Goal: Task Accomplishment & Management: Manage account settings

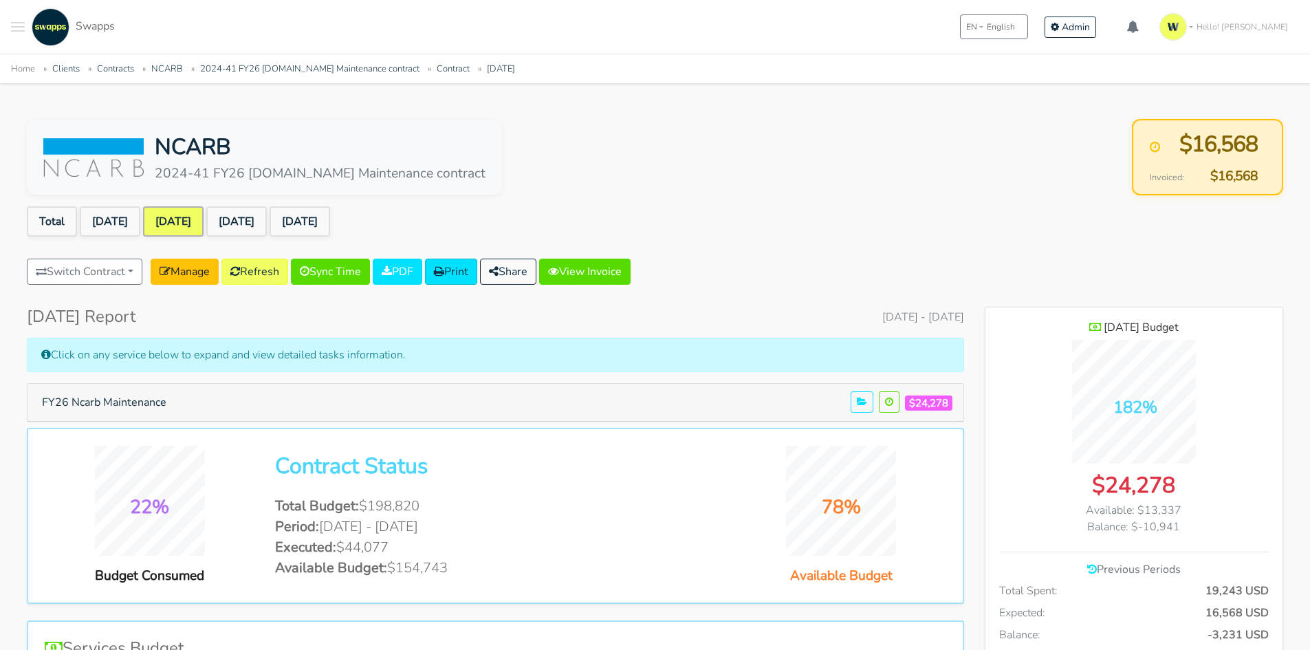
scroll to position [1002, 298]
click at [611, 267] on link "View Invoice" at bounding box center [584, 272] width 91 height 26
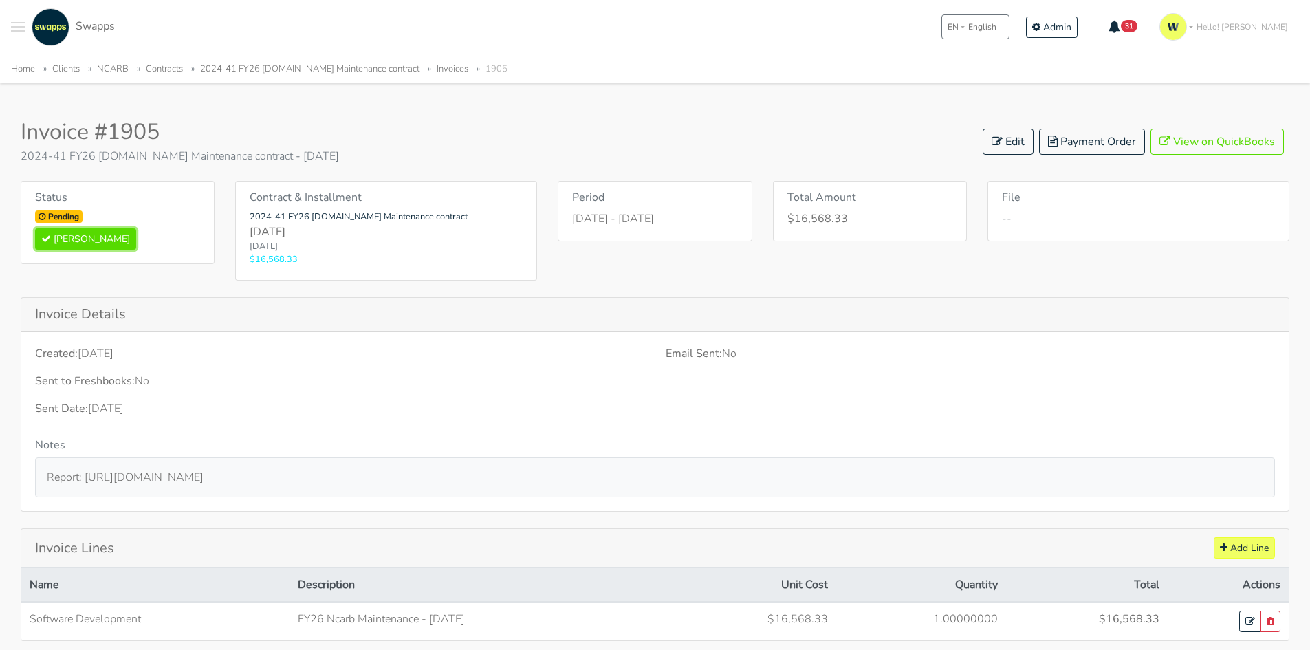
click at [65, 237] on button "Mark Paid" at bounding box center [85, 238] width 101 height 21
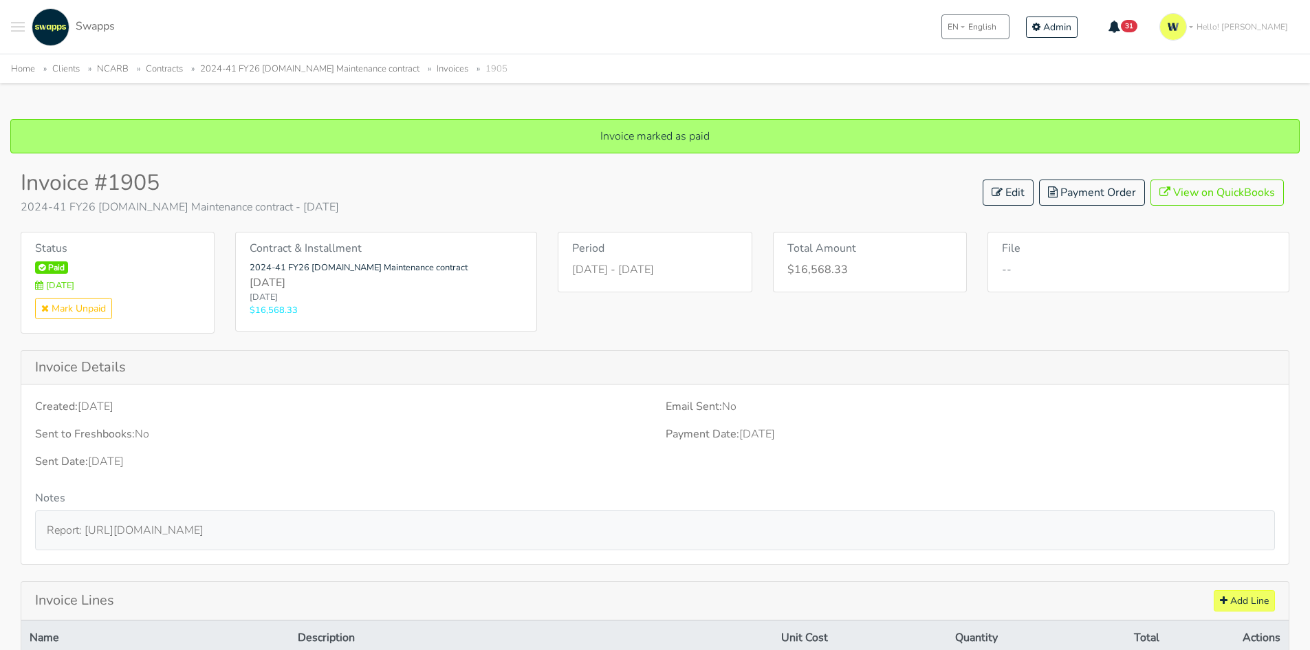
click at [318, 74] on link "2024-41 FY26 ncarb.org Maintenance contract" at bounding box center [309, 69] width 219 height 12
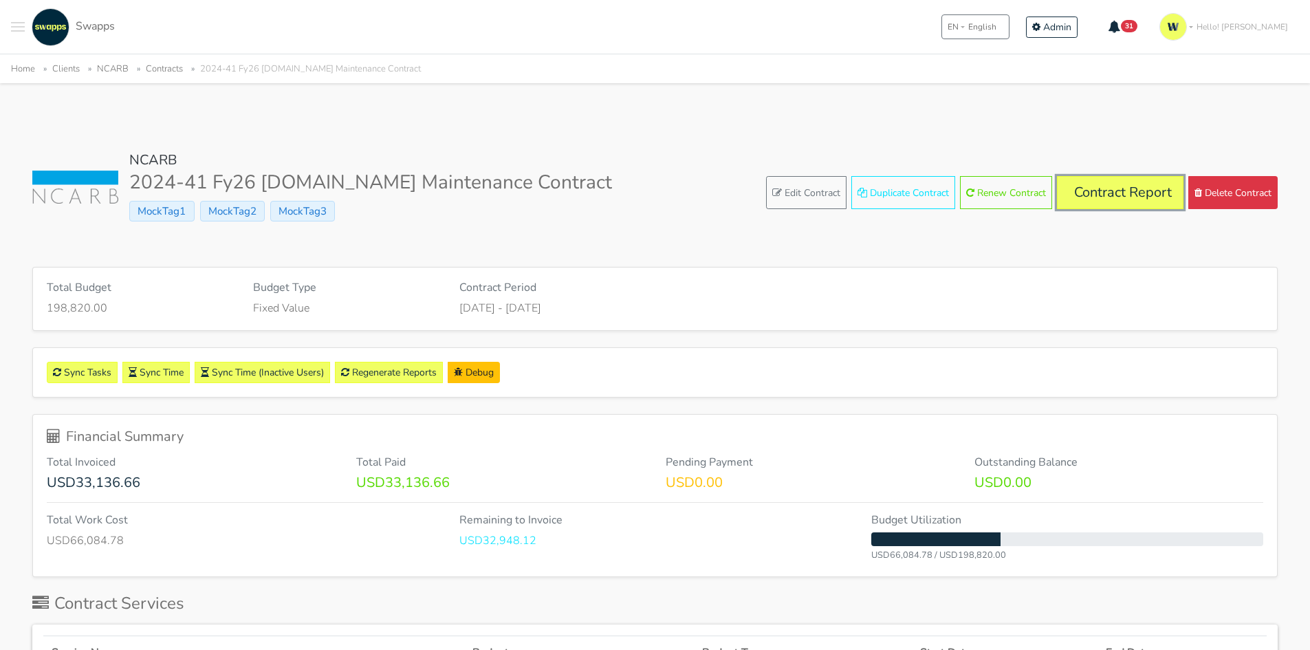
click at [1135, 186] on link "Contract Report" at bounding box center [1120, 192] width 127 height 33
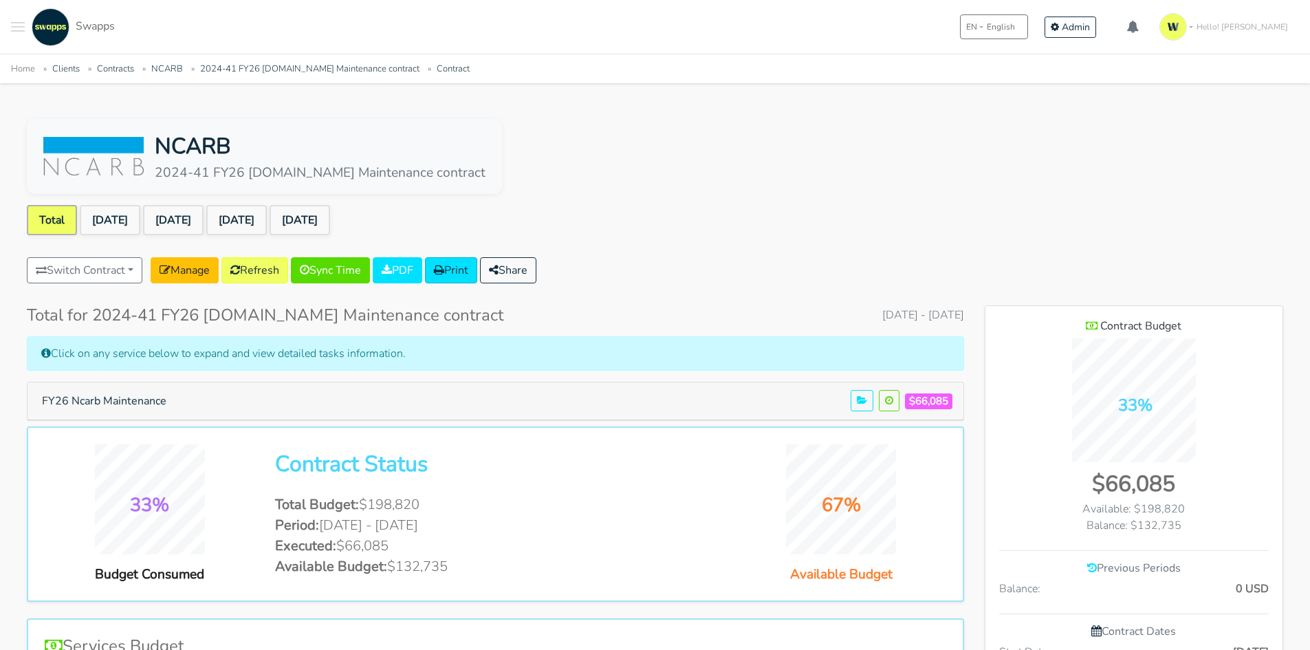
scroll to position [892, 298]
click at [267, 211] on link "[DATE]" at bounding box center [236, 220] width 61 height 30
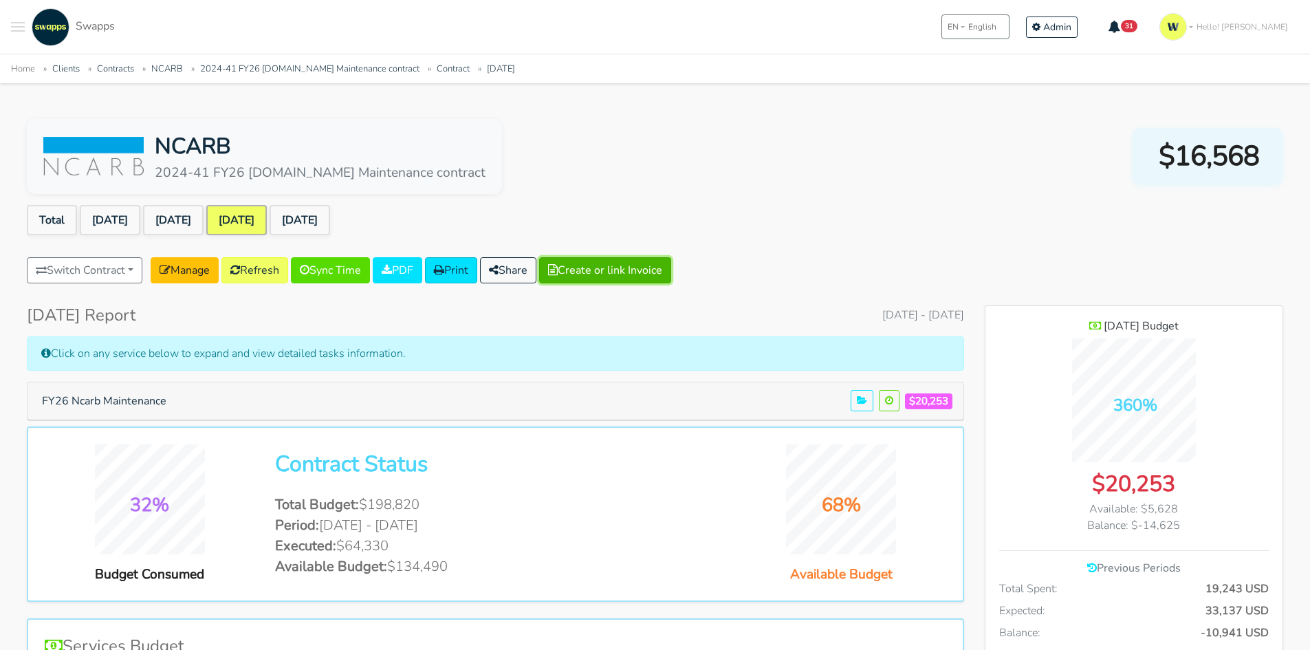
click at [657, 265] on button "Create or link Invoice" at bounding box center [605, 270] width 132 height 26
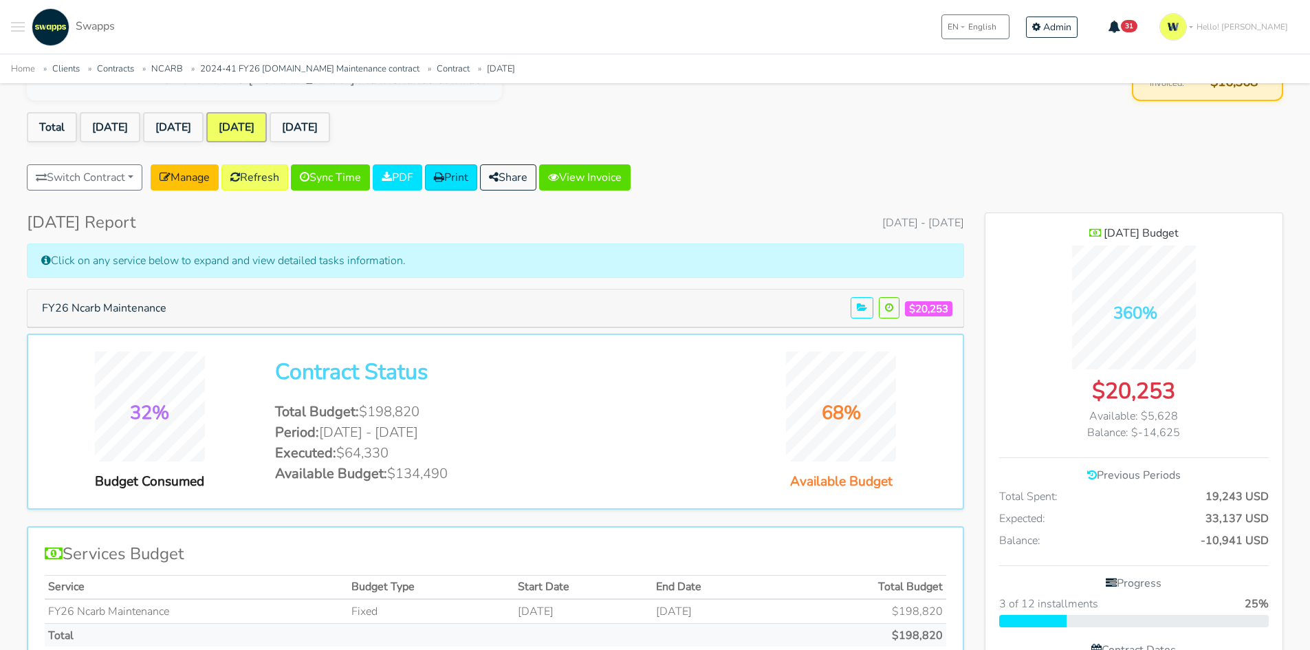
scroll to position [138, 0]
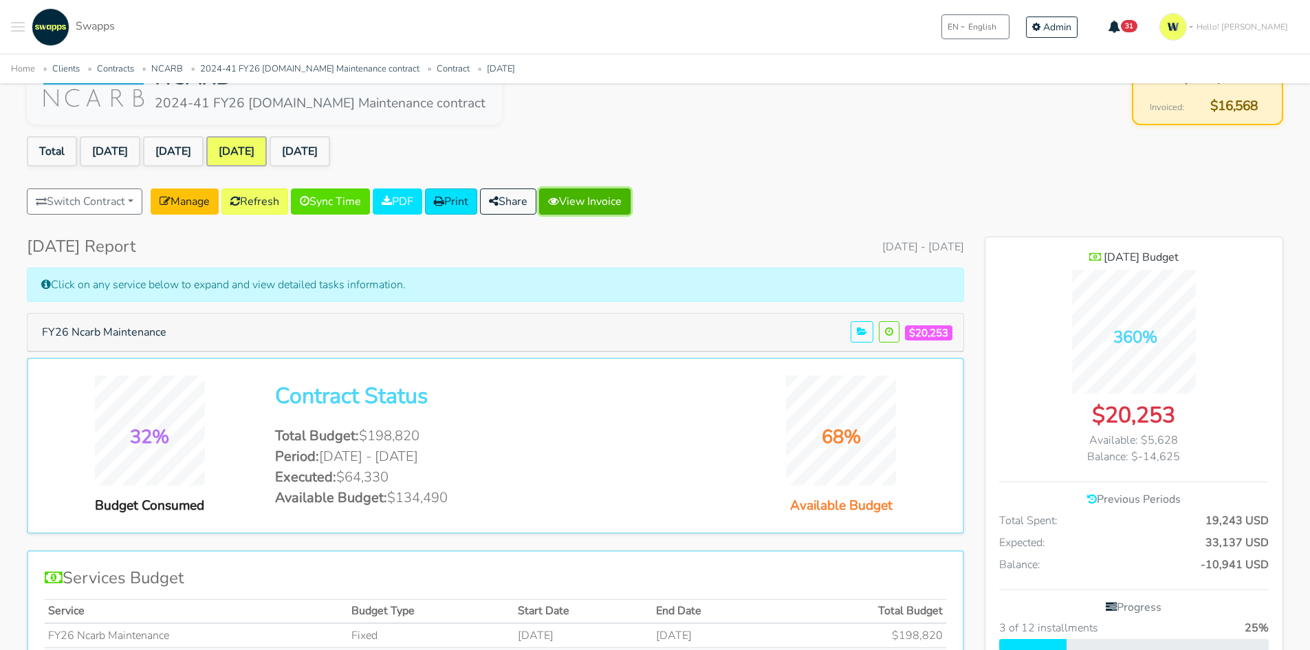
click at [611, 194] on link "View Invoice" at bounding box center [584, 201] width 91 height 26
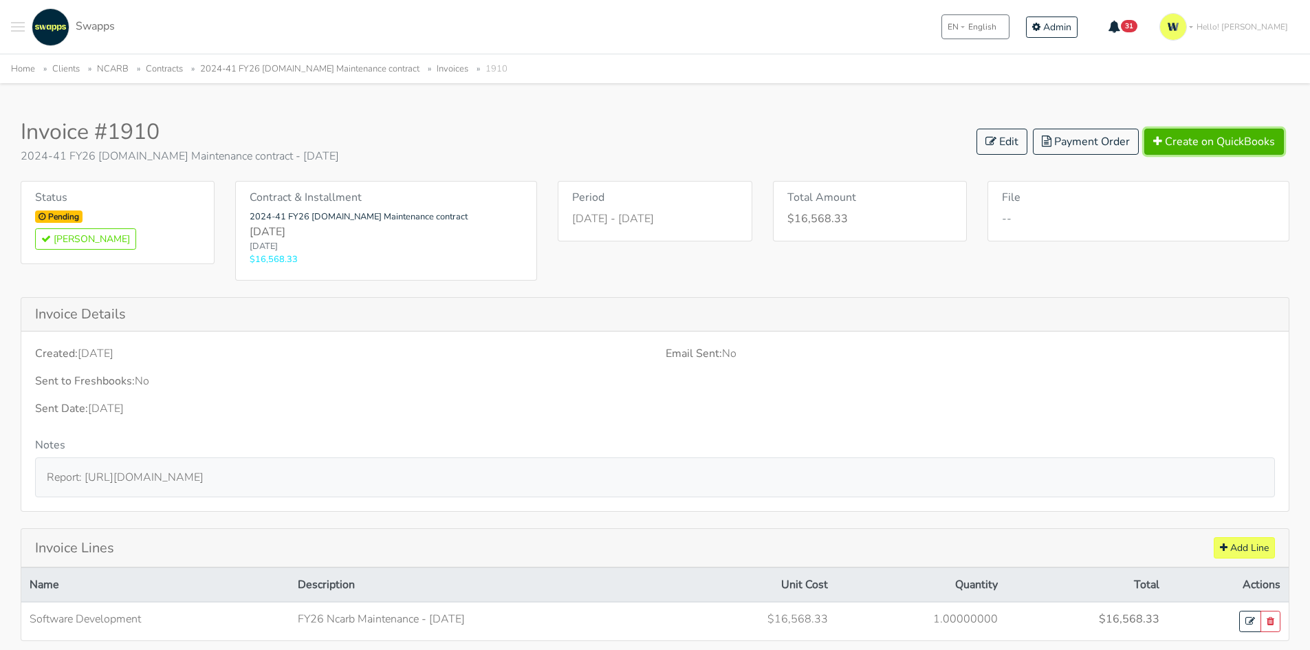
click at [1196, 140] on button "Create on QuickBooks" at bounding box center [1214, 142] width 140 height 26
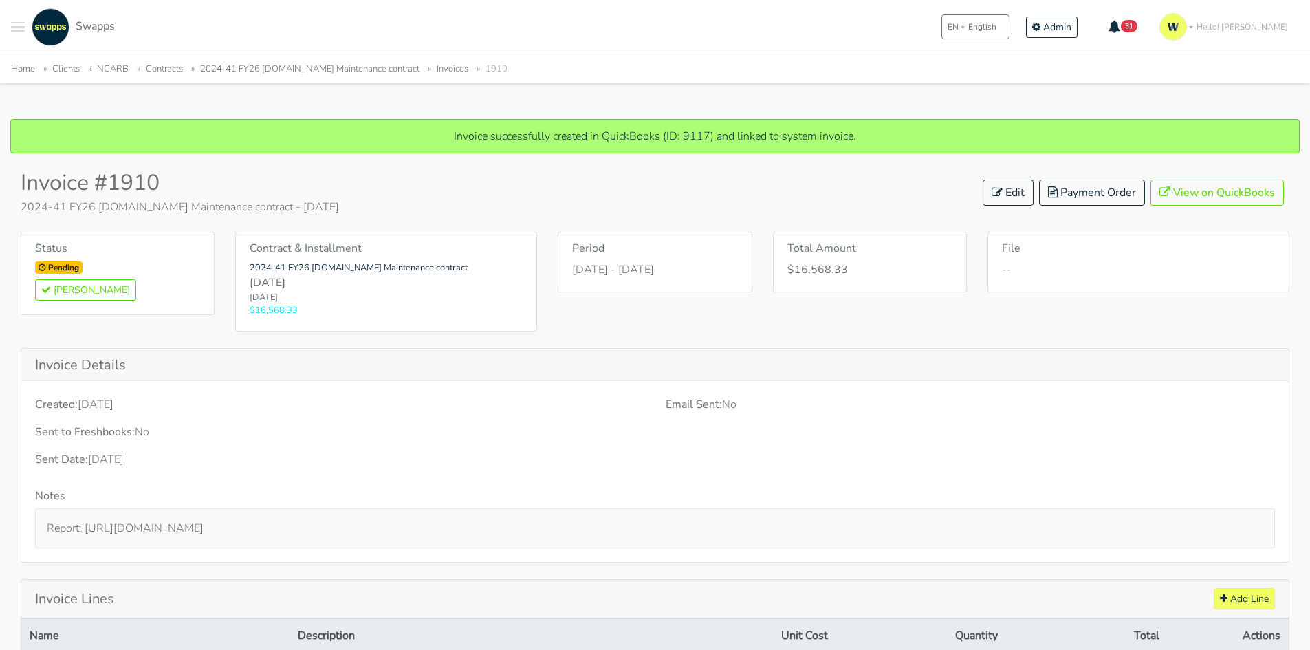
click at [340, 65] on link "2024-41 FY26 ncarb.org Maintenance contract" at bounding box center [309, 69] width 219 height 12
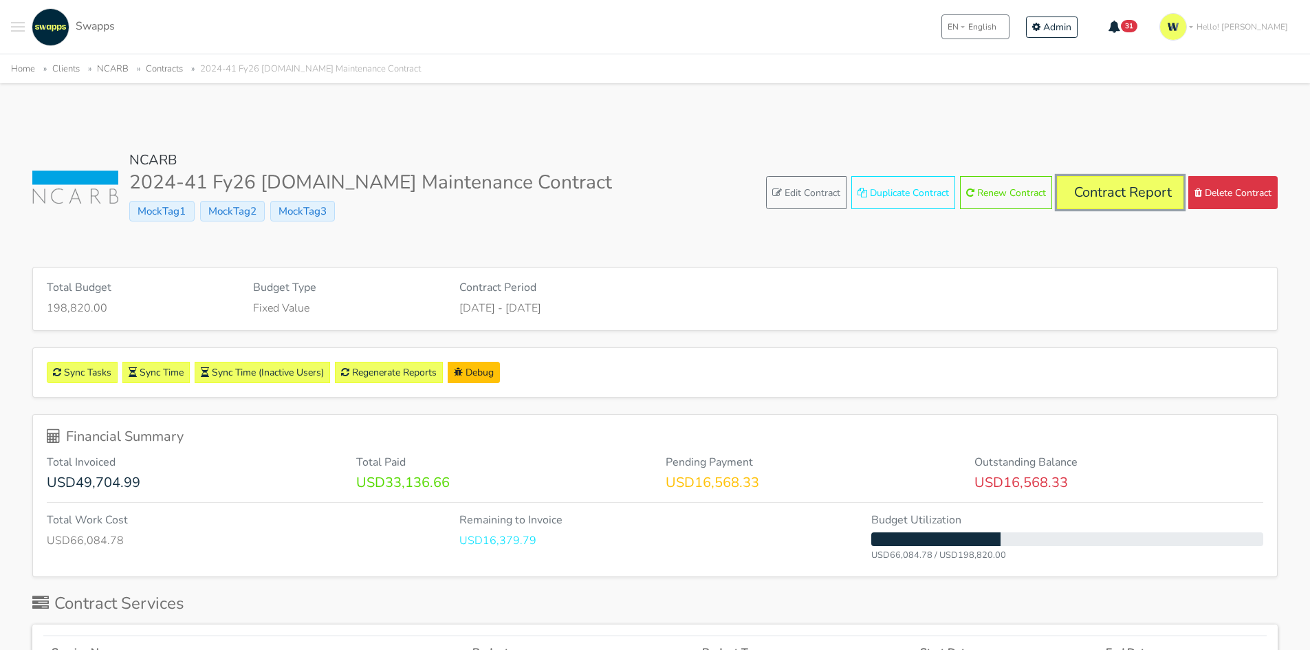
click at [1111, 187] on link "Contract Report" at bounding box center [1120, 192] width 127 height 33
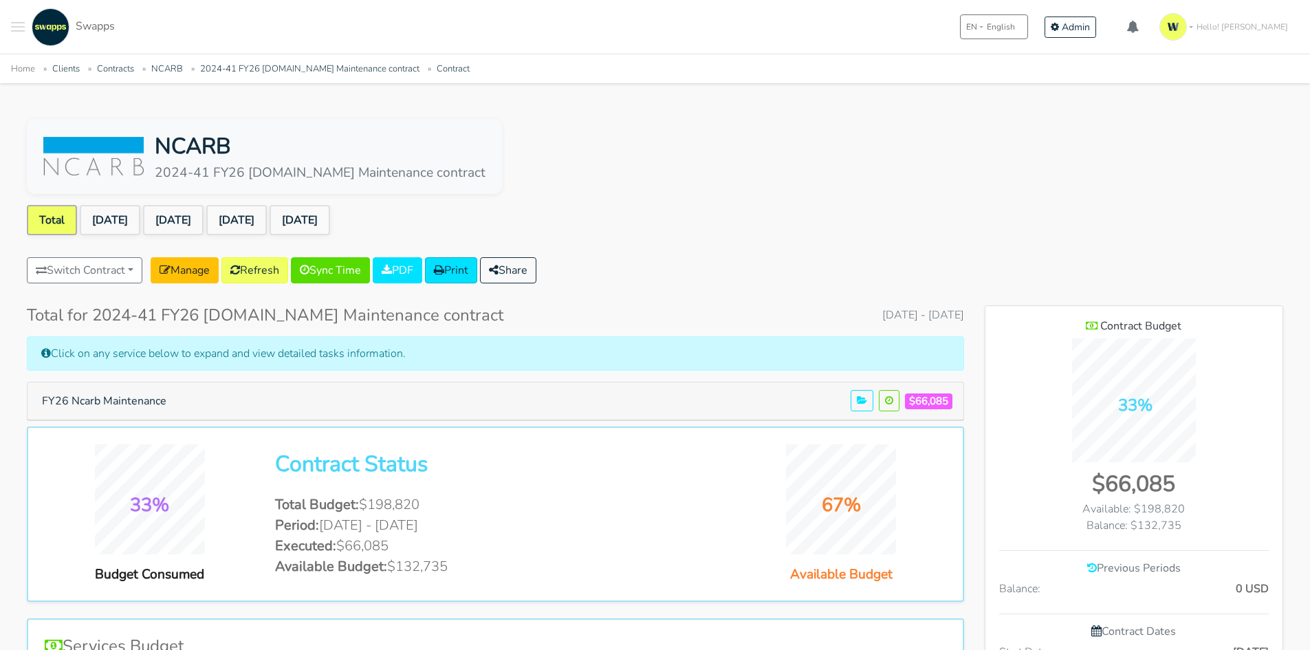
scroll to position [892, 298]
click at [238, 217] on link "[DATE]" at bounding box center [236, 220] width 61 height 30
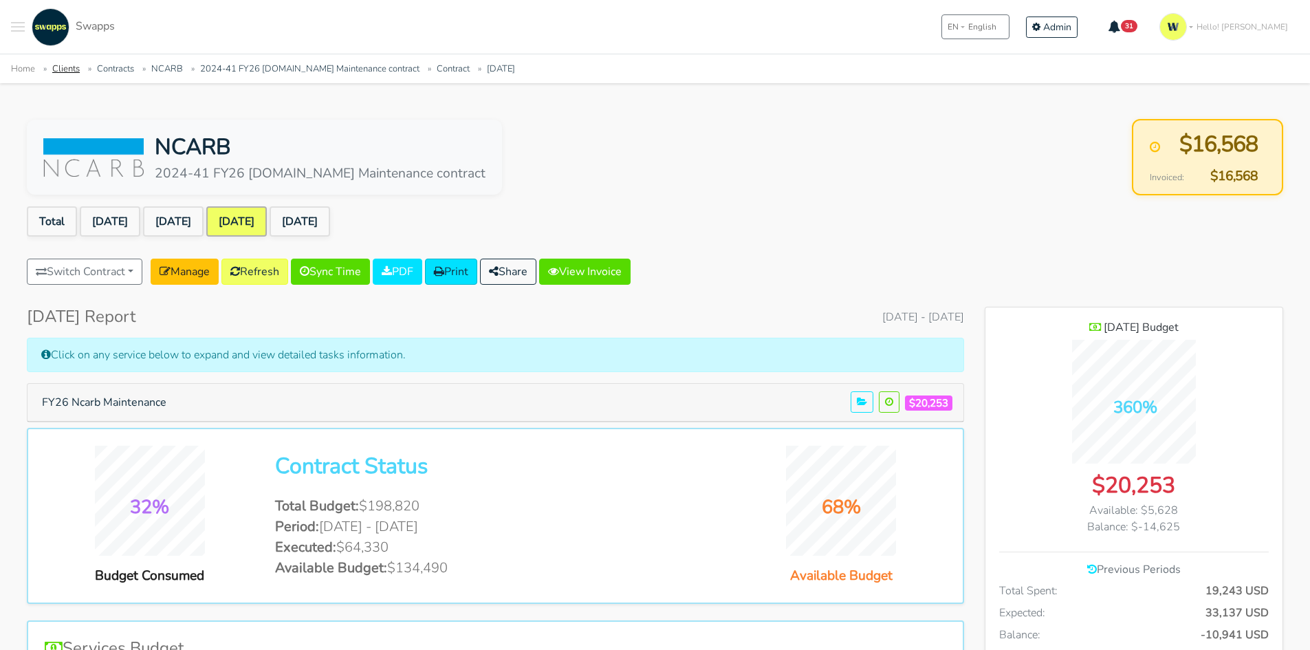
click at [66, 65] on link "Clients" at bounding box center [66, 69] width 28 height 12
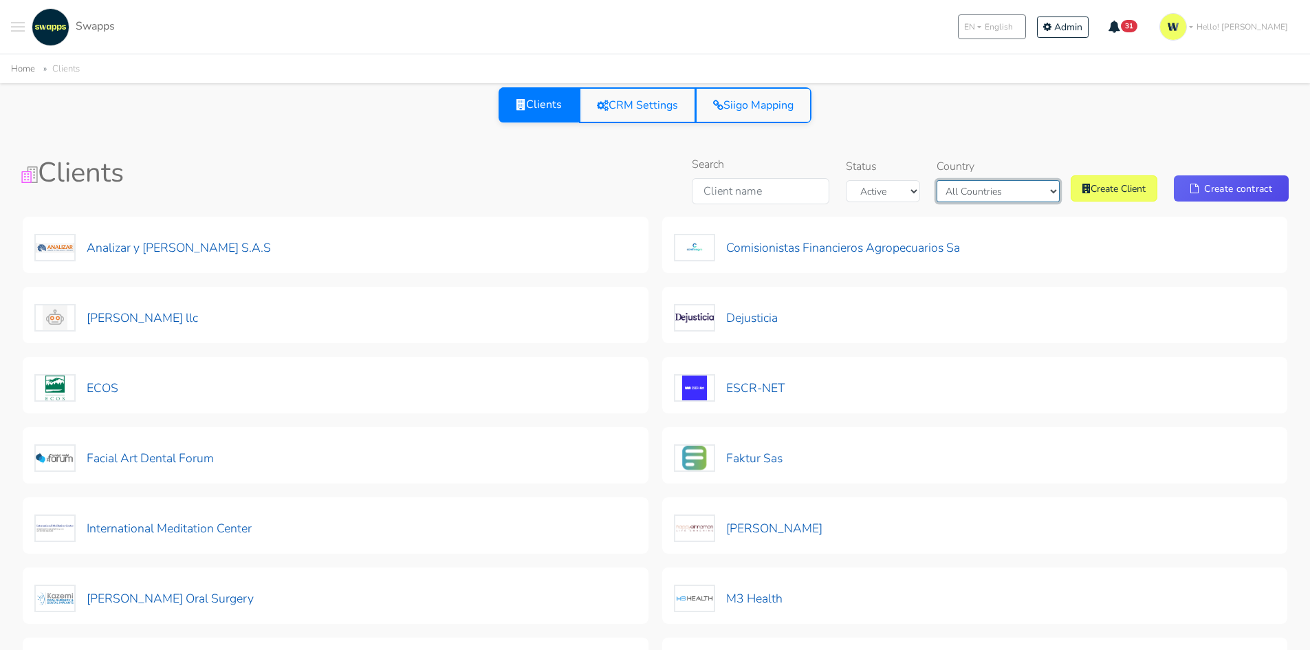
click at [1014, 195] on select "All Countries [GEOGRAPHIC_DATA] [GEOGRAPHIC_DATA]" at bounding box center [997, 191] width 123 height 22
select select "[GEOGRAPHIC_DATA]"
click at [959, 180] on select "All Countries [GEOGRAPHIC_DATA] [GEOGRAPHIC_DATA]" at bounding box center [997, 191] width 123 height 22
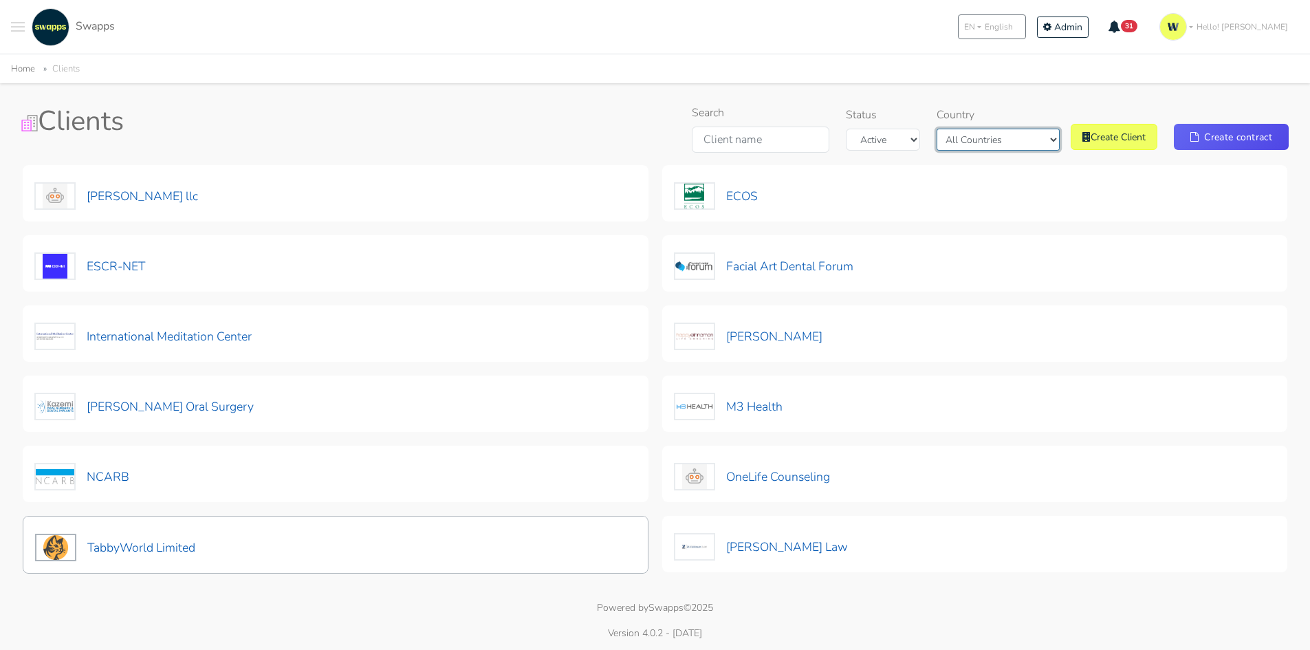
scroll to position [53, 0]
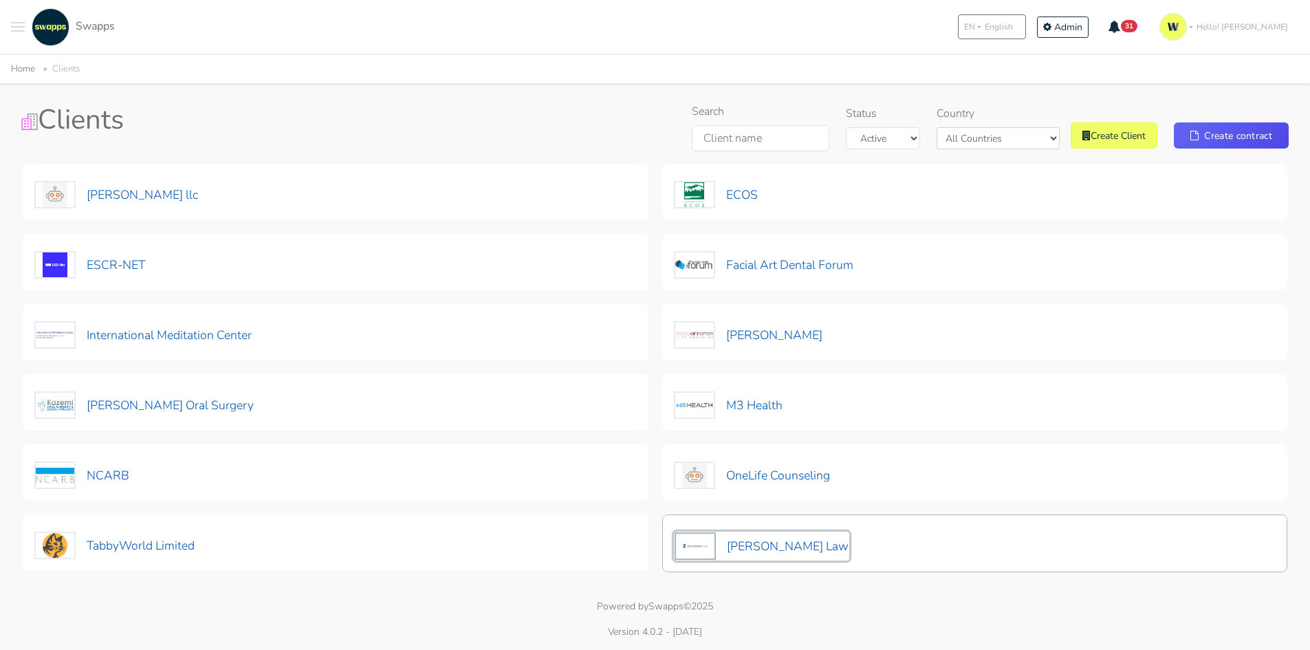
click at [769, 543] on button "[PERSON_NAME] Law" at bounding box center [761, 545] width 175 height 29
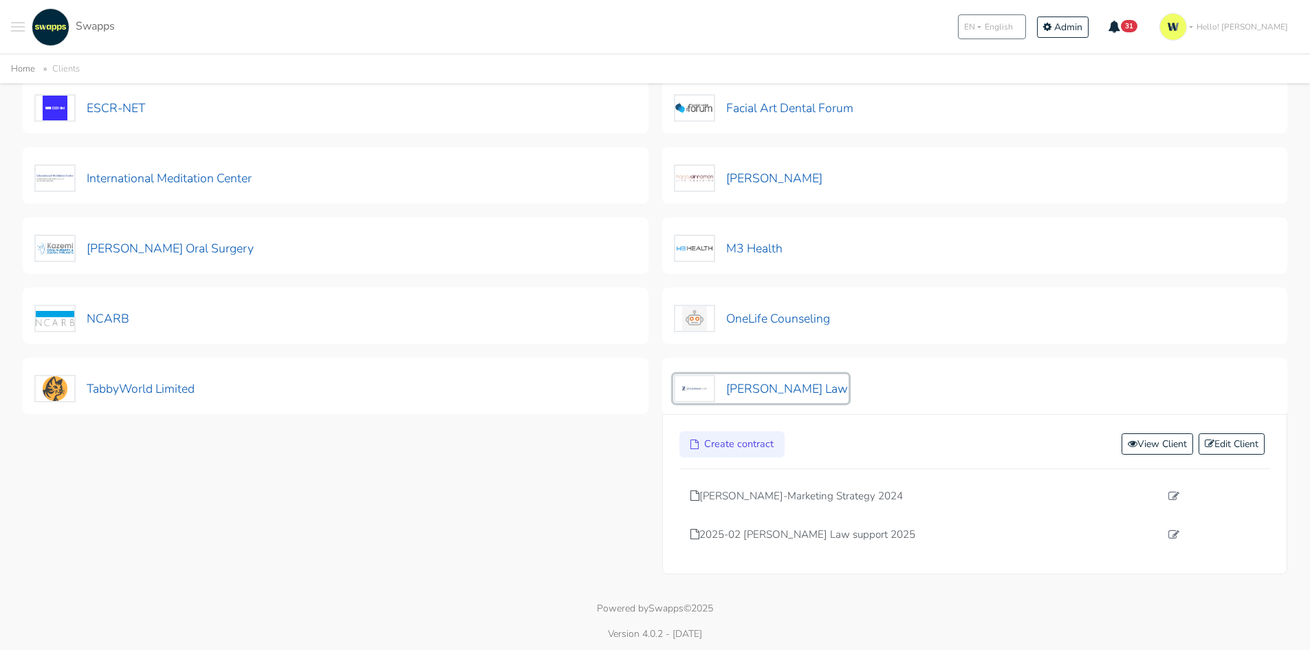
scroll to position [212, 0]
click at [812, 532] on p "2025-02 [PERSON_NAME] Law support 2025" at bounding box center [925, 533] width 470 height 16
click at [828, 528] on p "2025-02 Zuckerman Law support 2025" at bounding box center [925, 533] width 470 height 16
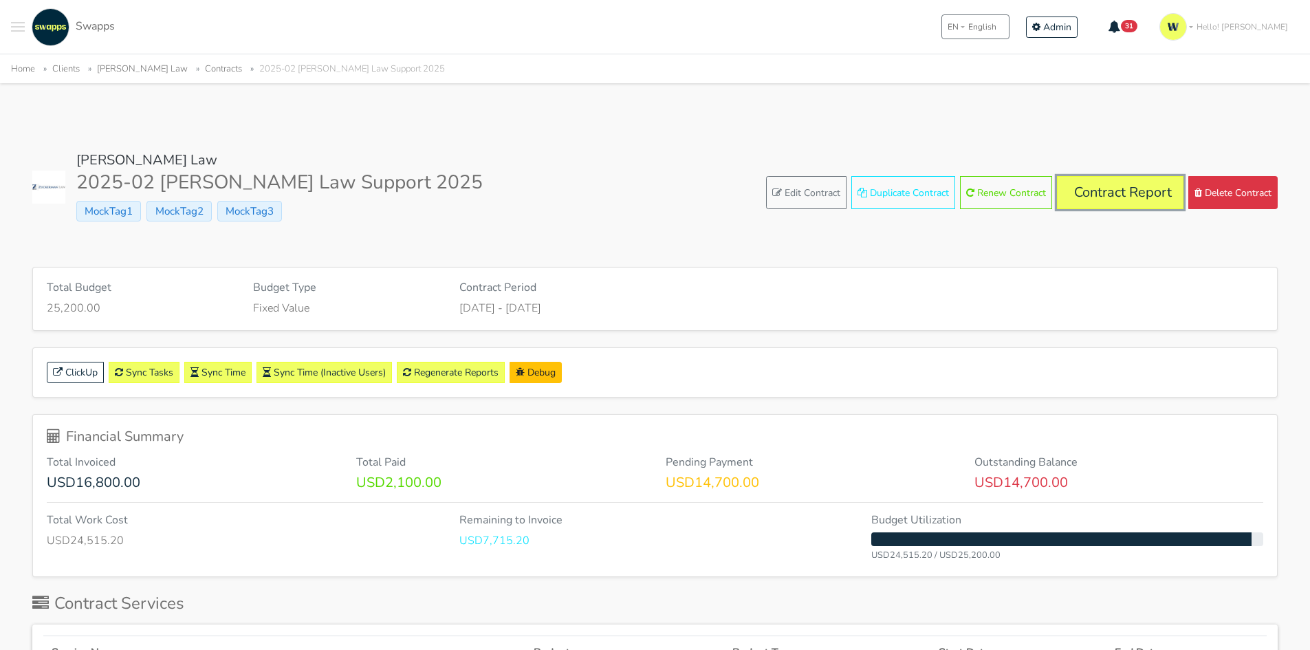
click at [1106, 193] on link "Contract Report" at bounding box center [1120, 192] width 127 height 33
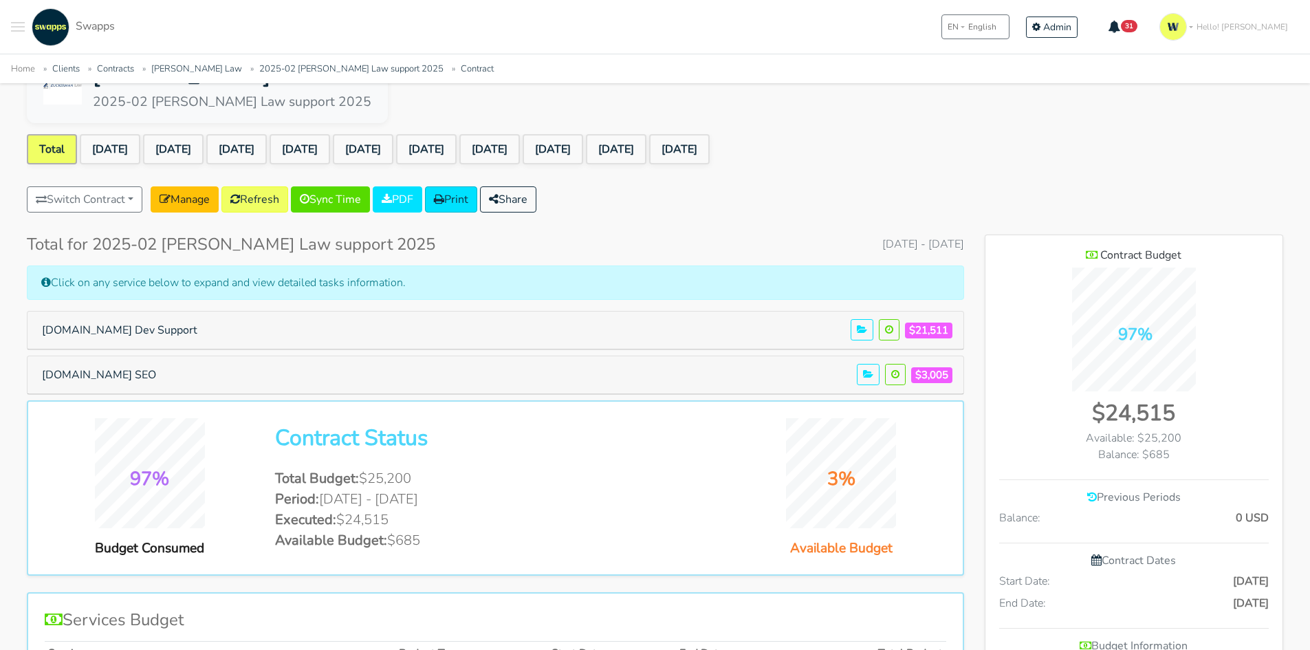
scroll to position [69, 0]
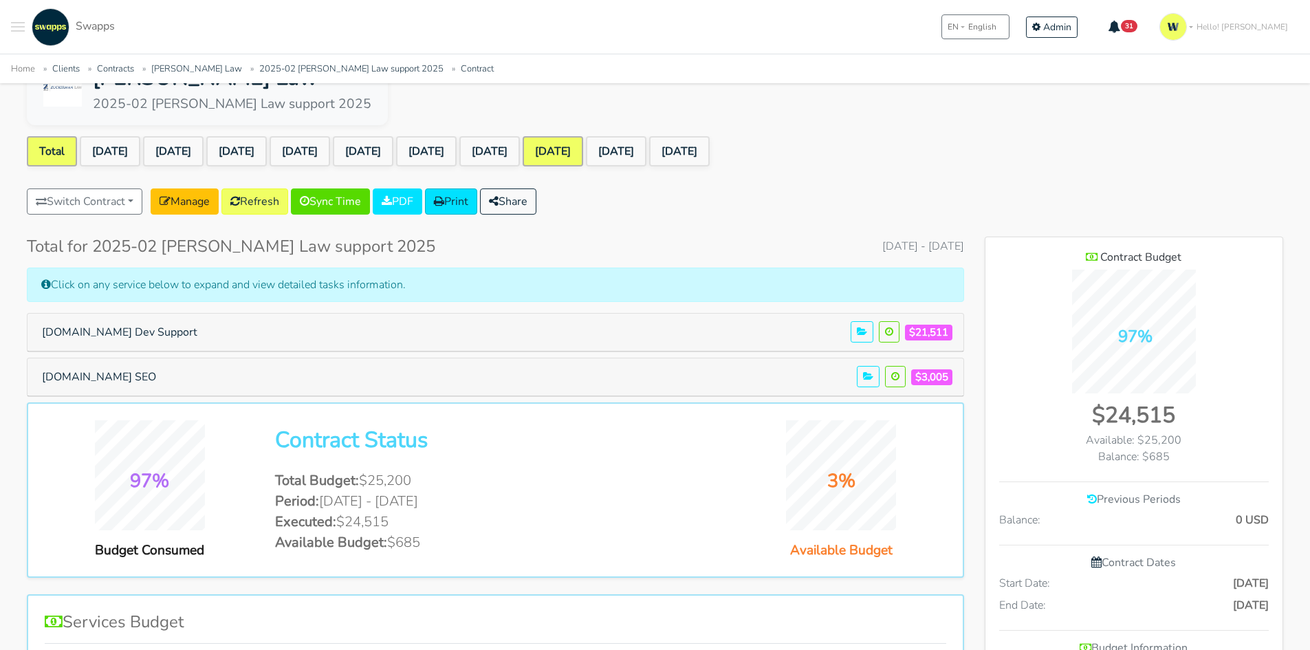
click at [583, 154] on link "[DATE]" at bounding box center [553, 151] width 61 height 30
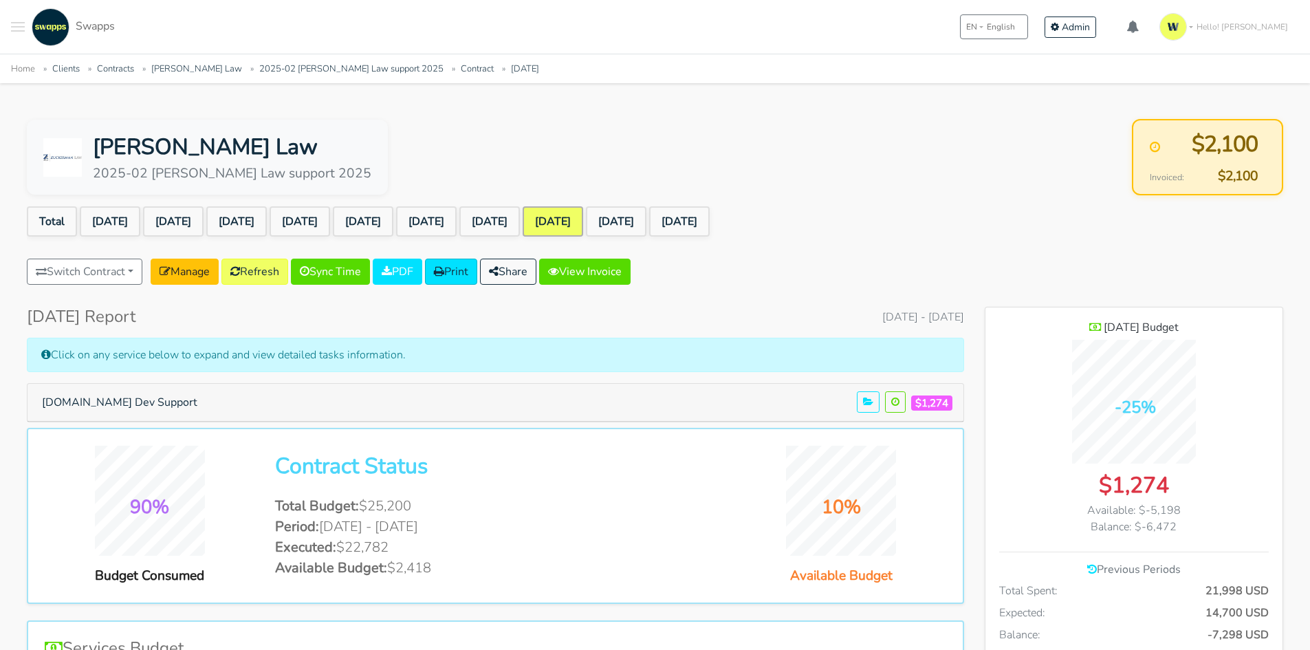
scroll to position [1112, 298]
click at [124, 399] on button "[DOMAIN_NAME] Dev Support" at bounding box center [119, 402] width 173 height 26
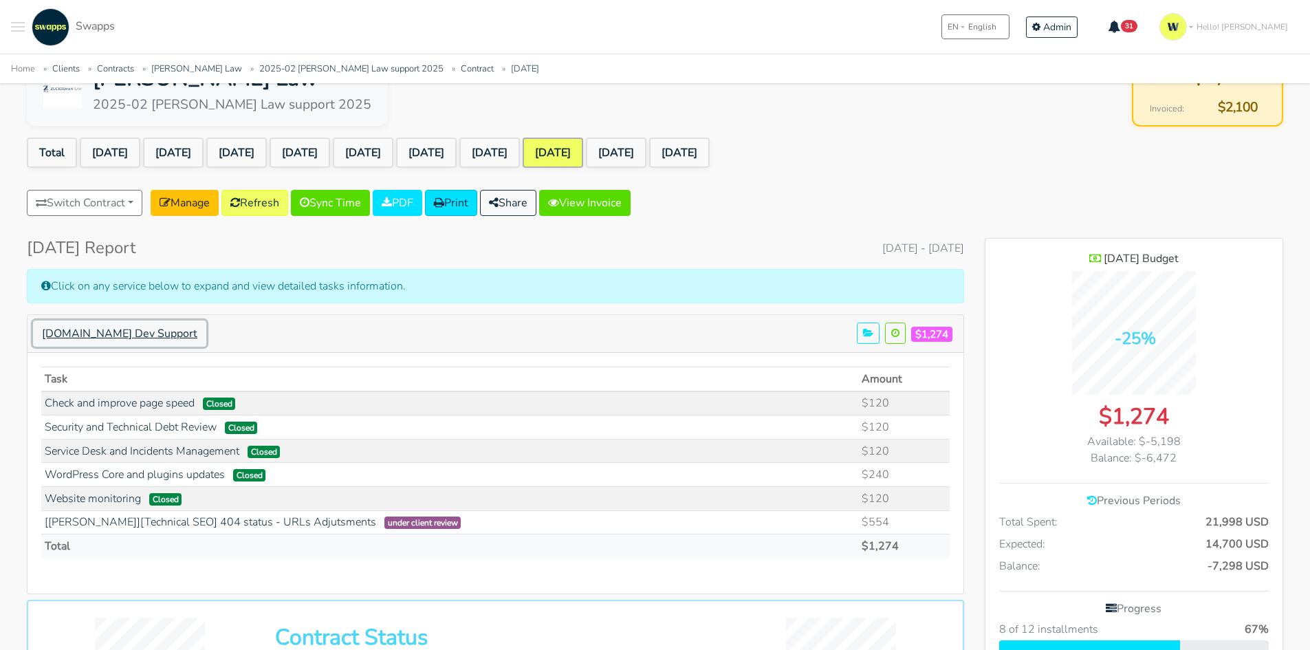
scroll to position [0, 0]
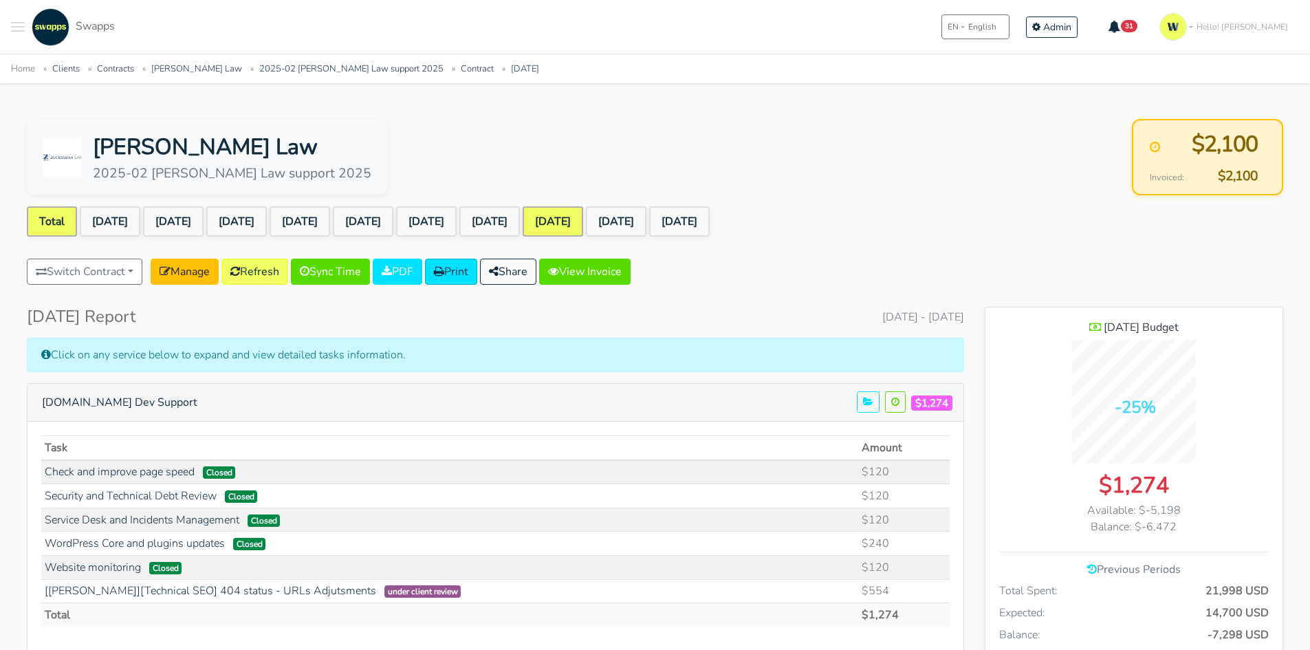
click at [47, 224] on link "Total" at bounding box center [52, 221] width 50 height 30
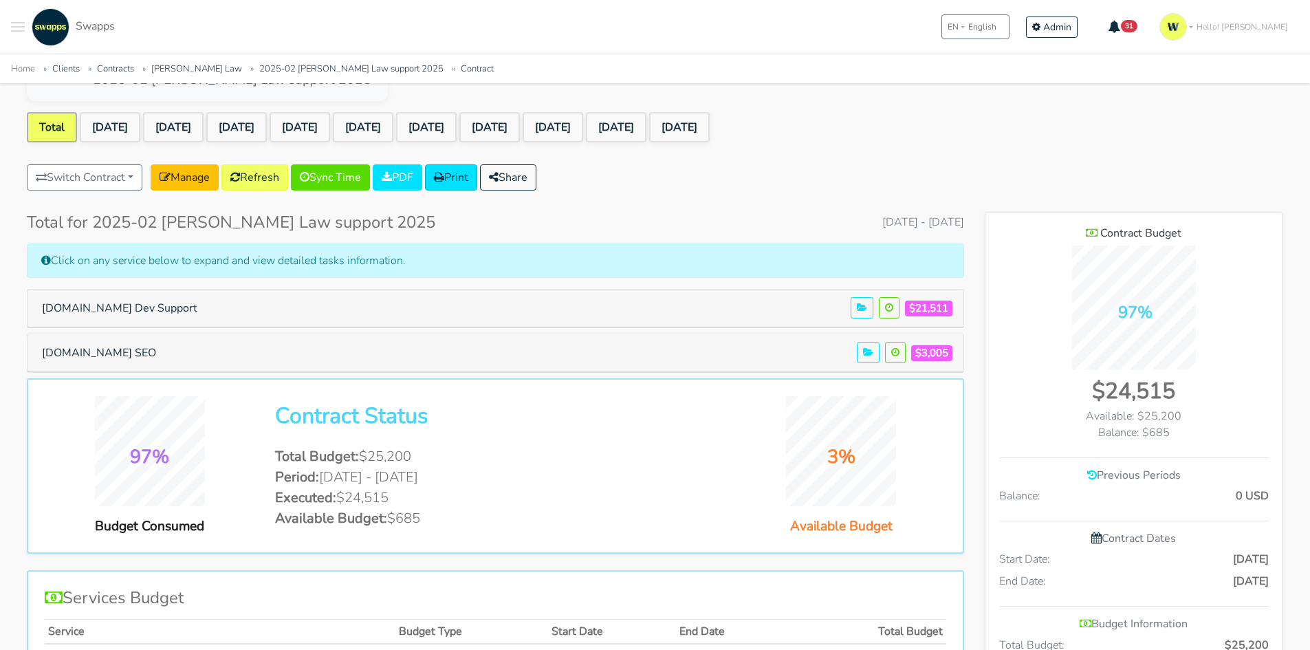
scroll to position [69, 0]
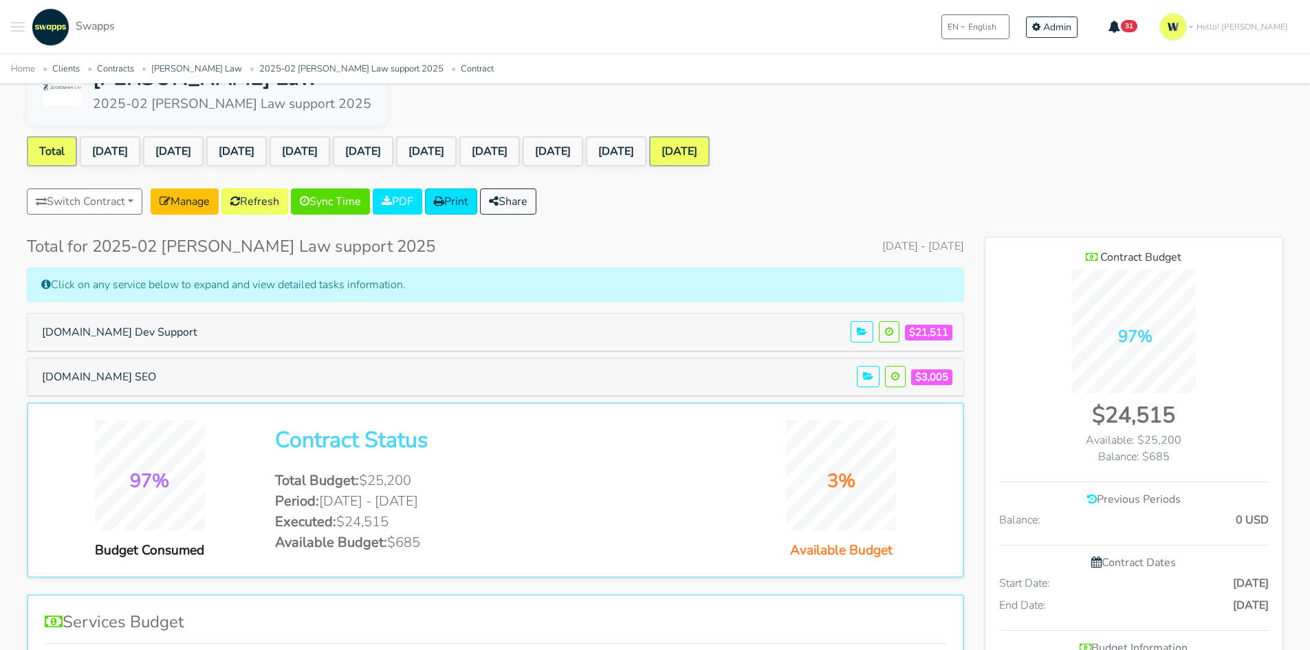
click at [710, 138] on link "[DATE]" at bounding box center [679, 151] width 61 height 30
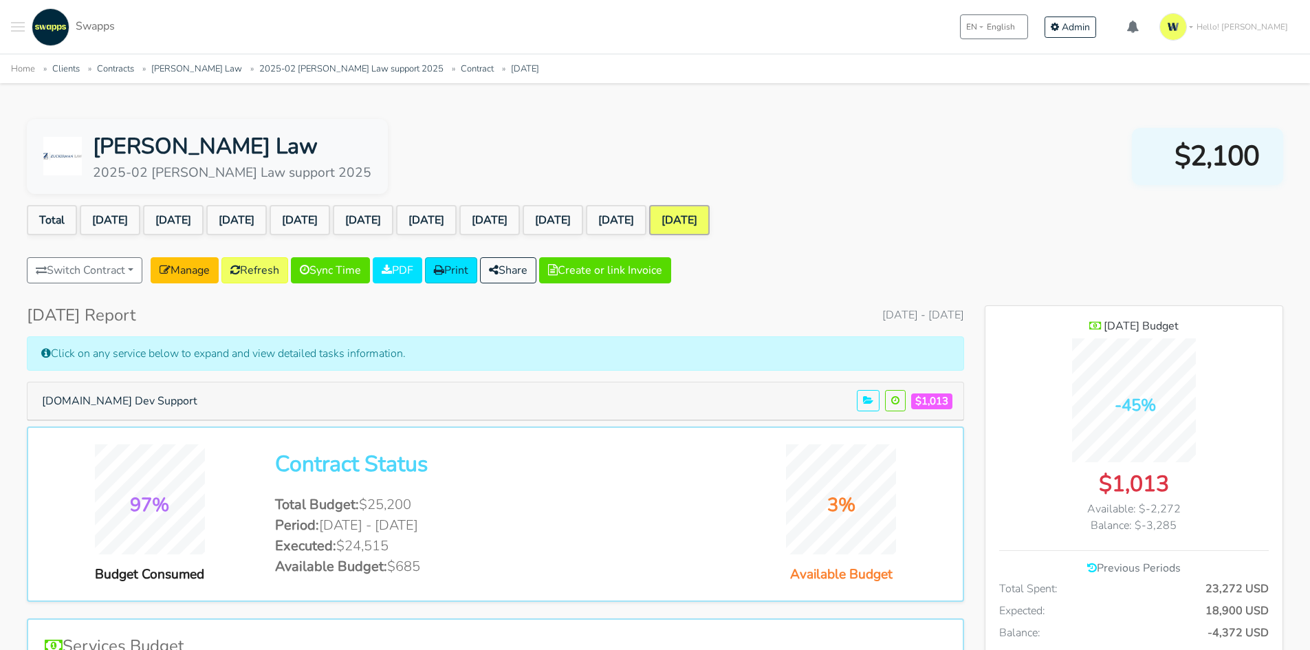
scroll to position [1112, 298]
click at [171, 393] on button "[DOMAIN_NAME] Dev Support" at bounding box center [119, 401] width 173 height 26
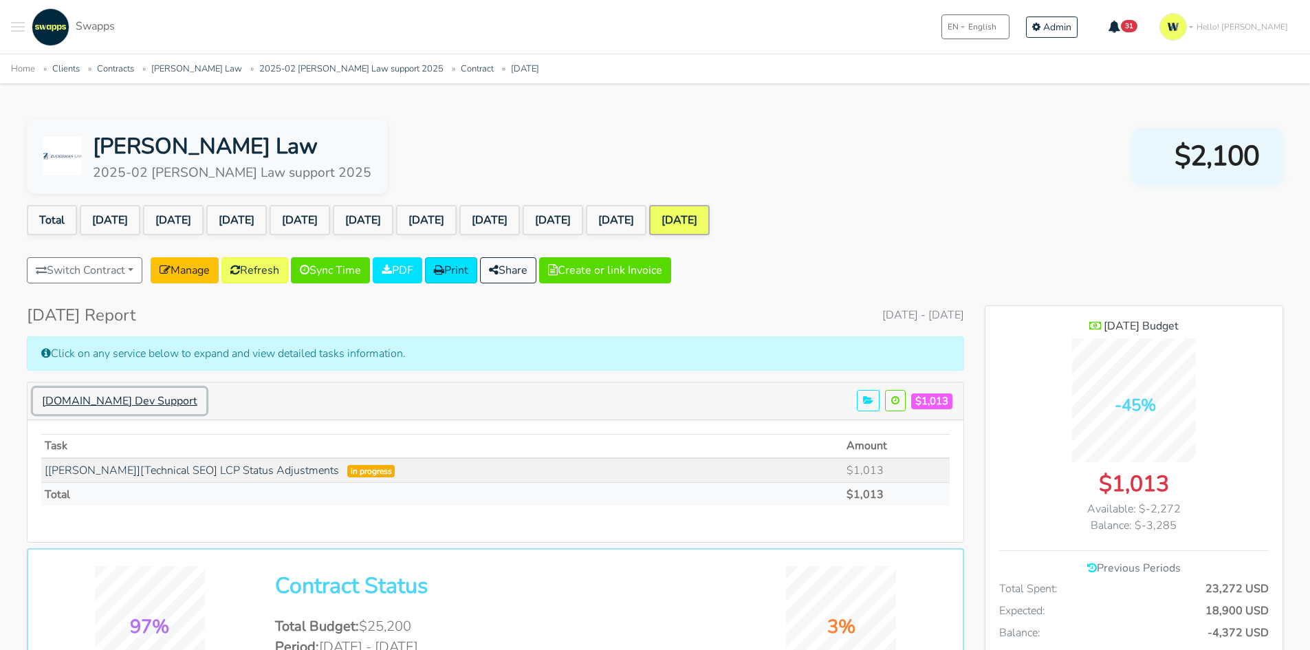
scroll to position [1234, 298]
click at [261, 469] on link "[Zuckerman][Technical SEO] LCP Status Adjustments" at bounding box center [192, 470] width 294 height 15
click at [646, 212] on link "[DATE]" at bounding box center [616, 220] width 61 height 30
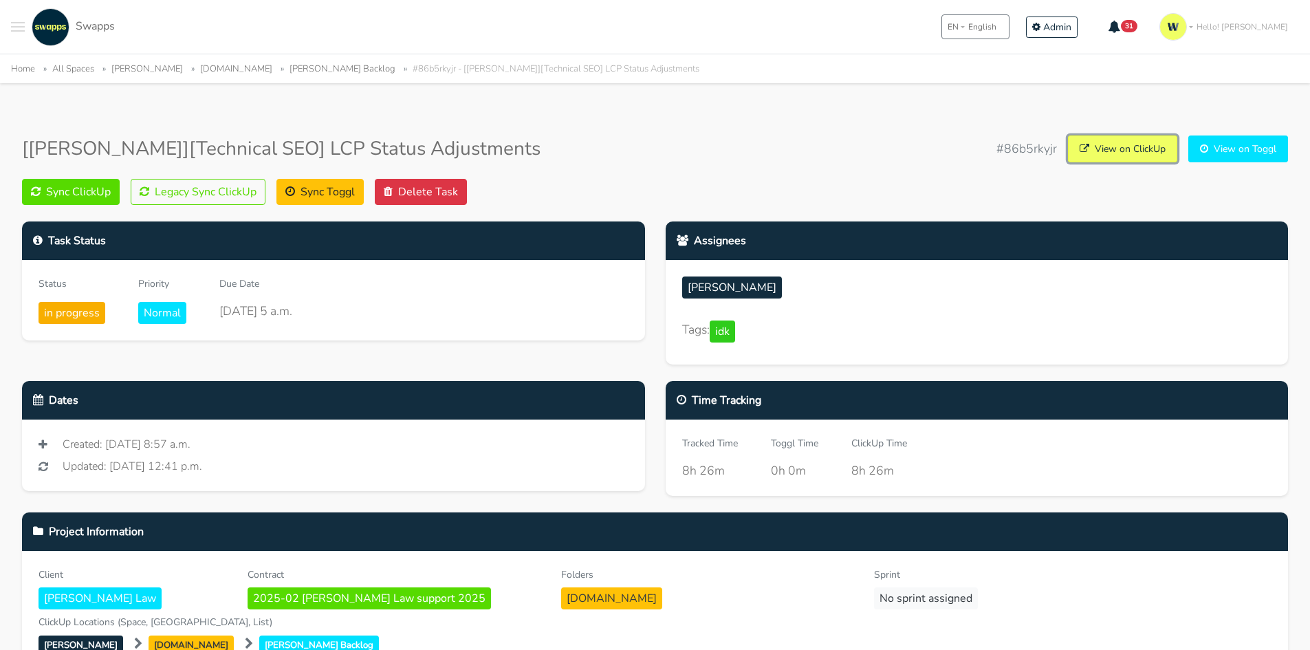
click at [1127, 144] on link "View on ClickUp" at bounding box center [1122, 148] width 109 height 27
click at [1111, 144] on link "View on ClickUp" at bounding box center [1122, 148] width 109 height 27
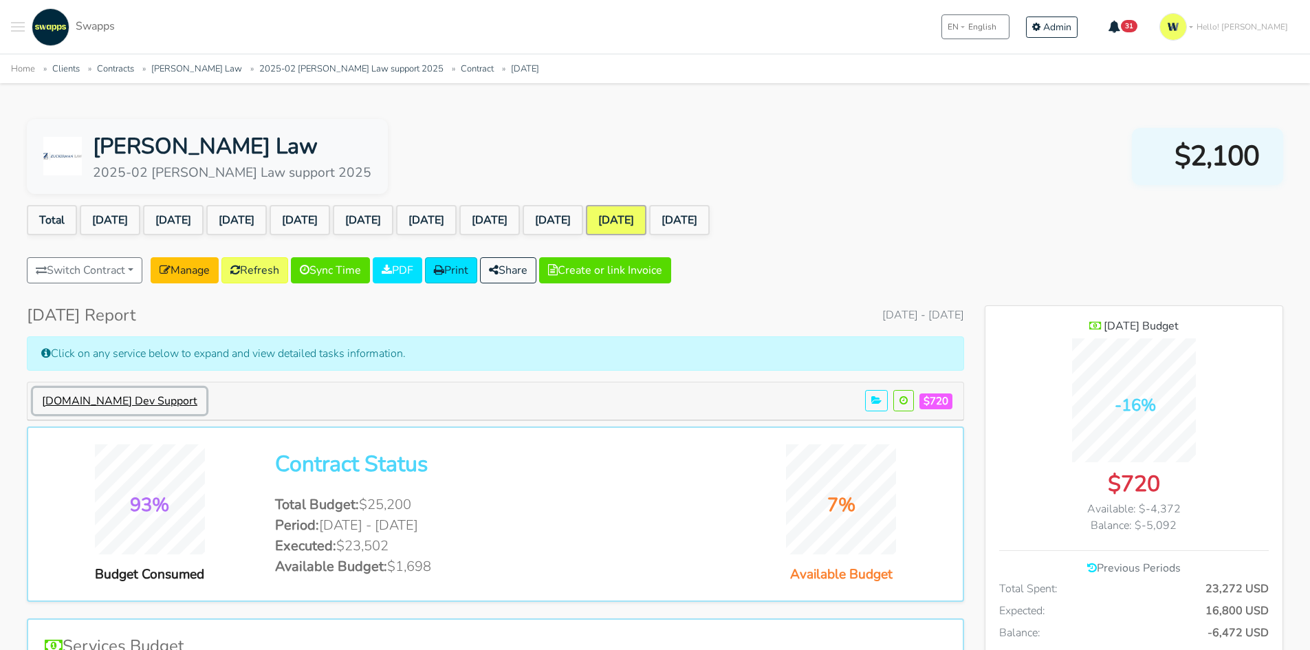
click at [111, 399] on button "[DOMAIN_NAME] Dev Support" at bounding box center [119, 401] width 173 height 26
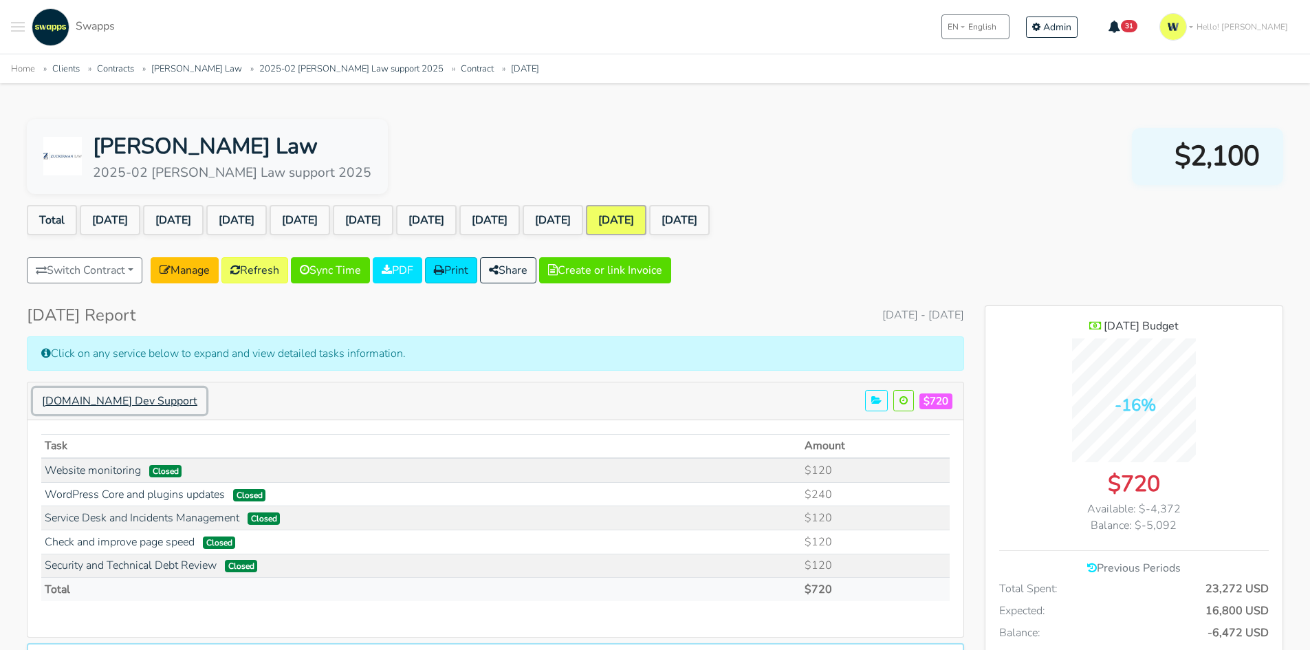
scroll to position [1329, 298]
click at [583, 223] on link "[DATE]" at bounding box center [553, 220] width 61 height 30
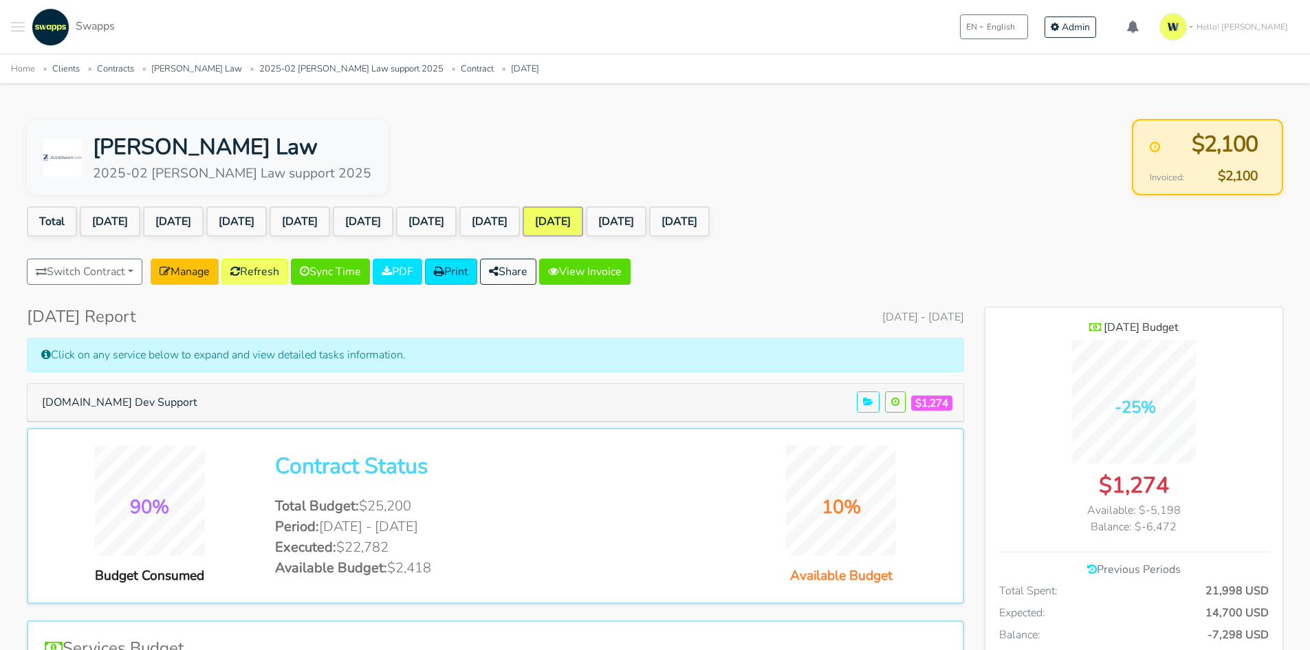
scroll to position [1112, 298]
click at [181, 402] on button "[DOMAIN_NAME] Dev Support" at bounding box center [119, 402] width 173 height 26
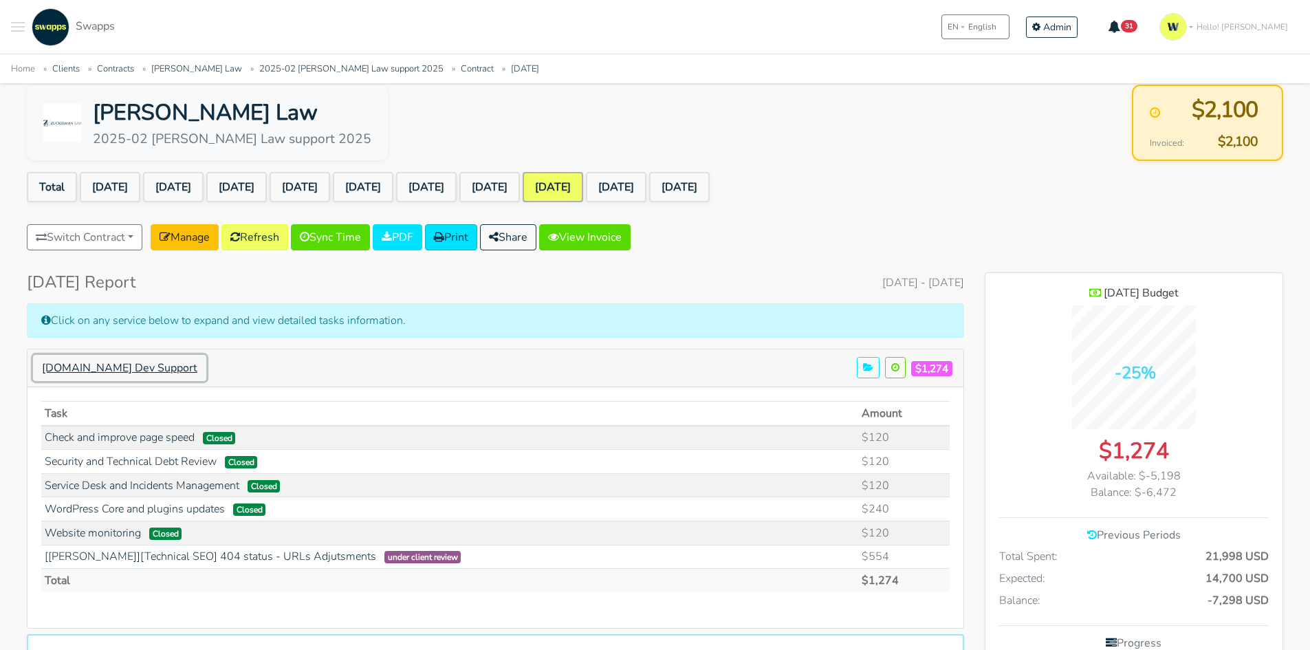
scroll to position [69, 0]
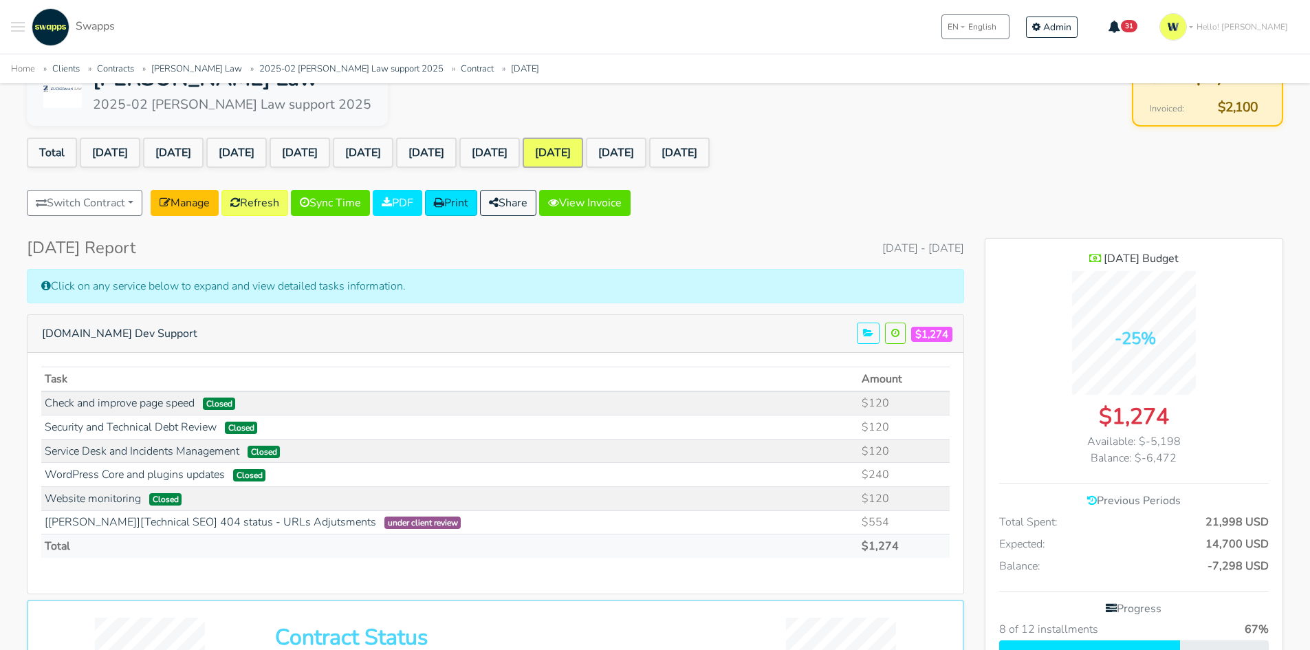
click at [718, 123] on div "Zuckerman Law 2025-02 Zuckerman Law support 2025 $2,100 Invoiced: $2,100" at bounding box center [655, 88] width 1256 height 76
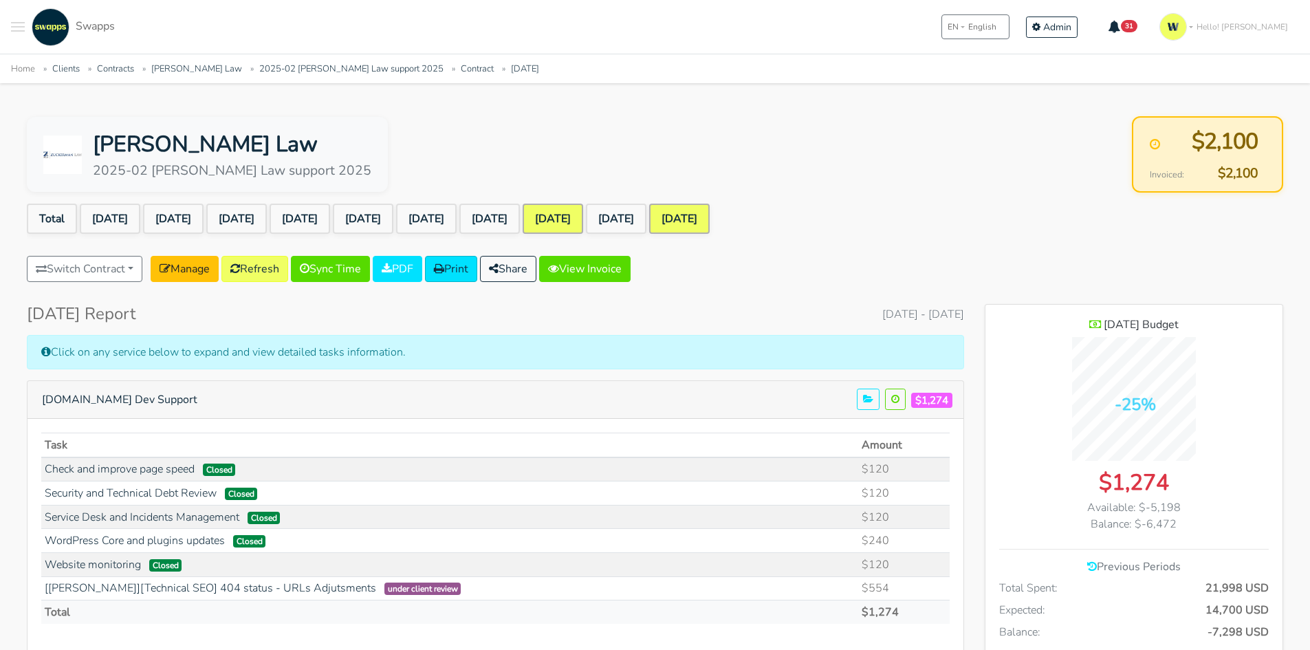
scroll to position [0, 0]
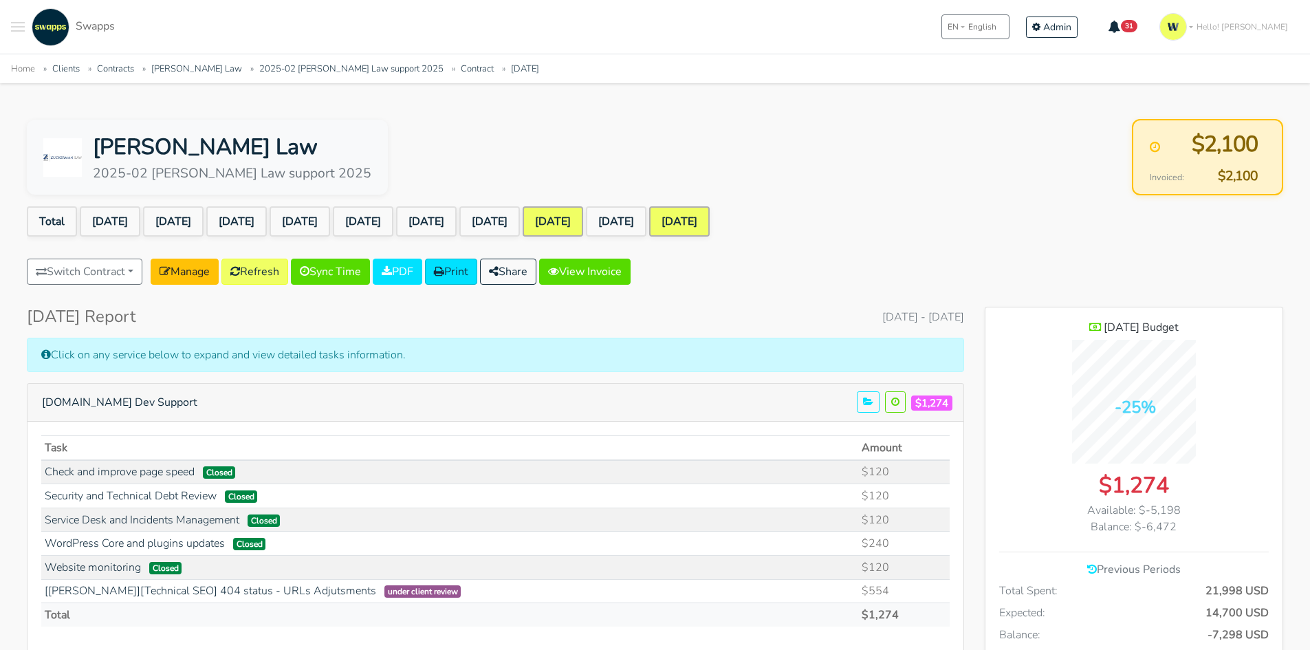
click at [710, 220] on link "[DATE]" at bounding box center [679, 221] width 61 height 30
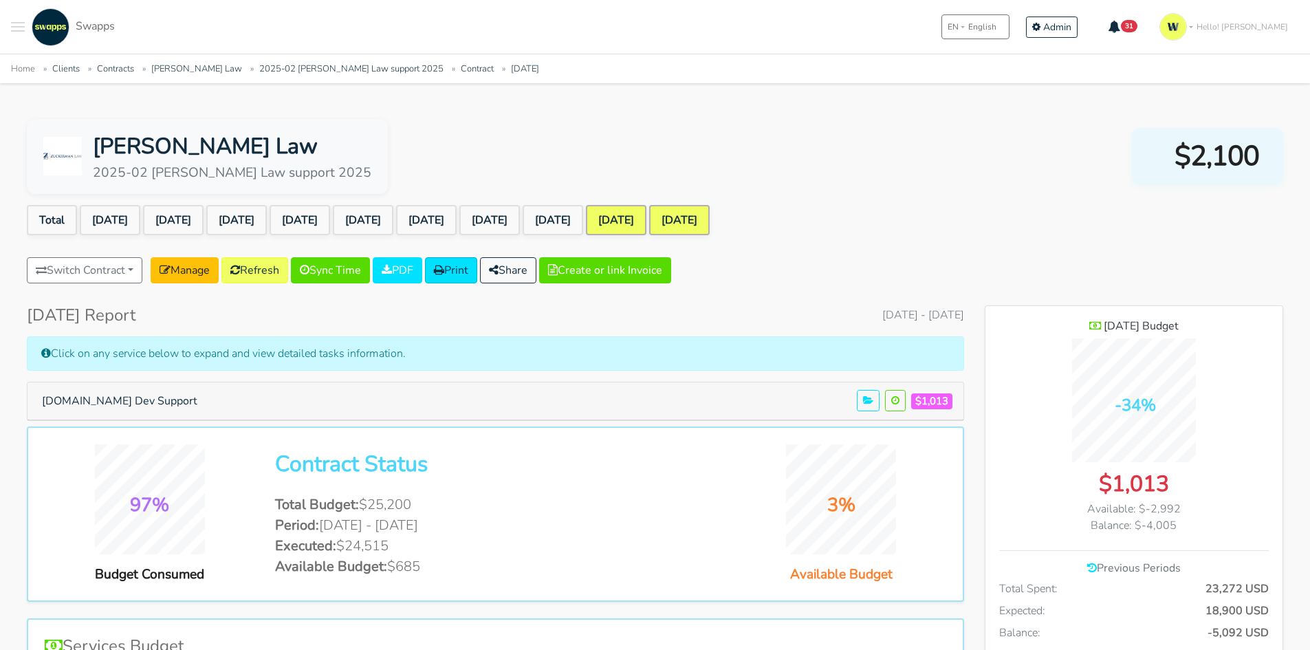
click at [646, 217] on link "[DATE]" at bounding box center [616, 220] width 61 height 30
click at [613, 274] on button "Create or link Invoice" at bounding box center [605, 270] width 132 height 26
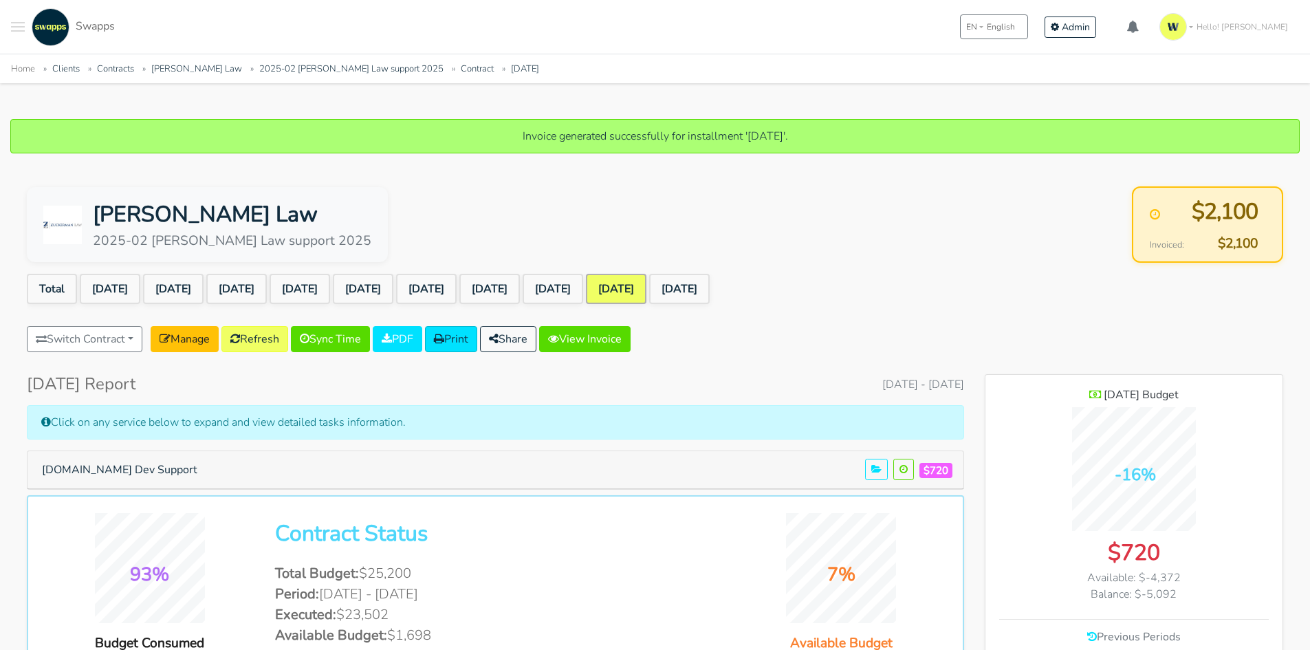
scroll to position [1112, 298]
click at [629, 330] on link "View Invoice" at bounding box center [584, 339] width 91 height 26
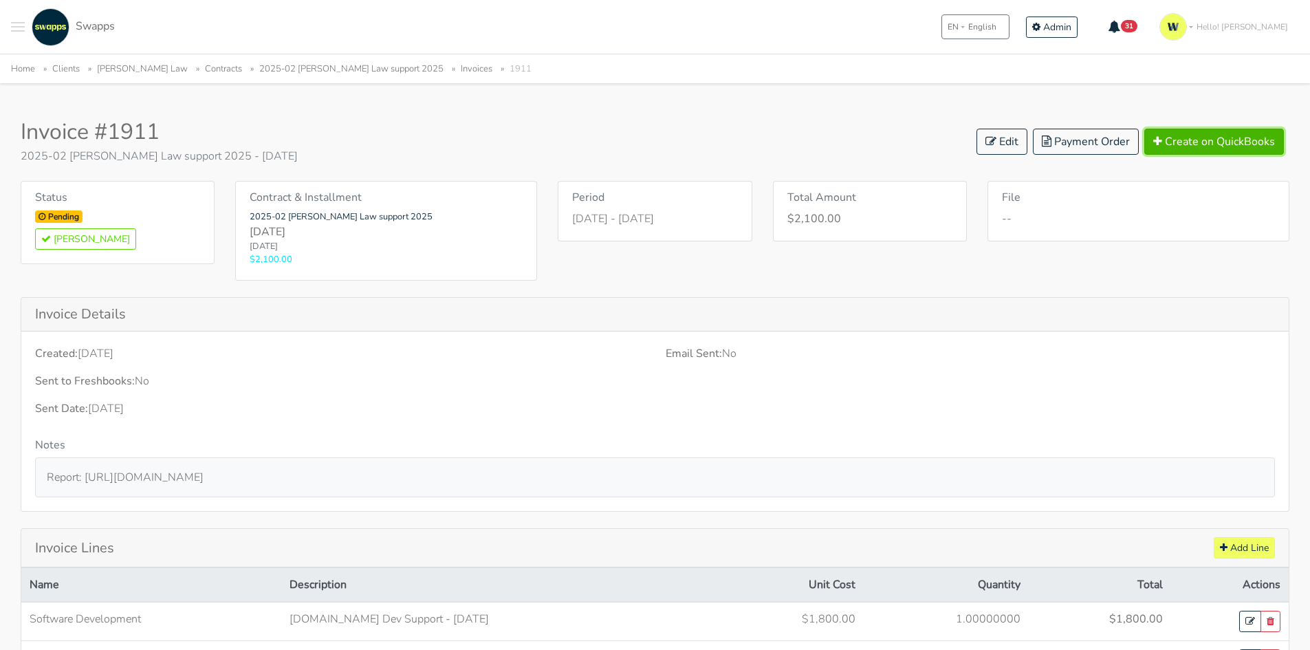
click at [1194, 137] on button "Create on QuickBooks" at bounding box center [1214, 142] width 140 height 26
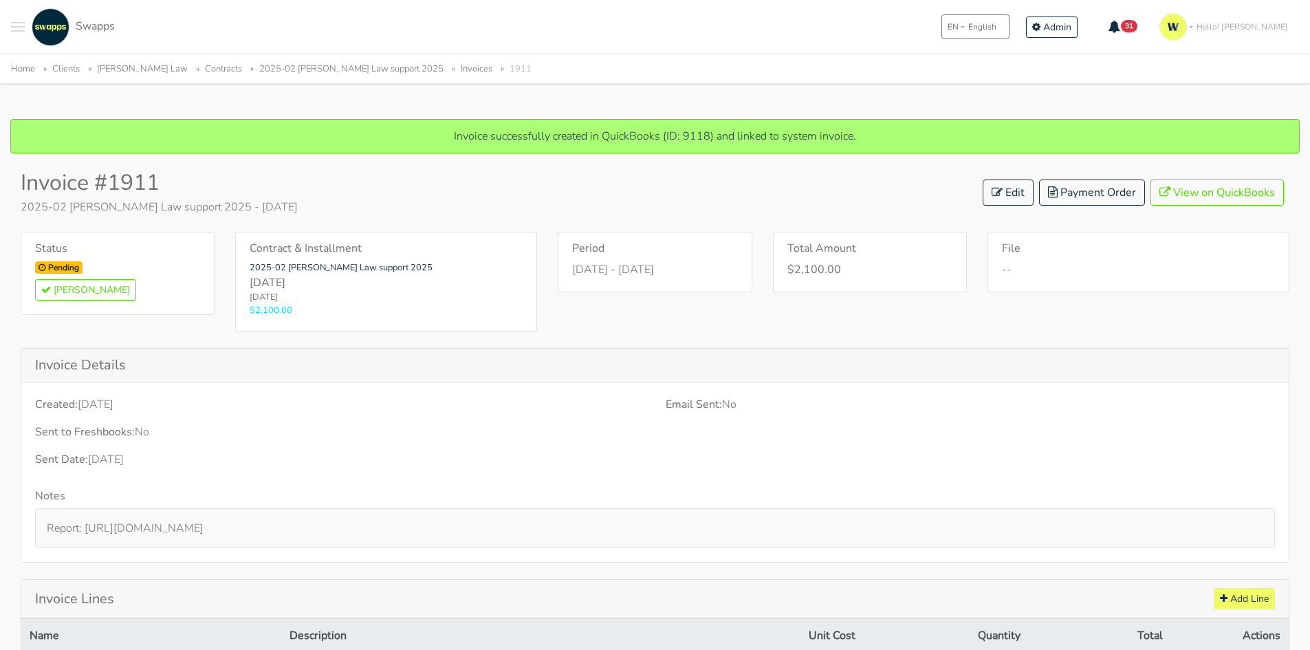
click at [59, 72] on link "Clients" at bounding box center [66, 69] width 28 height 12
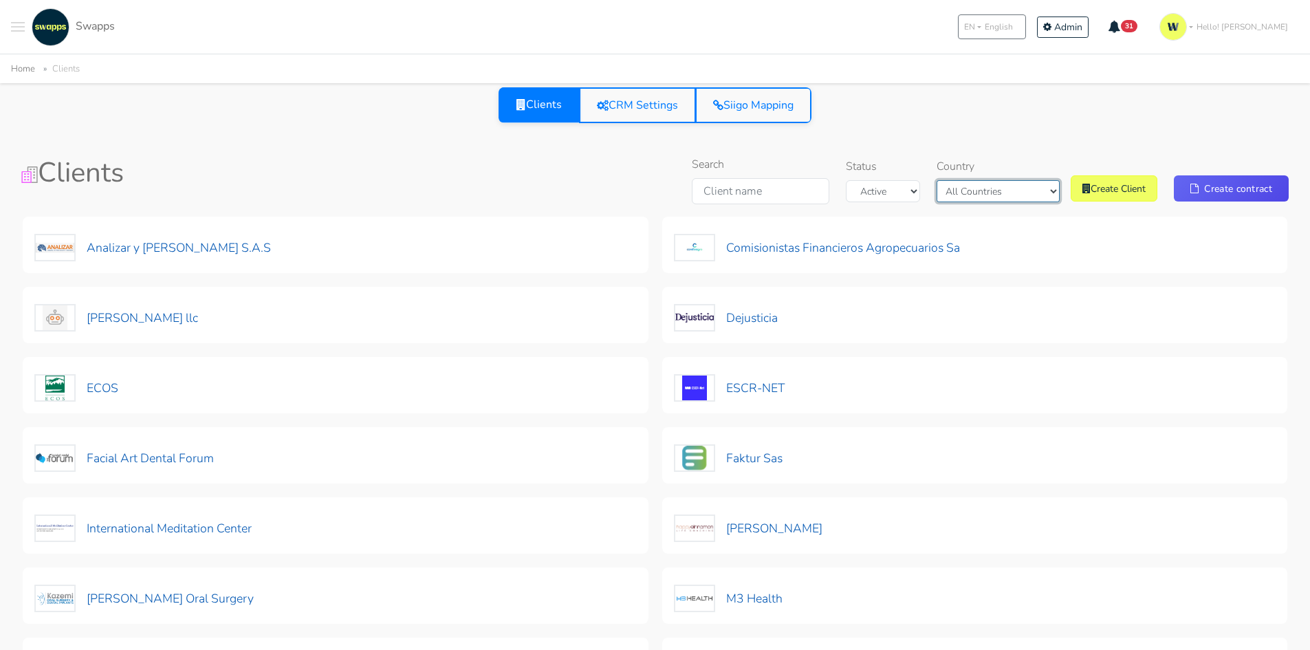
drag, startPoint x: 0, startPoint y: 0, endPoint x: 1020, endPoint y: 187, distance: 1036.7
click at [1020, 187] on select "All Countries [GEOGRAPHIC_DATA] [GEOGRAPHIC_DATA]" at bounding box center [997, 191] width 123 height 22
select select "USA"
click at [959, 180] on select "All Countries Colombia USA" at bounding box center [997, 191] width 123 height 22
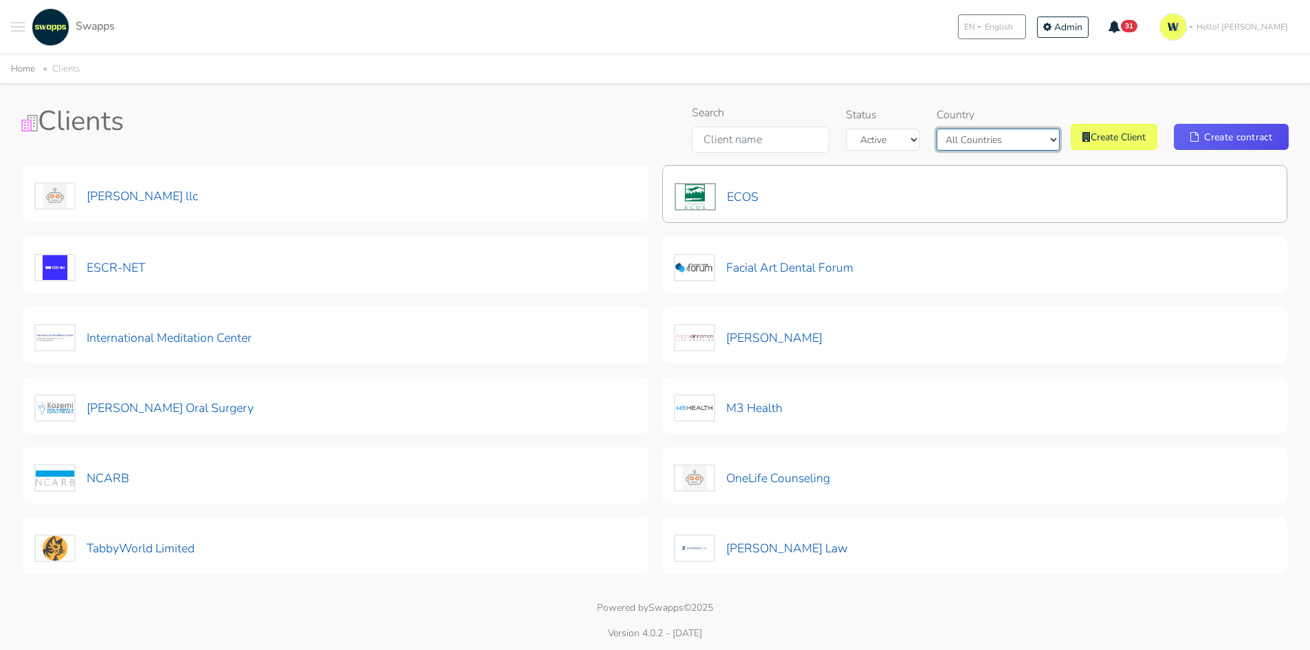
scroll to position [53, 0]
click at [737, 186] on button "ECOS" at bounding box center [716, 195] width 85 height 29
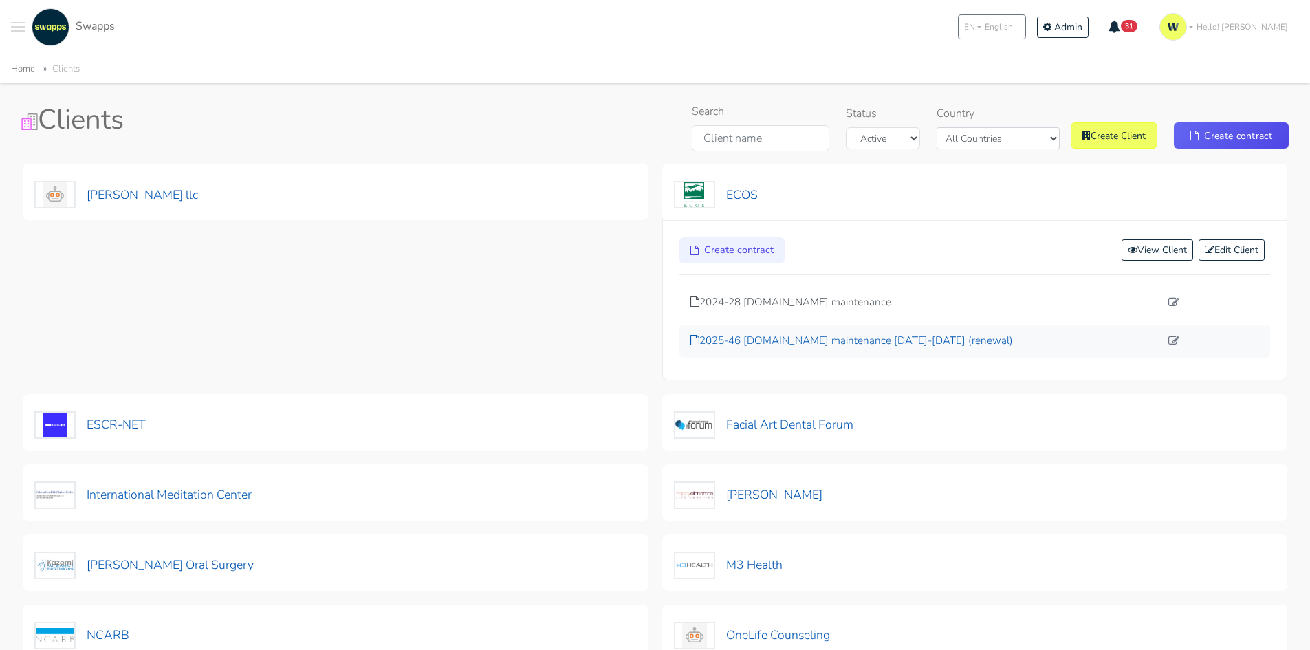
click at [860, 338] on p "2025-46 [DOMAIN_NAME] maintenance [DATE]-[DATE] (renewal)" at bounding box center [925, 341] width 470 height 16
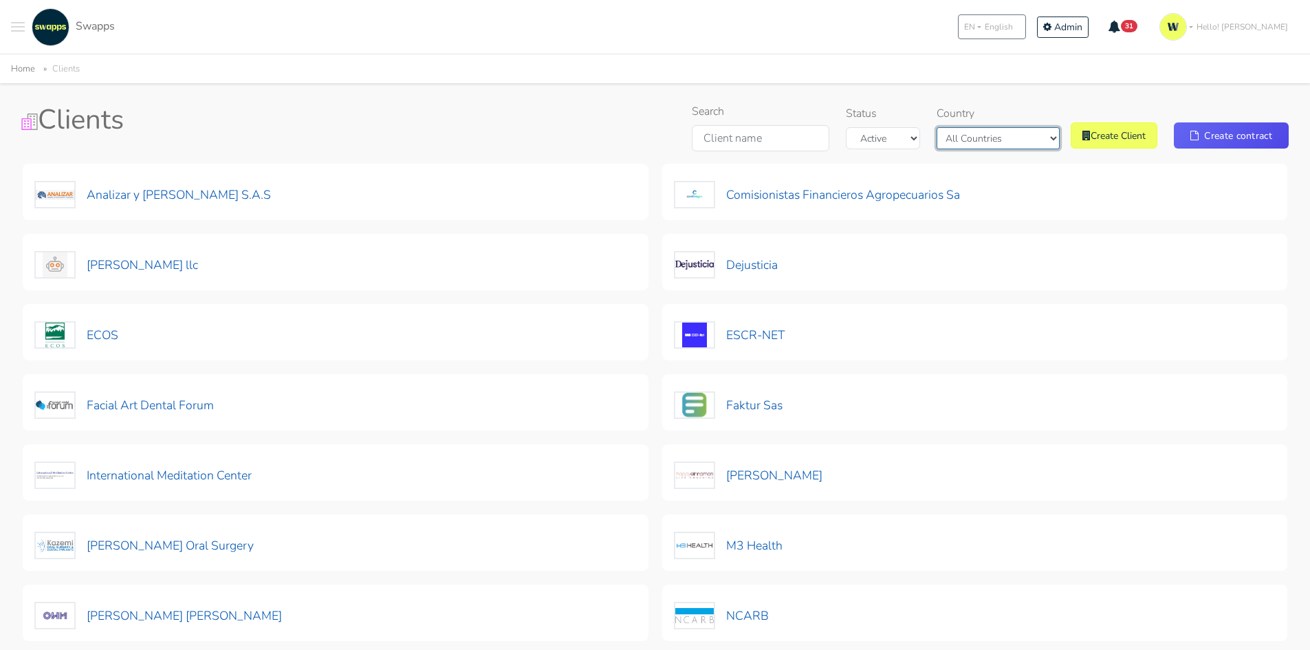
click at [989, 144] on select "All Countries Colombia USA" at bounding box center [997, 138] width 123 height 22
click at [959, 127] on select "All Countries Colombia USA" at bounding box center [997, 138] width 123 height 22
drag, startPoint x: 571, startPoint y: 131, endPoint x: 817, endPoint y: 120, distance: 245.7
click at [574, 132] on div "Search Status Active Archived Country All Countries Colombia USA Create Client …" at bounding box center [869, 130] width 859 height 54
click at [996, 138] on select "All Countries Colombia USA" at bounding box center [997, 138] width 123 height 22
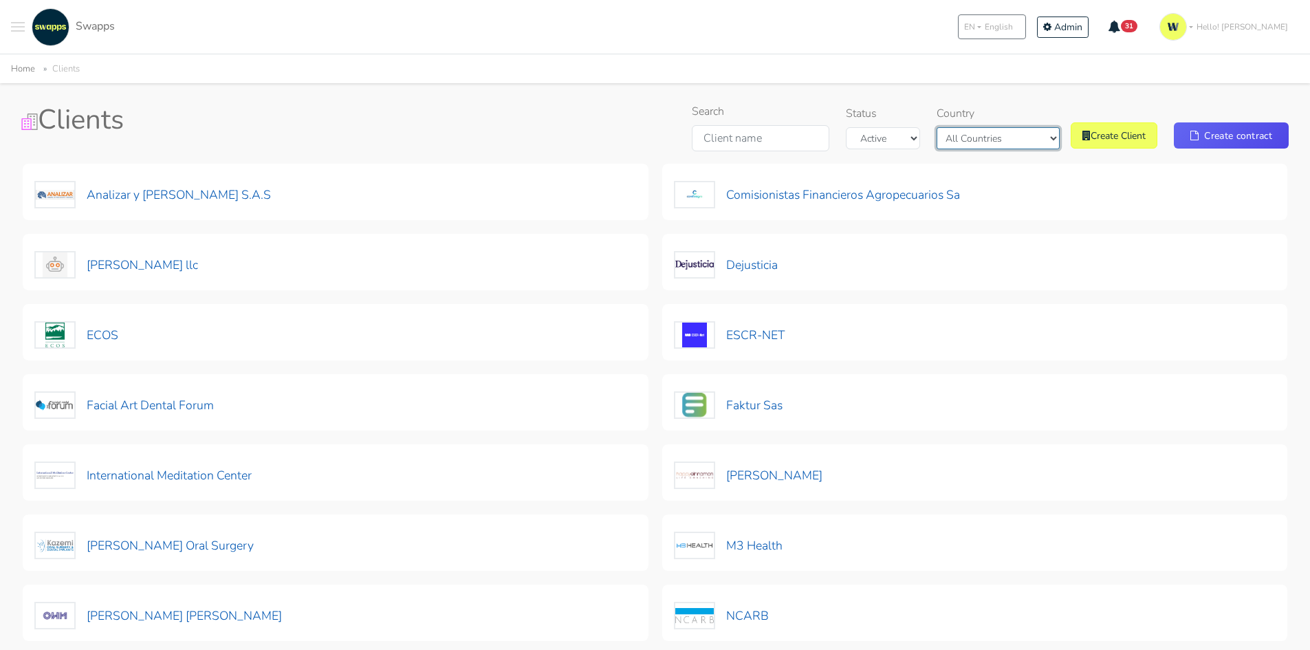
select select "all"
click at [959, 127] on select "All Countries Colombia USA" at bounding box center [997, 138] width 123 height 22
click at [601, 121] on div "Search Status Active Archived Country All Countries Colombia USA Create Client …" at bounding box center [869, 130] width 859 height 54
click at [1002, 141] on select "All Countries Colombia USA" at bounding box center [997, 138] width 123 height 22
select select "[GEOGRAPHIC_DATA]"
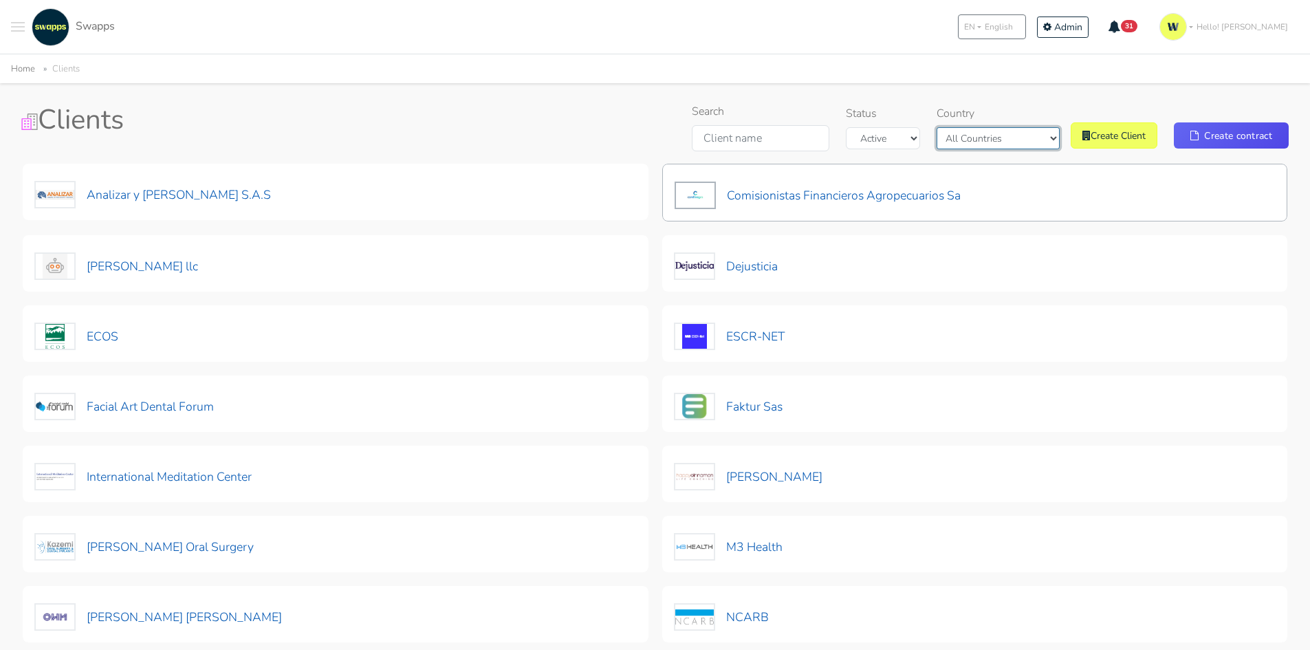
click at [959, 127] on select "All Countries Colombia USA" at bounding box center [997, 138] width 123 height 22
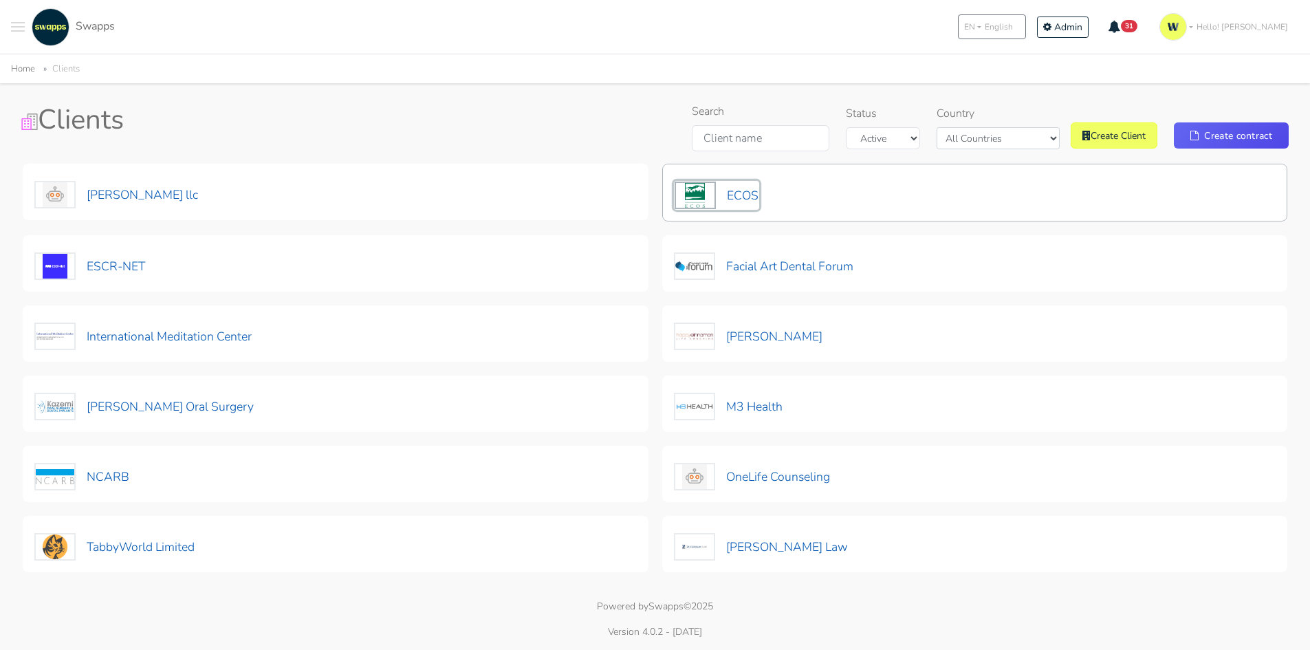
click at [748, 207] on button "ECOS" at bounding box center [716, 195] width 85 height 29
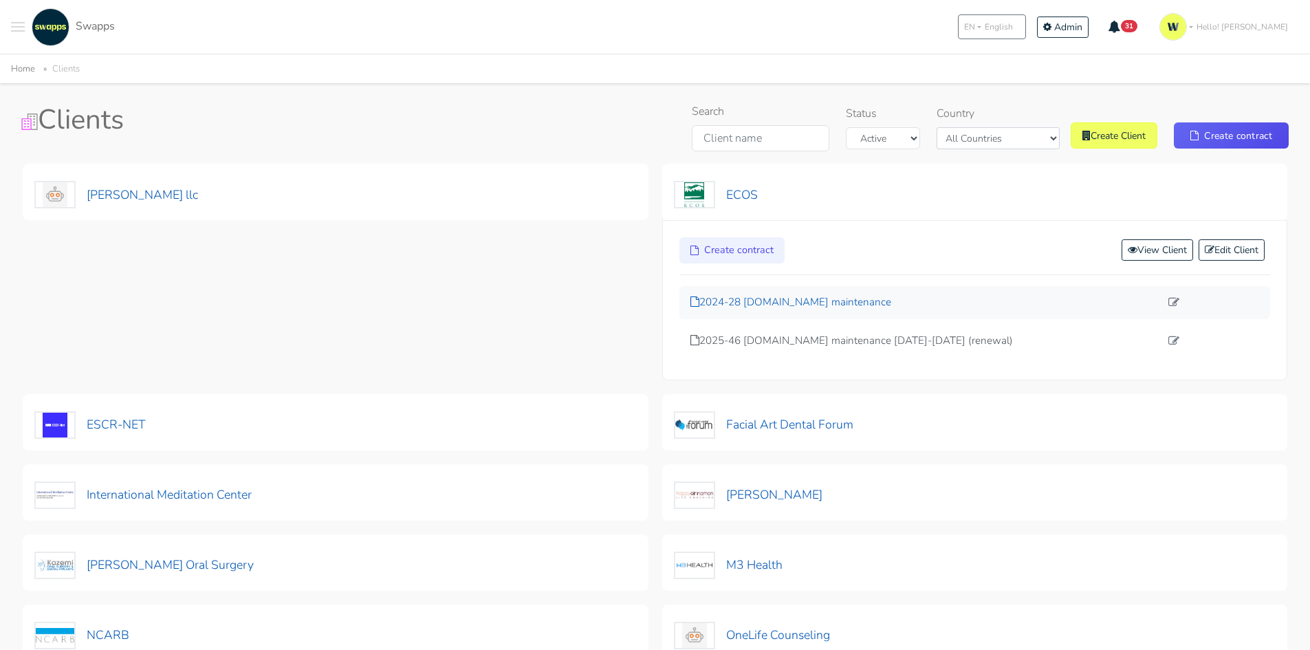
click at [807, 299] on p "2024-28 [DOMAIN_NAME] maintenance" at bounding box center [925, 302] width 470 height 16
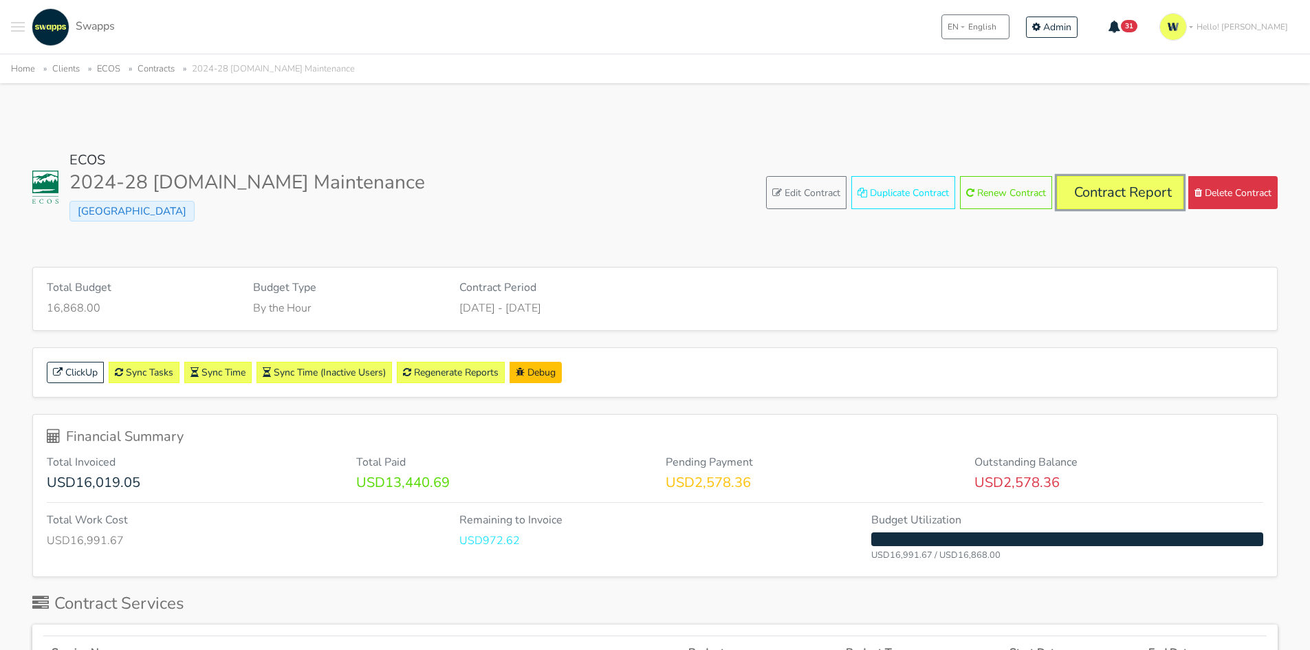
click at [1127, 184] on link "Contract Report" at bounding box center [1120, 192] width 127 height 33
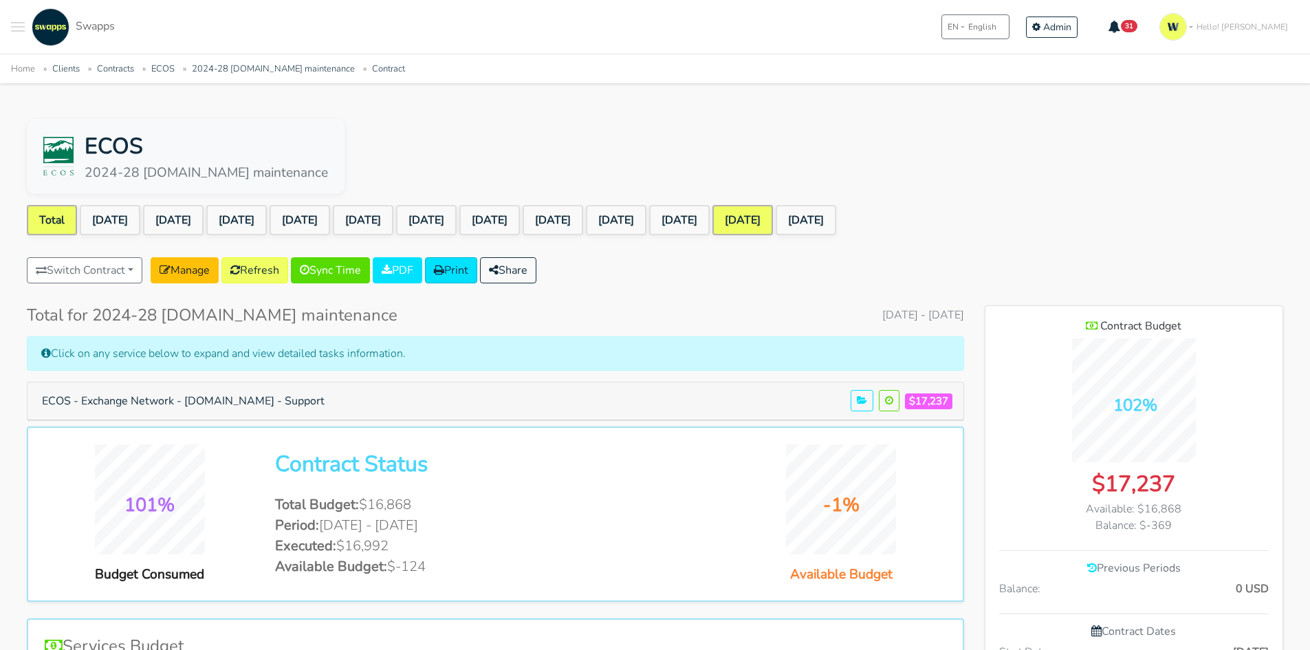
click at [773, 206] on link "[DATE]" at bounding box center [742, 220] width 61 height 30
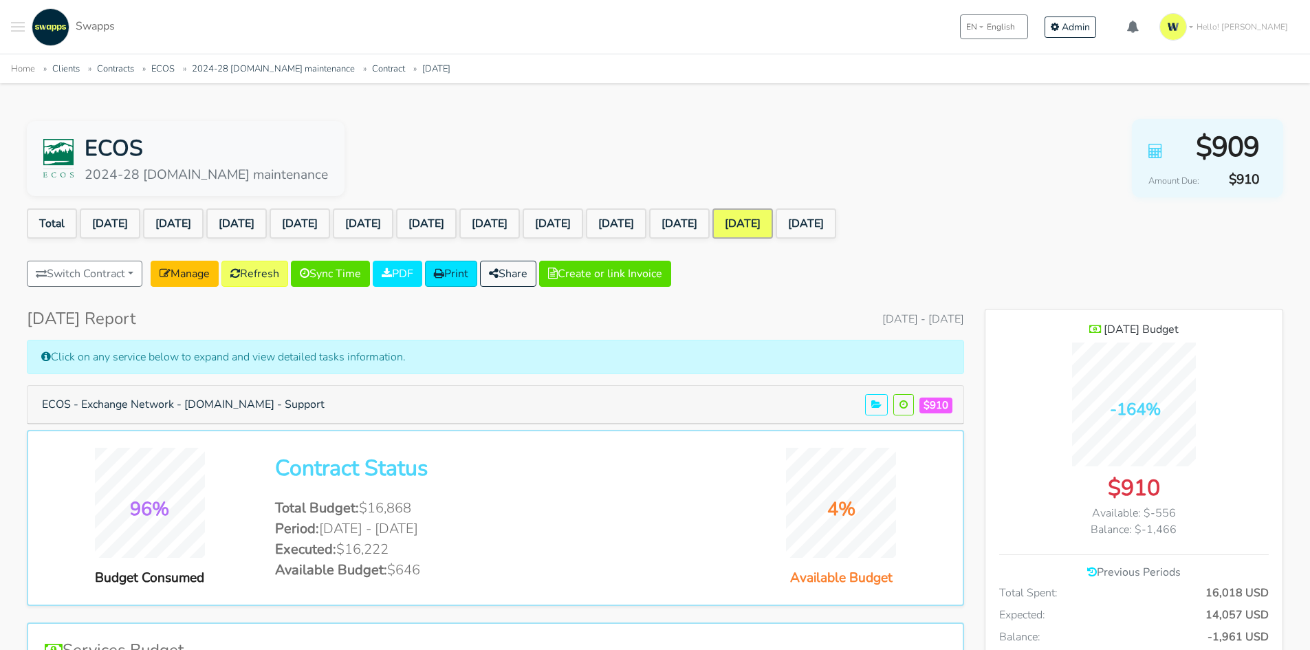
scroll to position [1148, 298]
click at [325, 405] on button "ECOS - Exchange Network - [DOMAIN_NAME] - Support" at bounding box center [183, 404] width 300 height 26
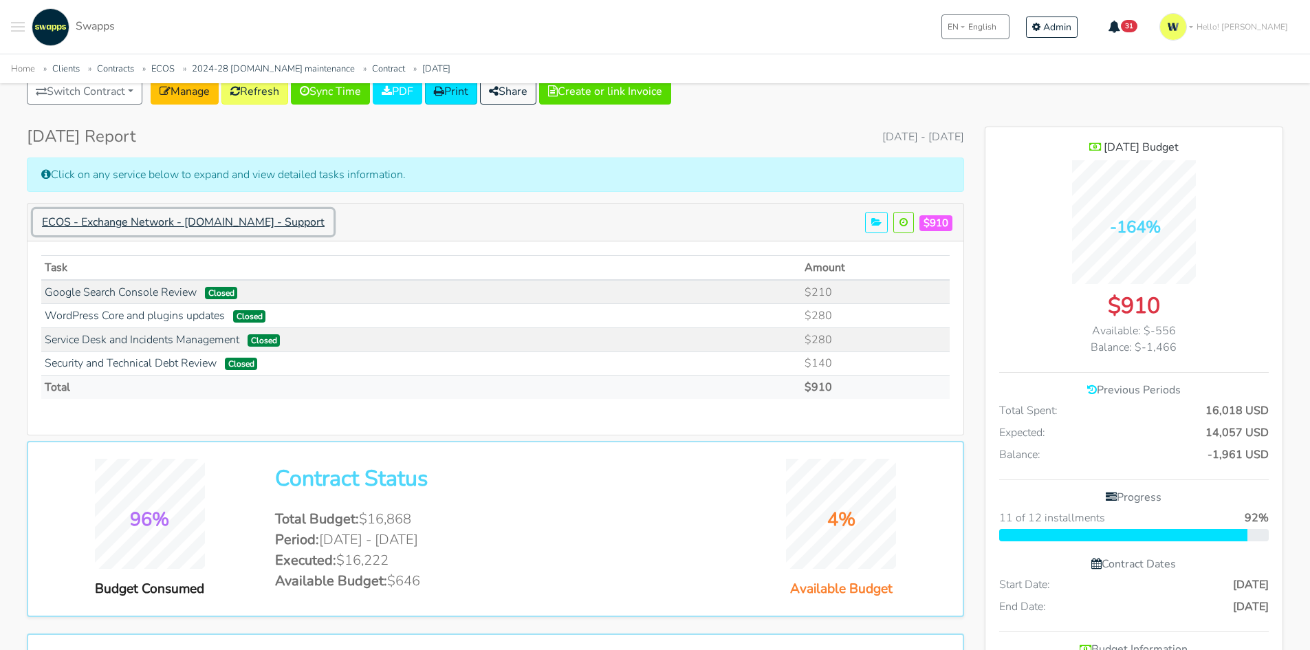
scroll to position [206, 0]
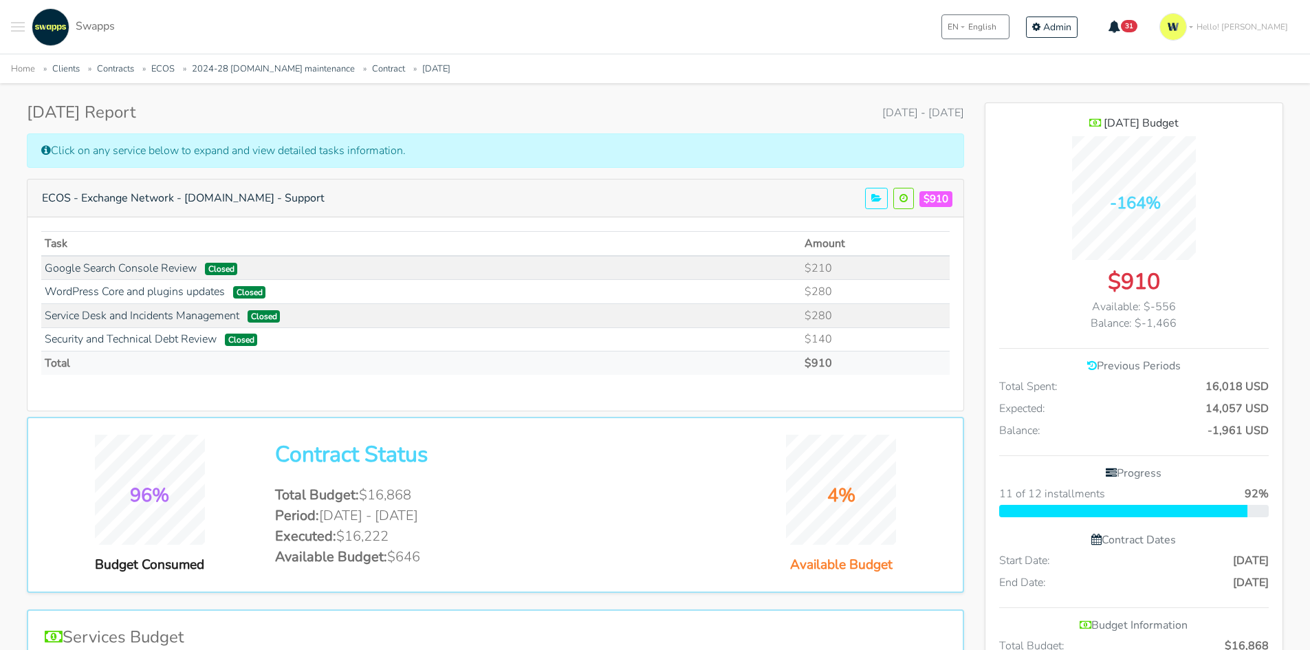
click at [667, 110] on div "Aug 2025 Report August 1, 2025 - August 31, 2025" at bounding box center [495, 112] width 937 height 20
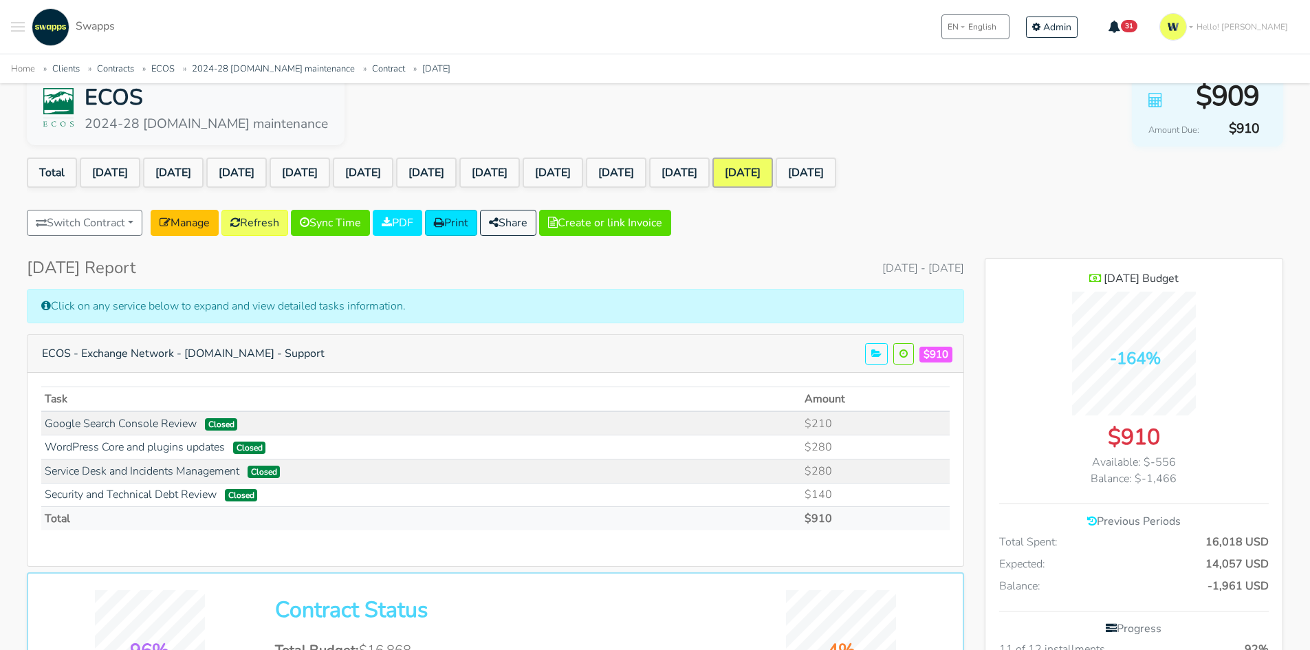
scroll to position [0, 0]
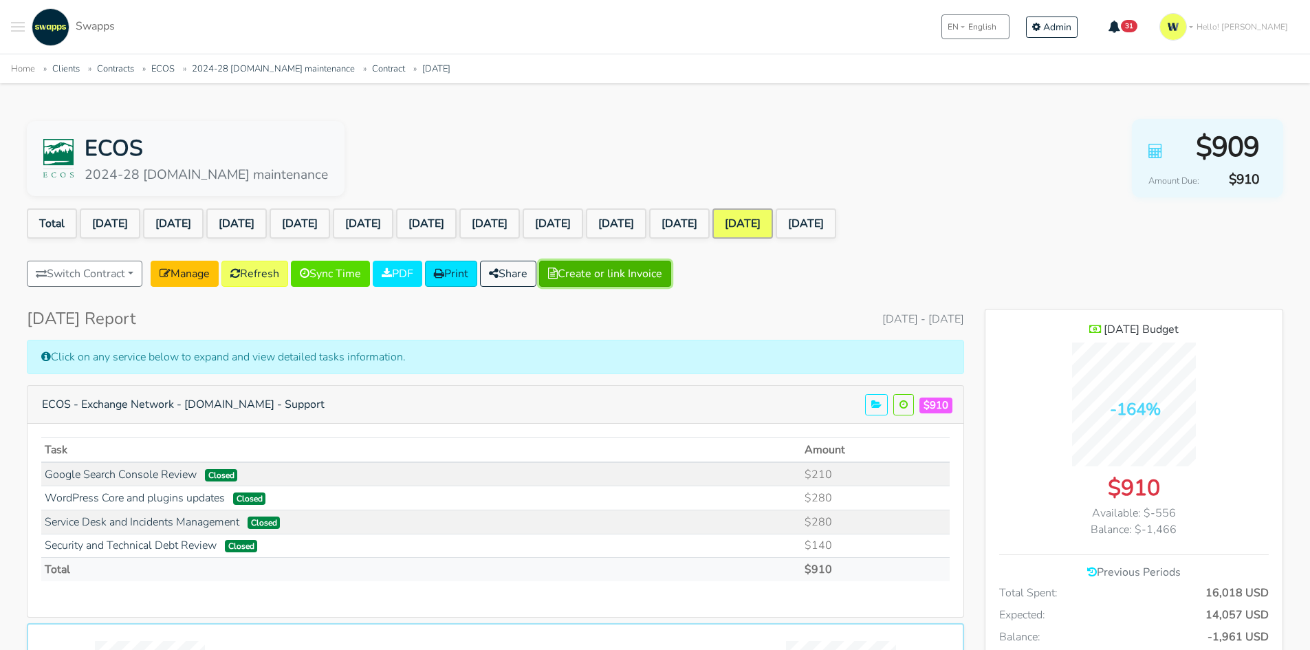
click at [639, 264] on button "Create or link Invoice" at bounding box center [605, 274] width 132 height 26
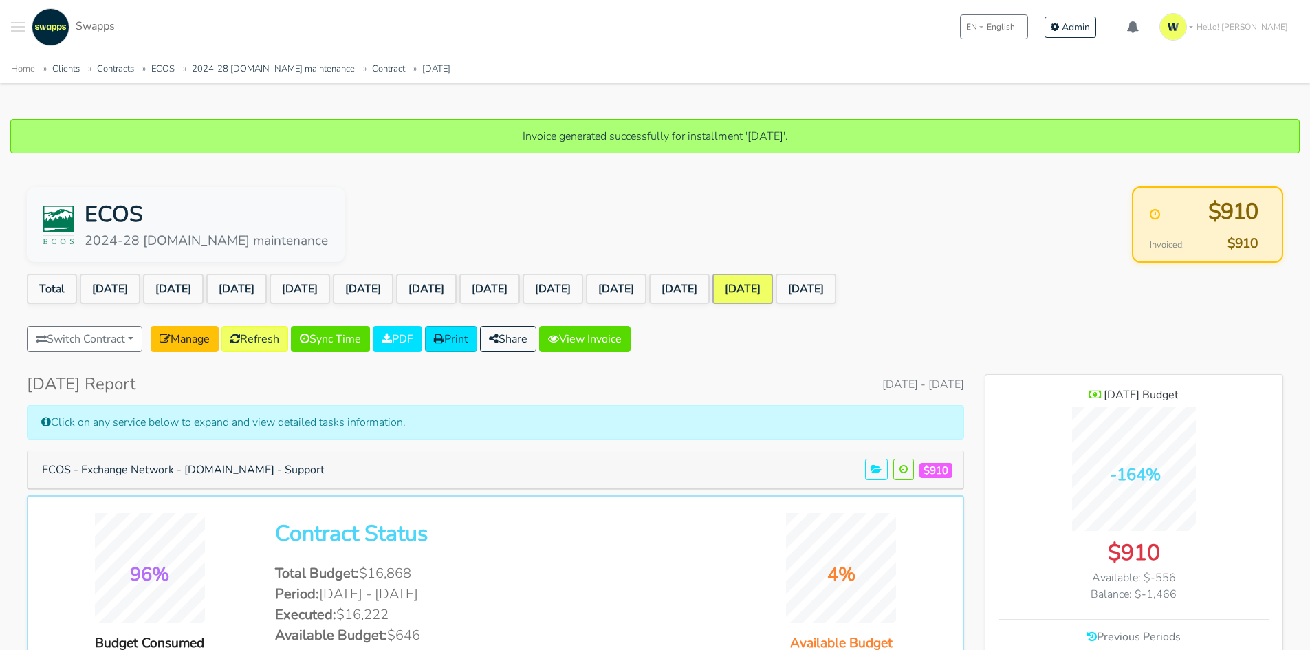
scroll to position [1148, 298]
click at [836, 283] on link "[DATE]" at bounding box center [806, 289] width 61 height 30
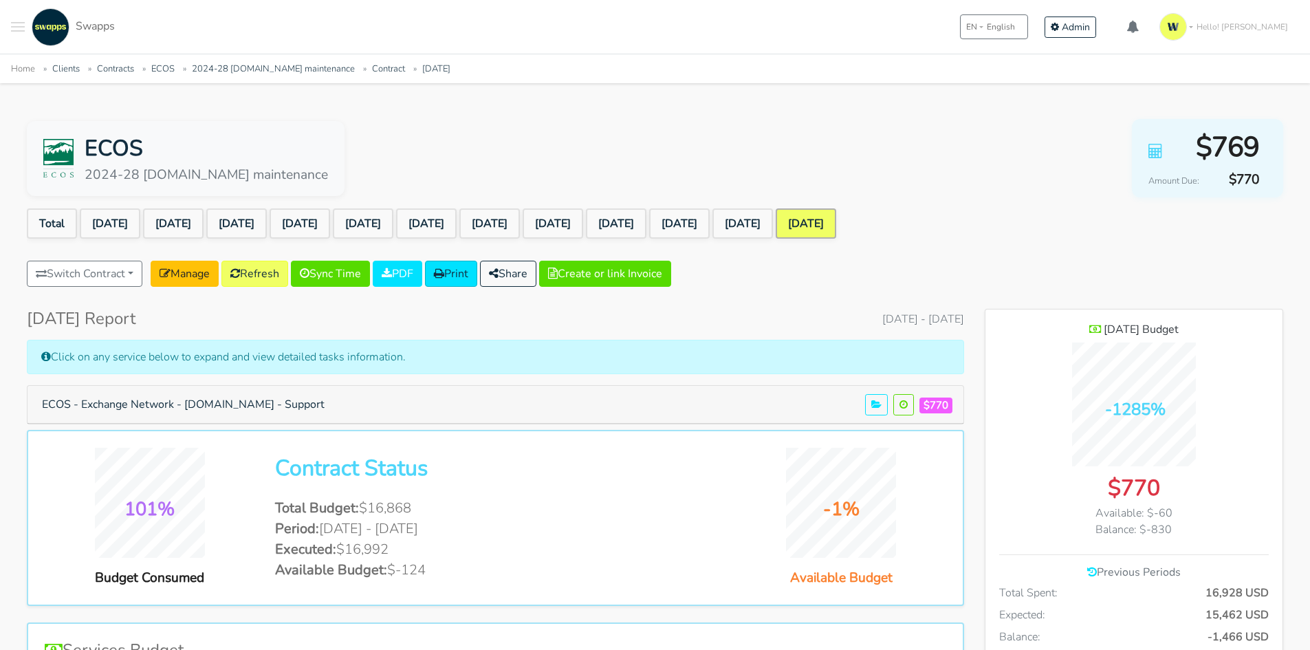
scroll to position [1148, 298]
click at [634, 274] on button "Create or link Invoice" at bounding box center [605, 274] width 132 height 26
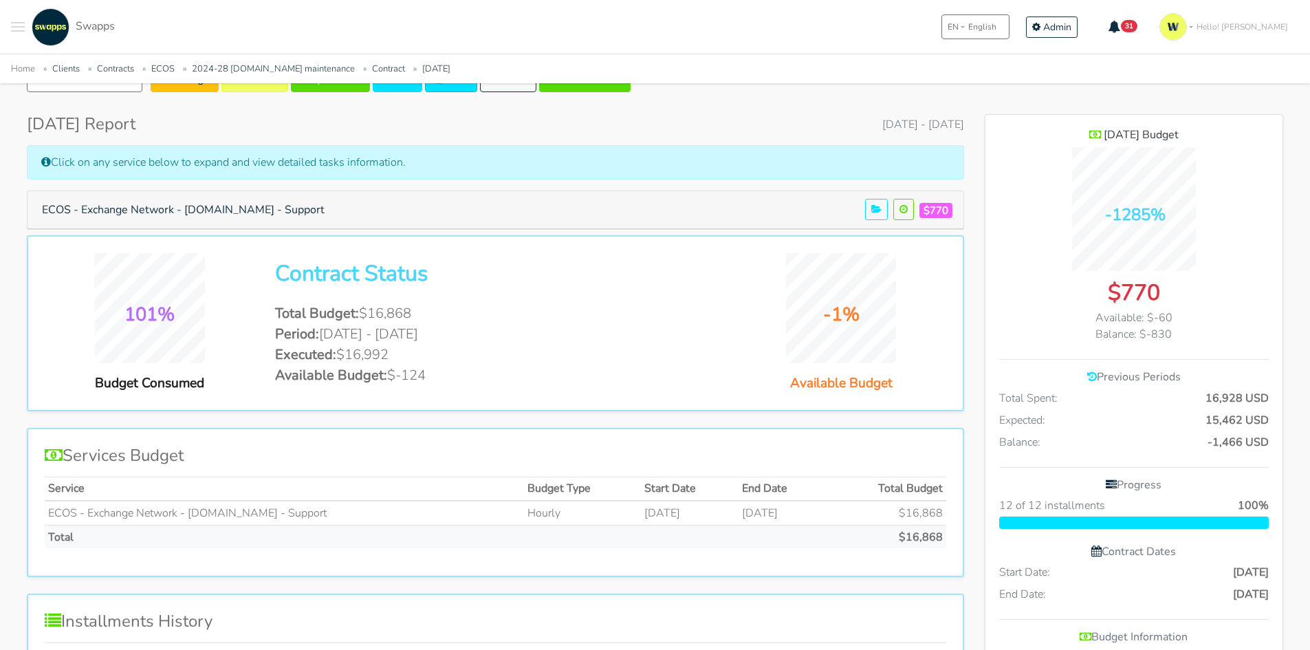
scroll to position [138, 0]
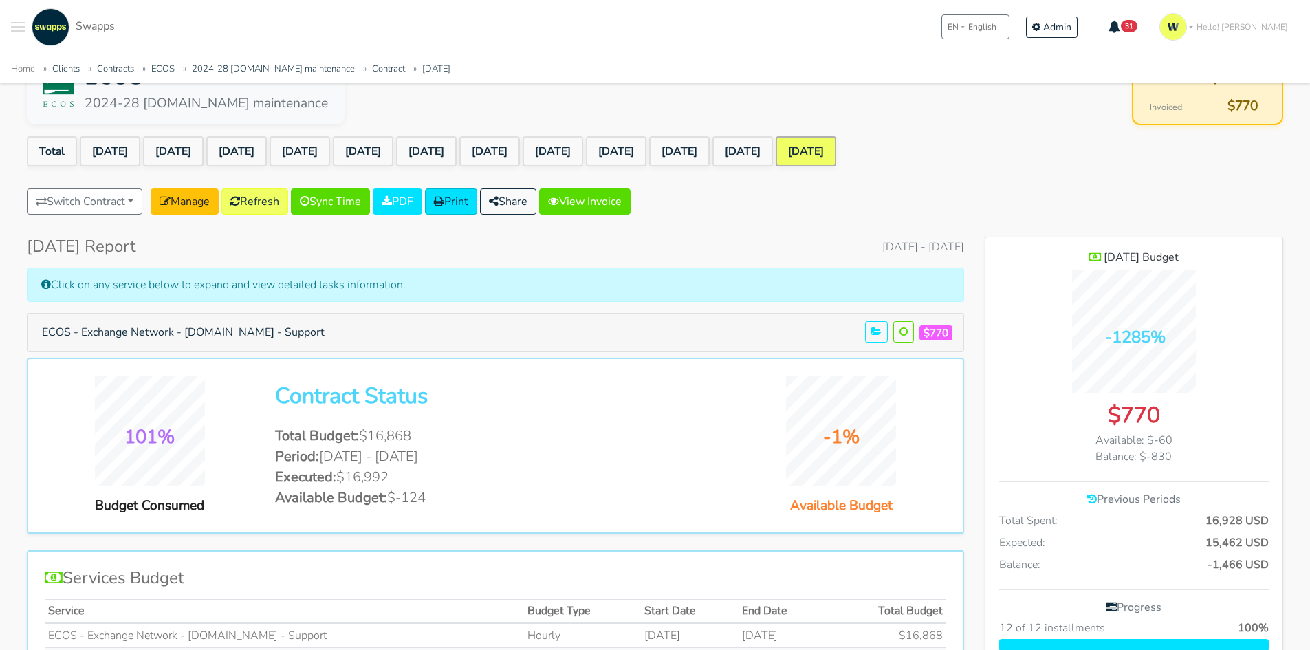
click at [836, 151] on link "[DATE]" at bounding box center [806, 151] width 61 height 30
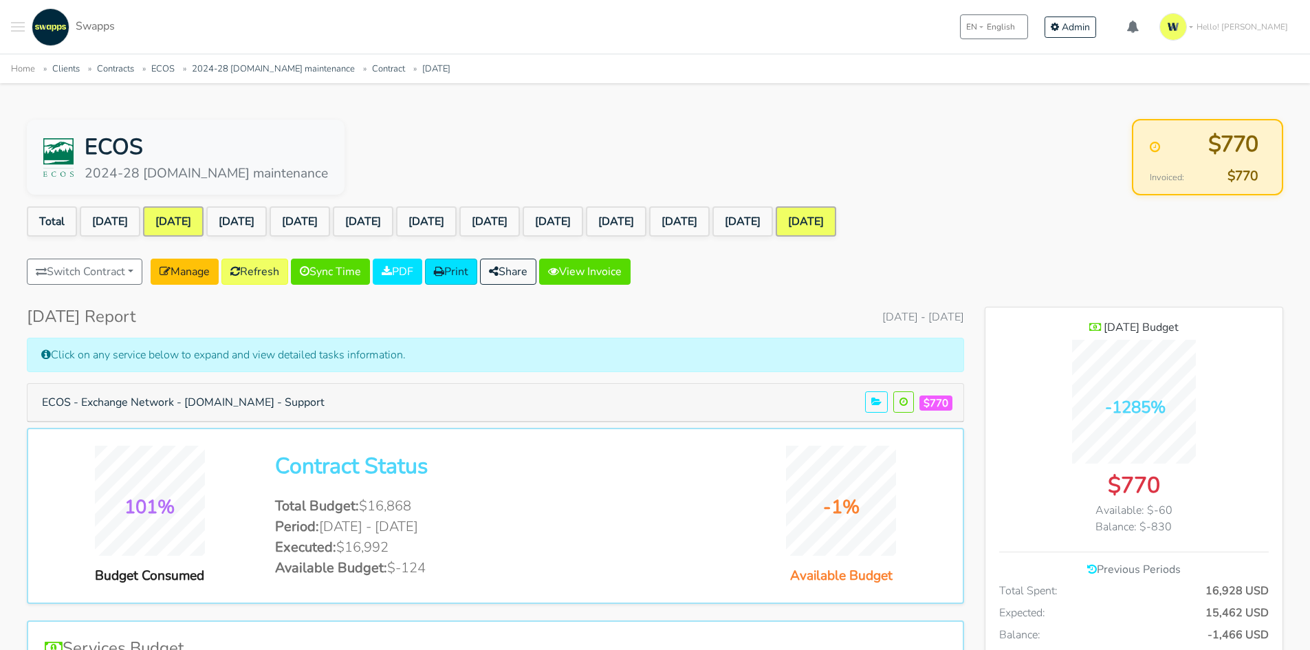
scroll to position [1148, 298]
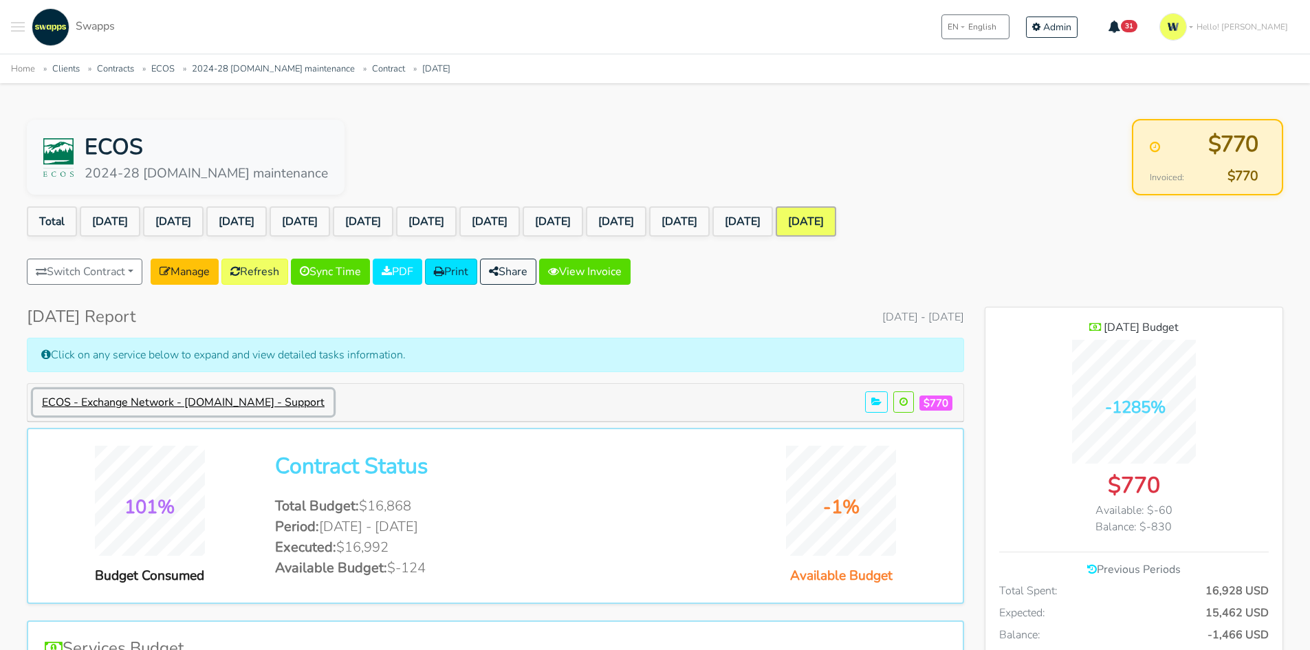
drag, startPoint x: 236, startPoint y: 394, endPoint x: 243, endPoint y: 393, distance: 7.7
click at [236, 395] on button "ECOS - Exchange Network - [DOMAIN_NAME] - Support" at bounding box center [183, 402] width 300 height 26
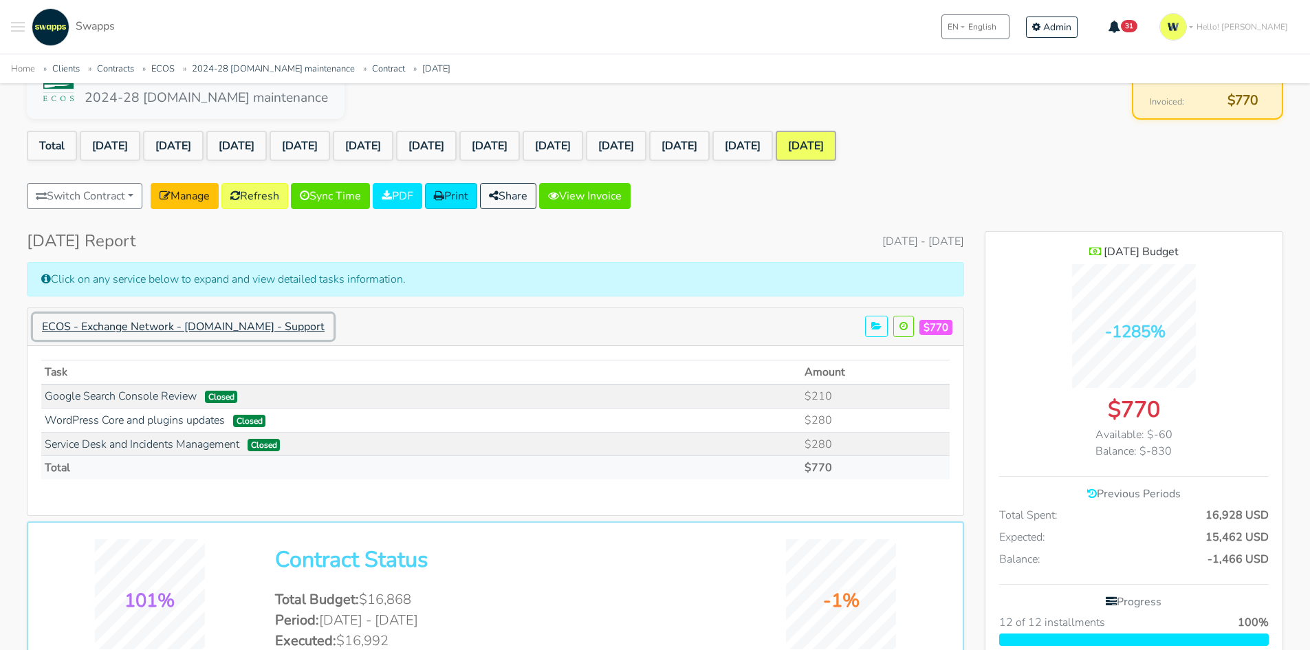
scroll to position [0, 0]
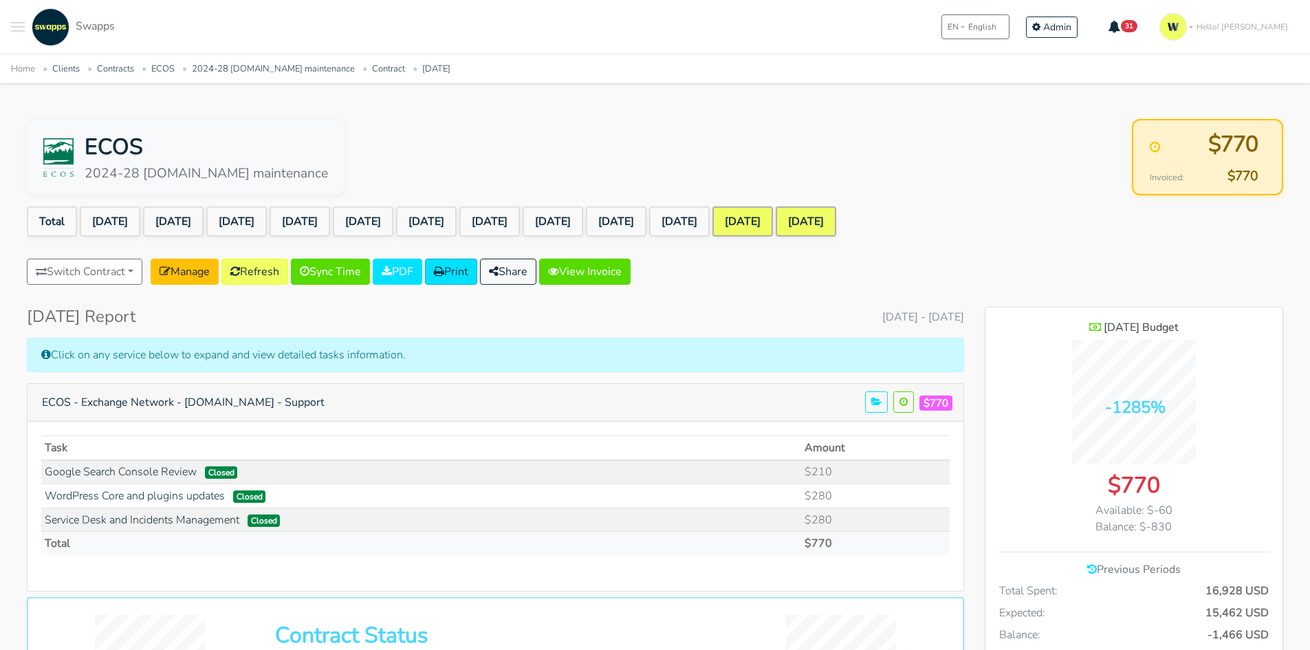
click at [773, 228] on link "[DATE]" at bounding box center [742, 221] width 61 height 30
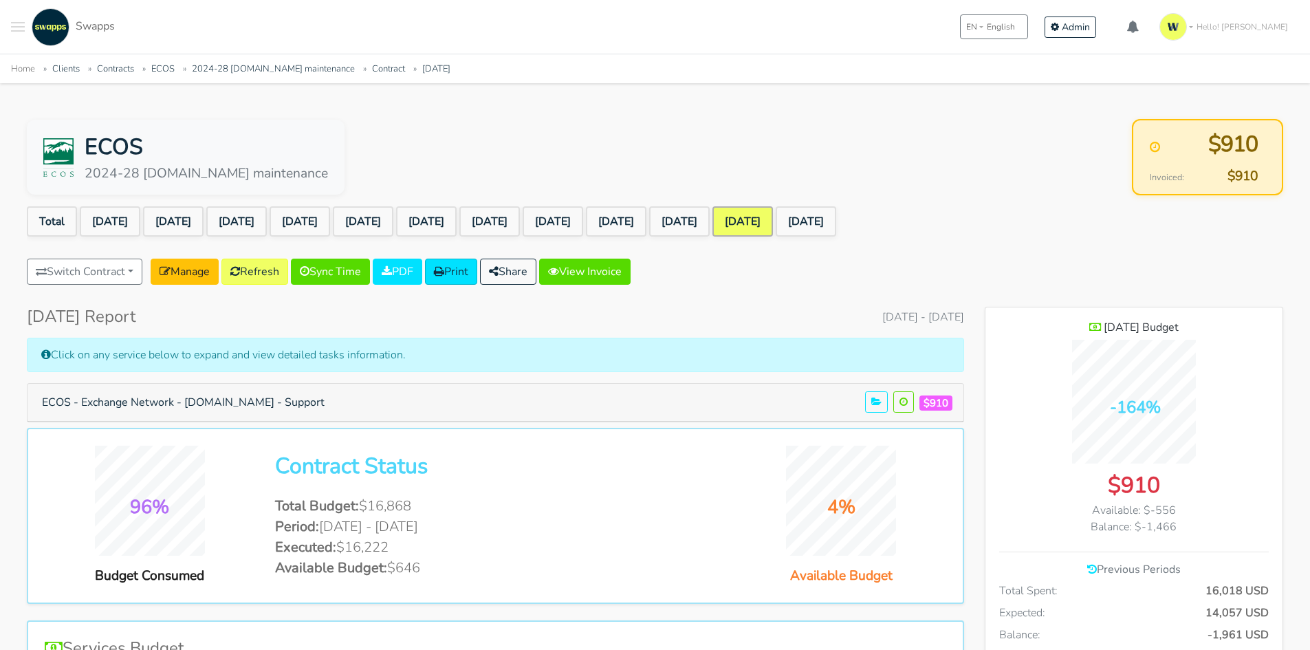
scroll to position [1148, 298]
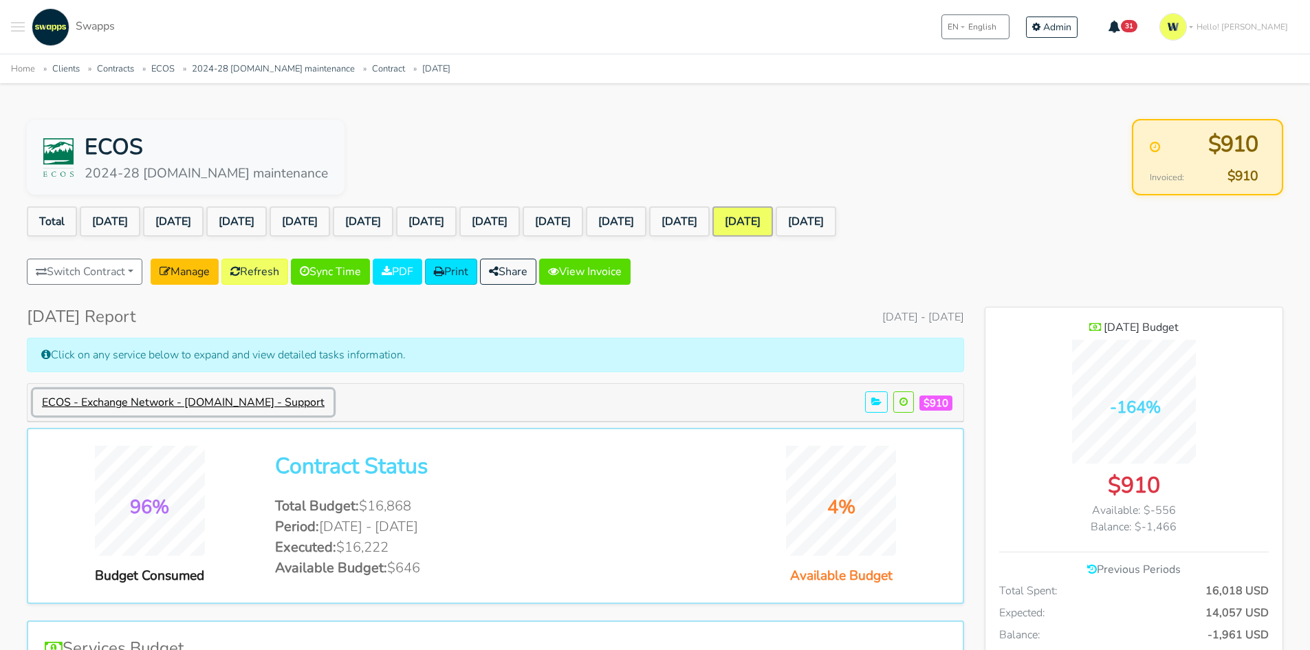
click at [286, 395] on button "ECOS - Exchange Network - [DOMAIN_NAME] - Support" at bounding box center [183, 402] width 300 height 26
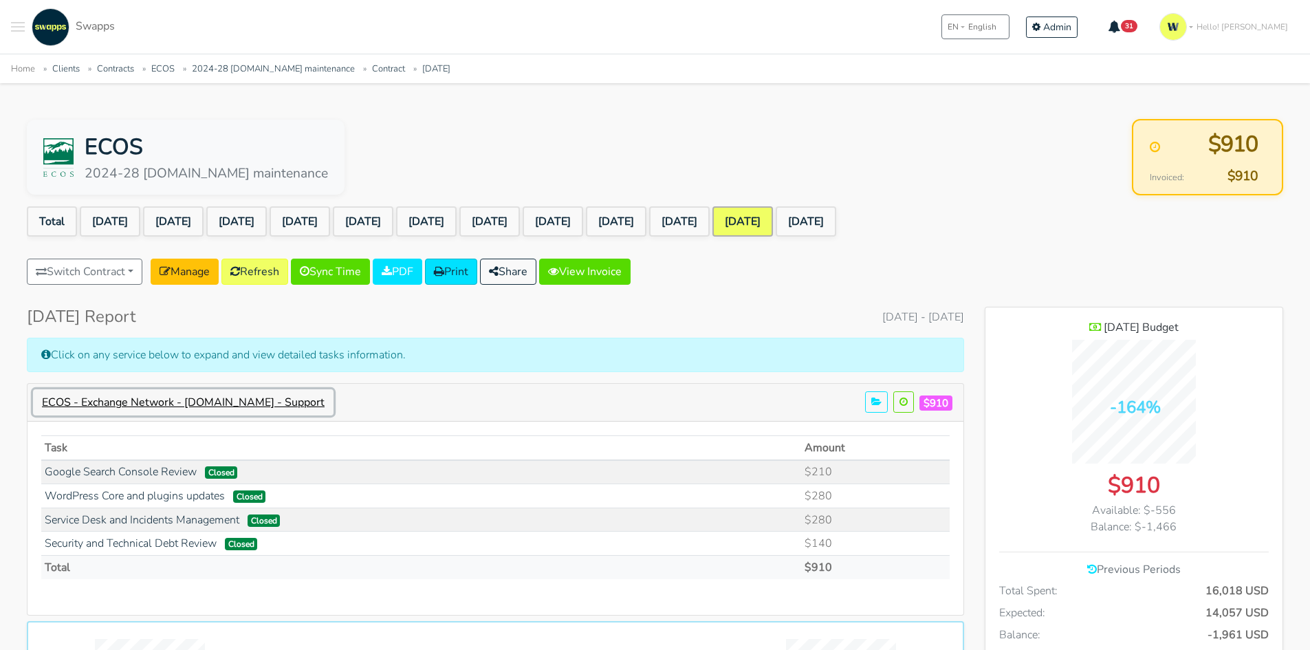
scroll to position [1341, 298]
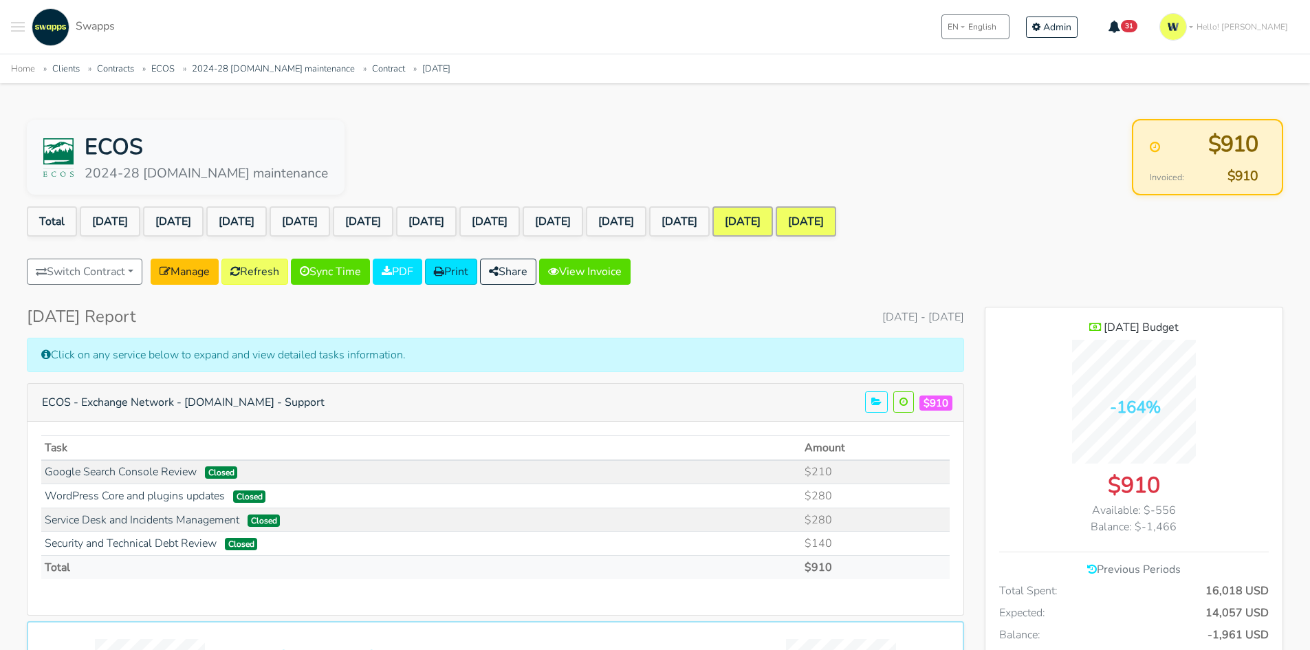
click at [836, 234] on link "Sep 2025" at bounding box center [806, 221] width 61 height 30
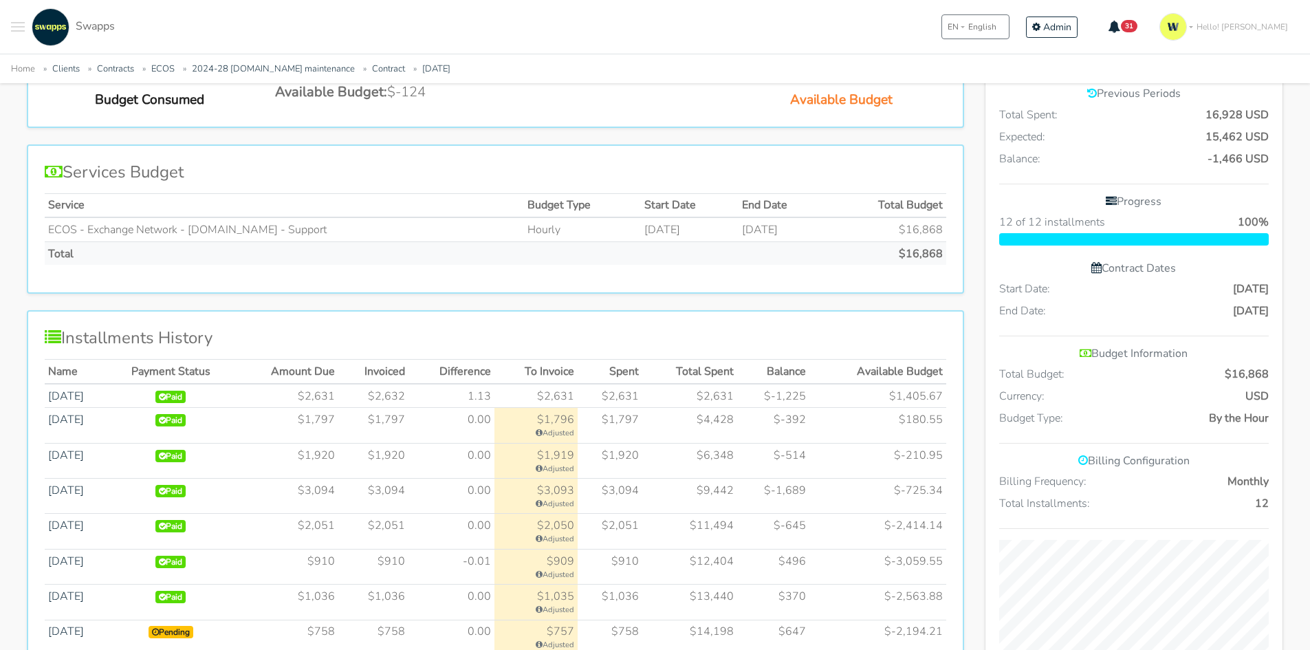
scroll to position [338, 0]
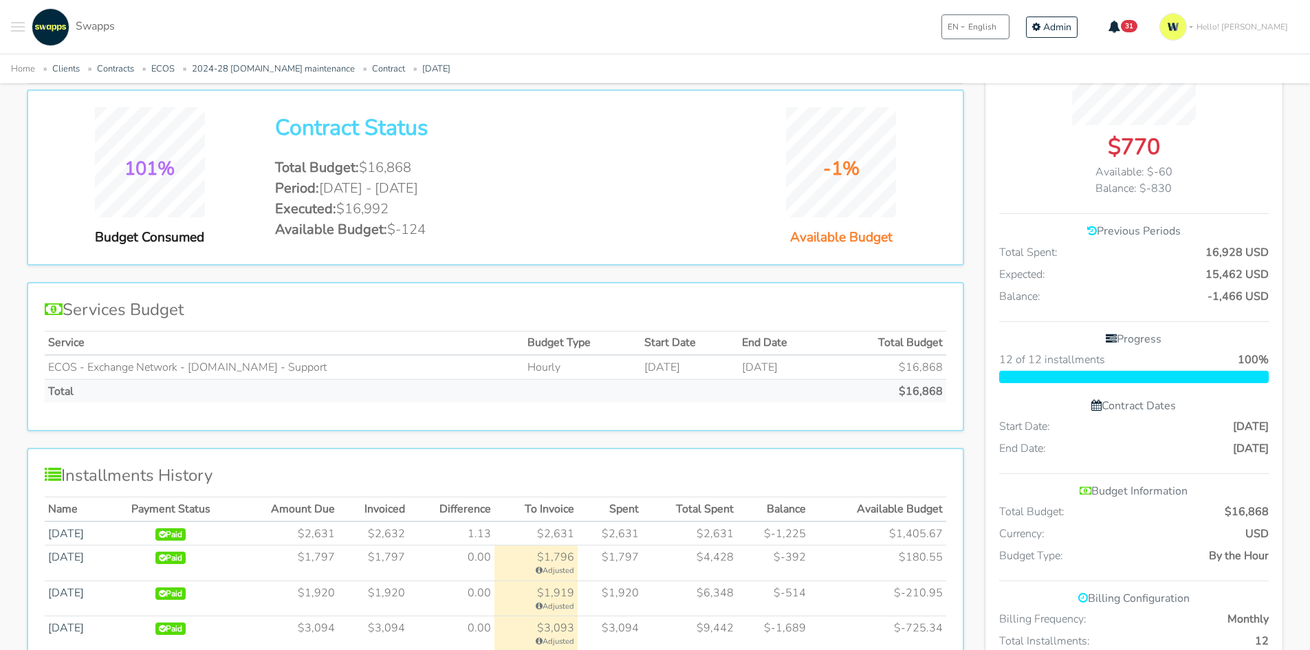
click at [647, 317] on h4 "Services Budget" at bounding box center [495, 310] width 901 height 20
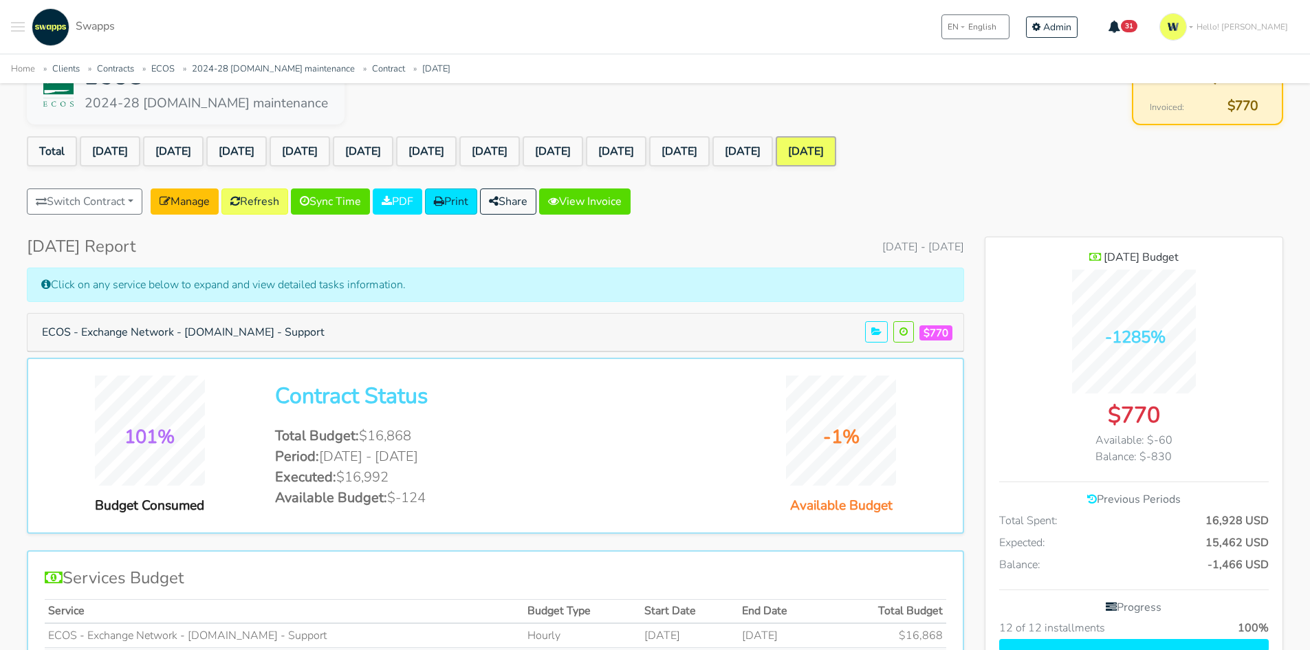
scroll to position [63, 0]
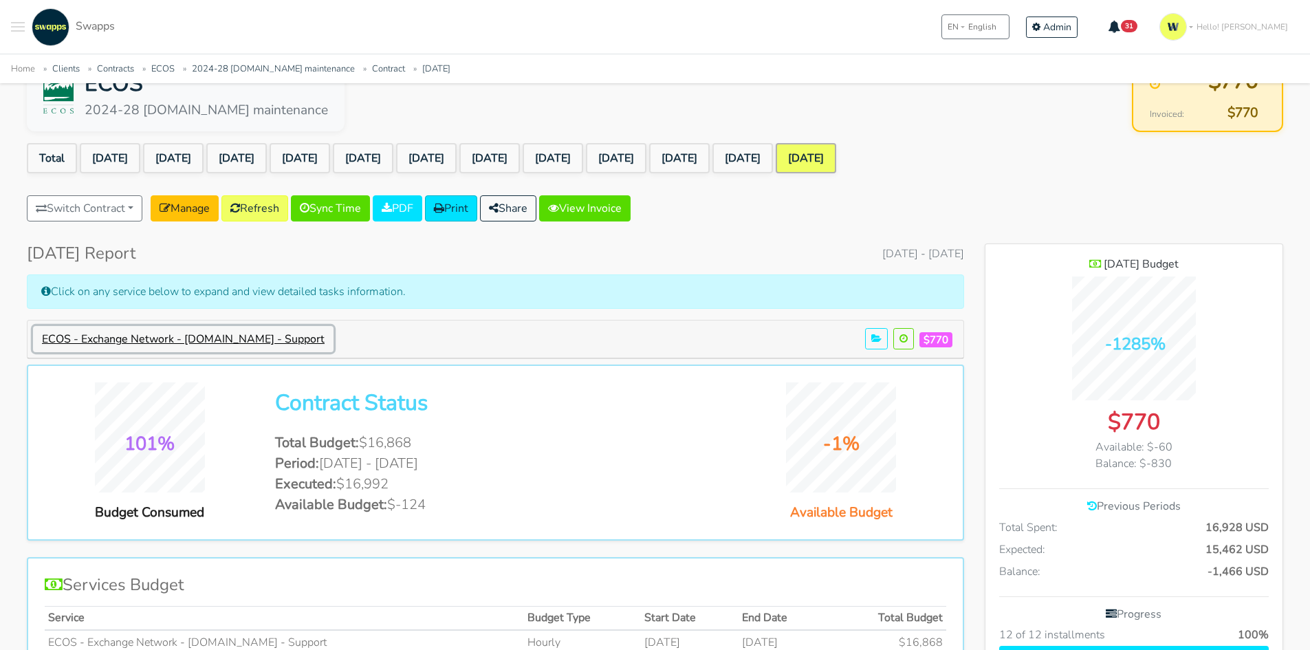
click at [317, 341] on button "ECOS - Exchange Network - [DOMAIN_NAME] - Support" at bounding box center [183, 339] width 300 height 26
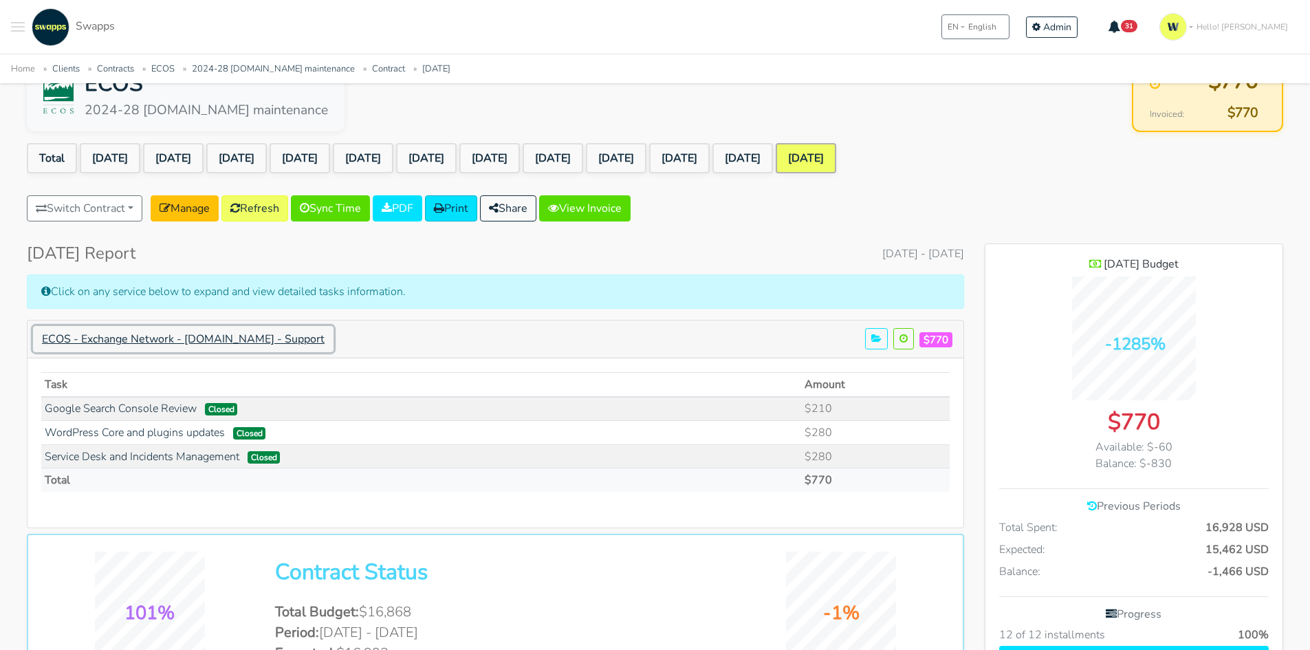
scroll to position [1317, 298]
click at [187, 459] on link "Service Desk and Incidents Management" at bounding box center [142, 456] width 195 height 15
click at [773, 151] on link "Aug 2025" at bounding box center [742, 158] width 61 height 30
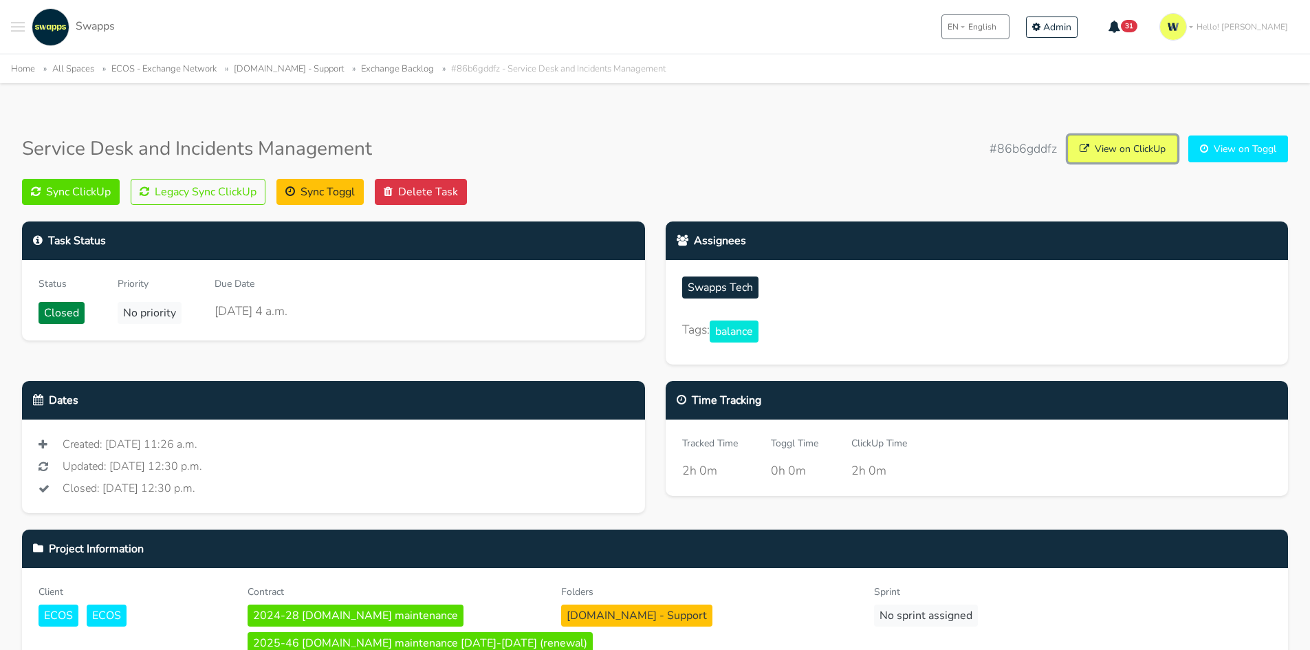
click at [1123, 158] on link "View on ClickUp" at bounding box center [1122, 148] width 109 height 27
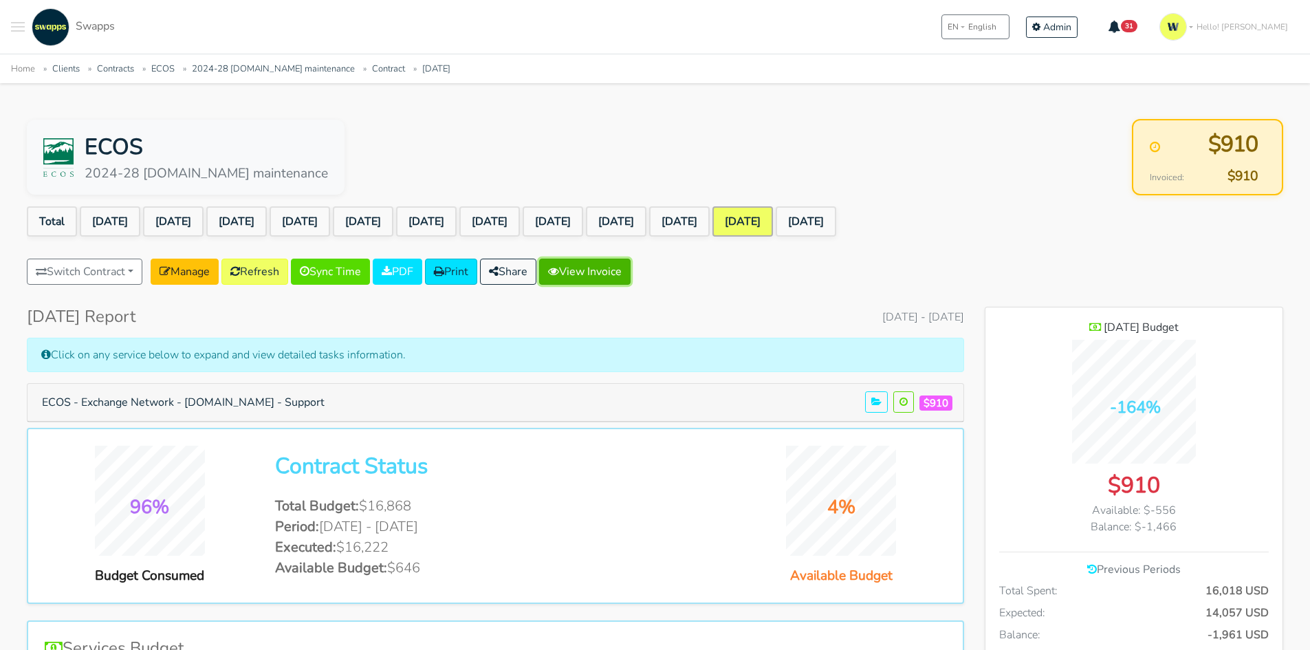
click at [631, 270] on link "View Invoice" at bounding box center [584, 272] width 91 height 26
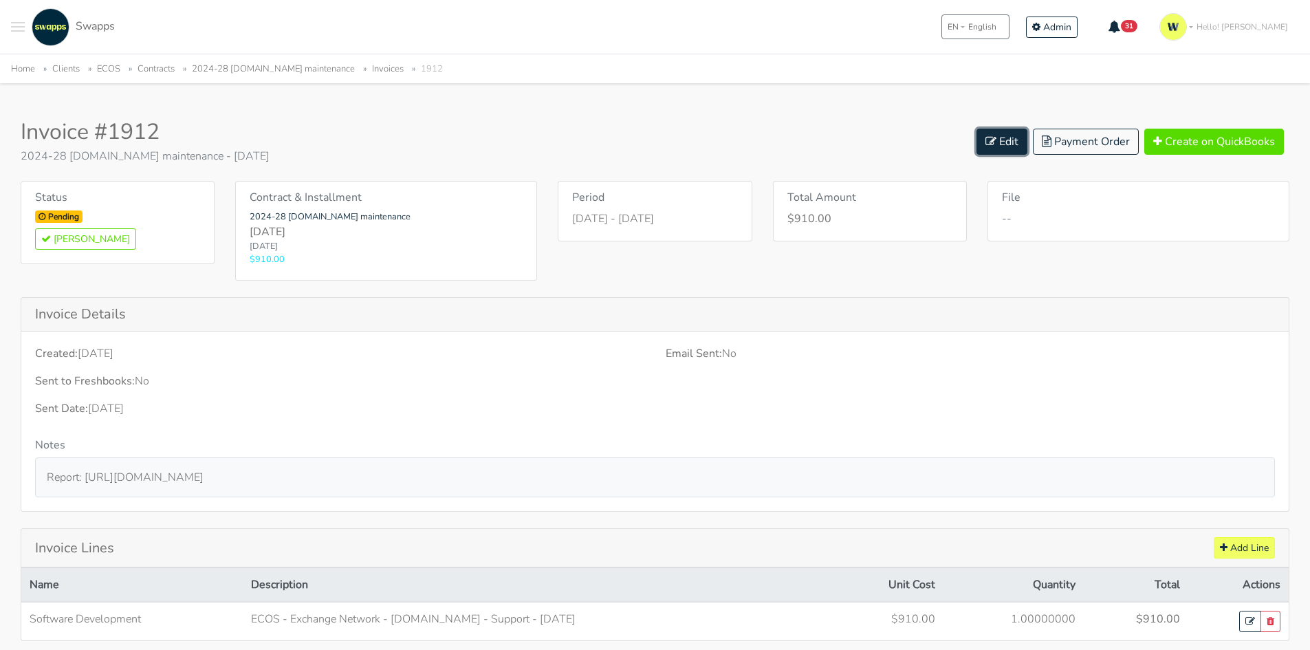
click at [991, 140] on icon at bounding box center [990, 140] width 11 height 11
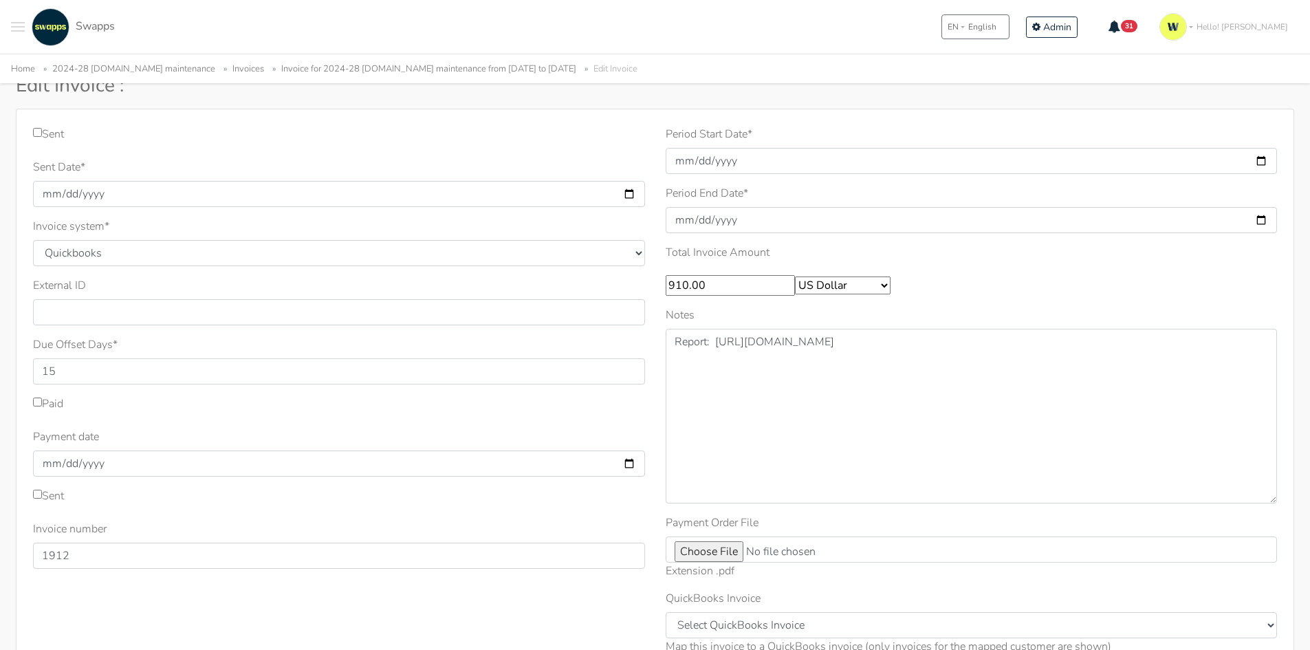
scroll to position [69, 0]
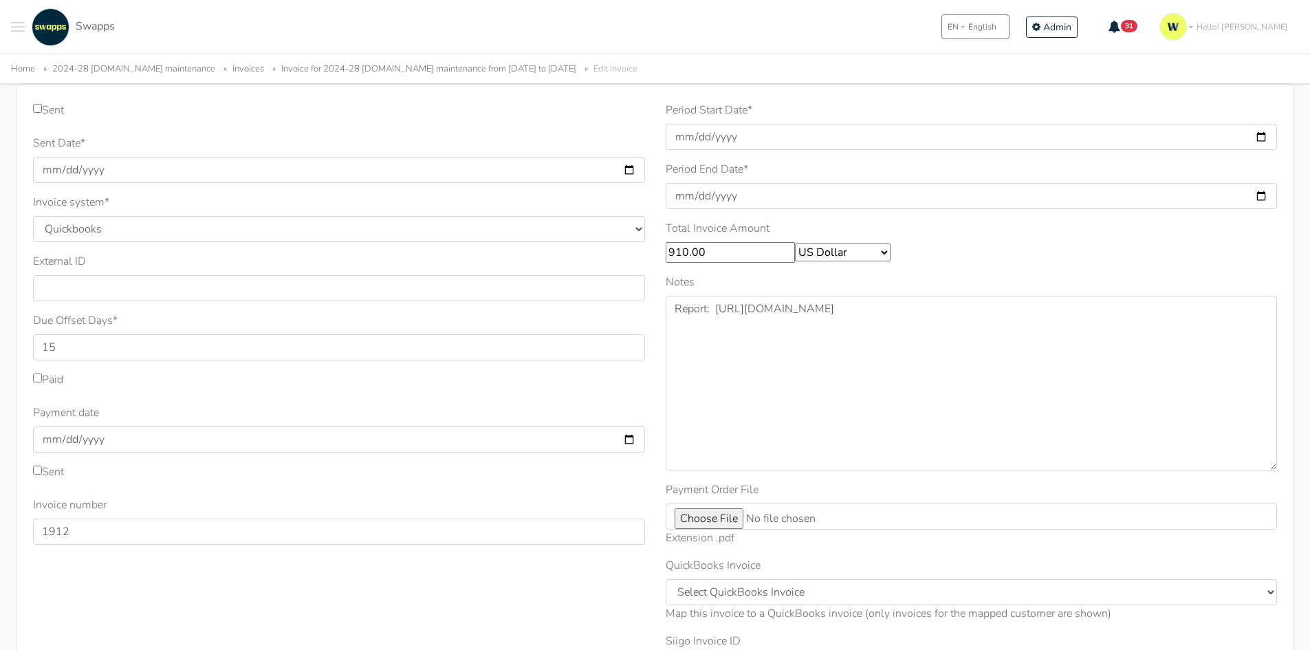
drag, startPoint x: 697, startPoint y: 254, endPoint x: 616, endPoint y: 257, distance: 80.5
click at [616, 257] on div "Sent Sent Date * 2025-10-07 Invoice system * Quickbooks Samba Siigo * 15 1912 *…" at bounding box center [655, 405] width 1264 height 606
click at [688, 255] on input "910.00" at bounding box center [730, 252] width 129 height 21
drag, startPoint x: 687, startPoint y: 251, endPoint x: 615, endPoint y: 244, distance: 71.8
click at [615, 244] on div "Sent Sent Date * 2025-10-07 Invoice system * Quickbooks Samba Siigo * 15 1912 *…" at bounding box center [655, 405] width 1264 height 606
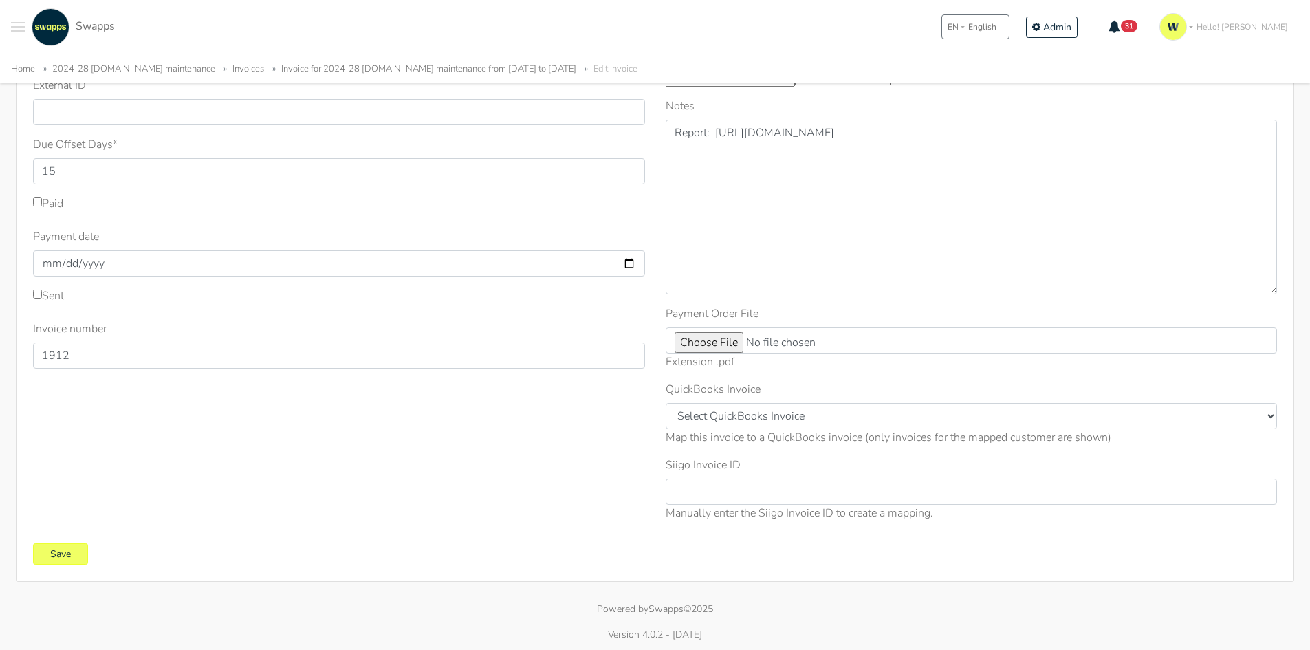
scroll to position [248, 0]
type input "0.00"
click at [50, 551] on input "Save" at bounding box center [60, 550] width 55 height 21
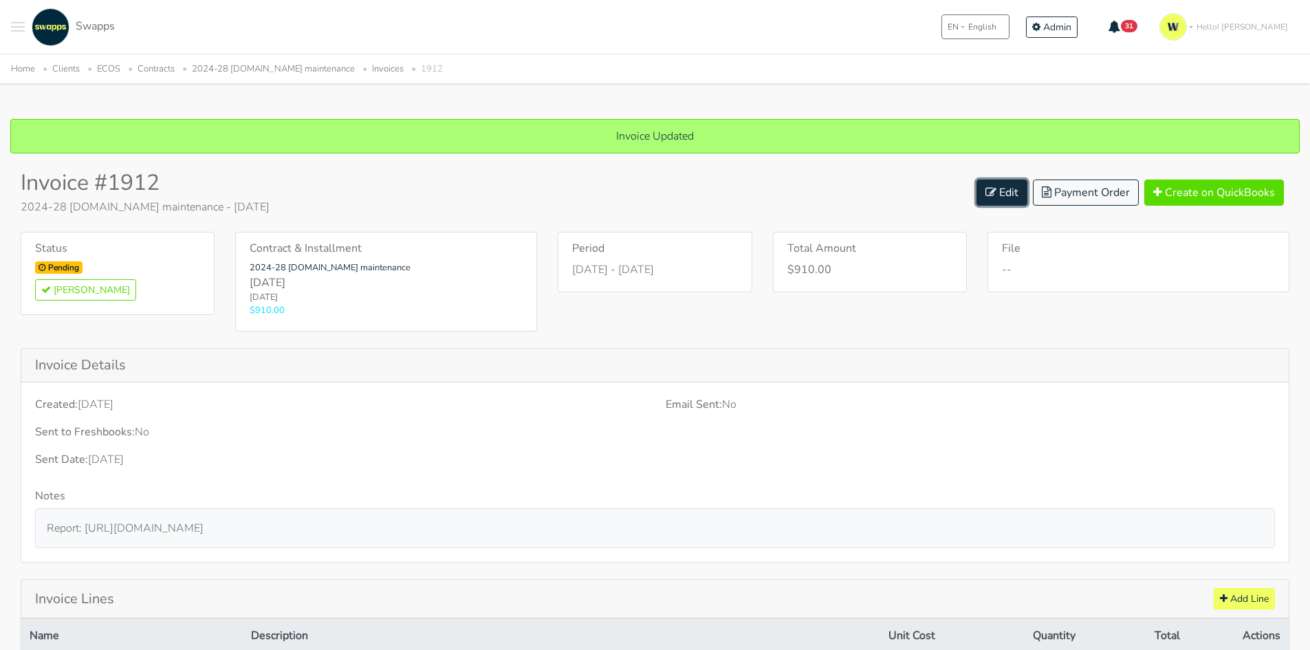
click at [996, 195] on icon at bounding box center [990, 191] width 11 height 11
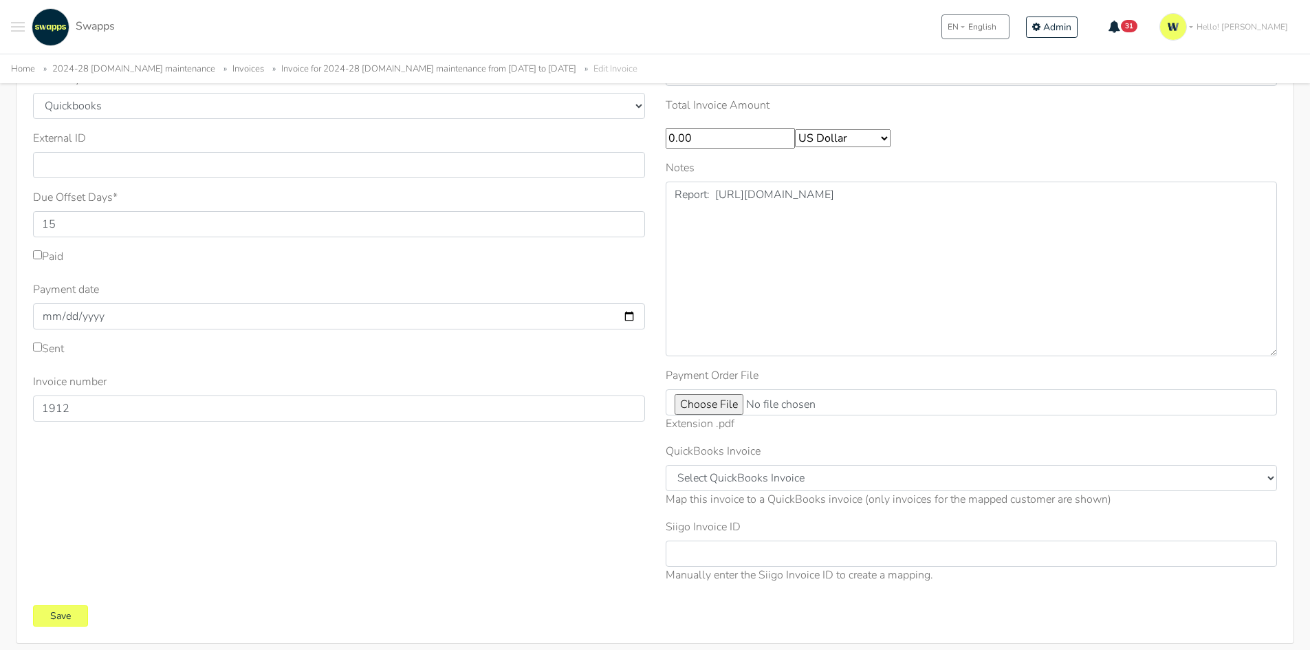
scroll to position [206, 0]
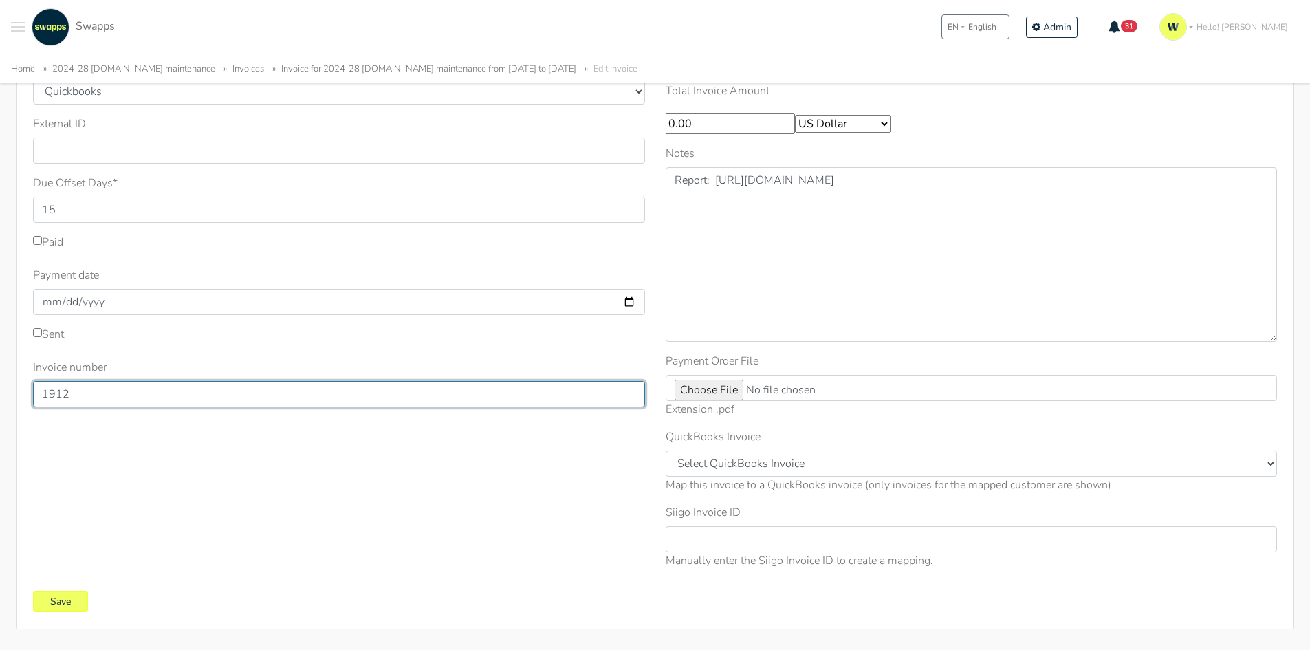
drag, startPoint x: 79, startPoint y: 397, endPoint x: 21, endPoint y: 398, distance: 58.4
click at [21, 398] on div "Sent Sent Date * 2025-10-07 Invoice system * Quickbooks Samba Siigo * 15 *" at bounding box center [655, 288] width 1278 height 682
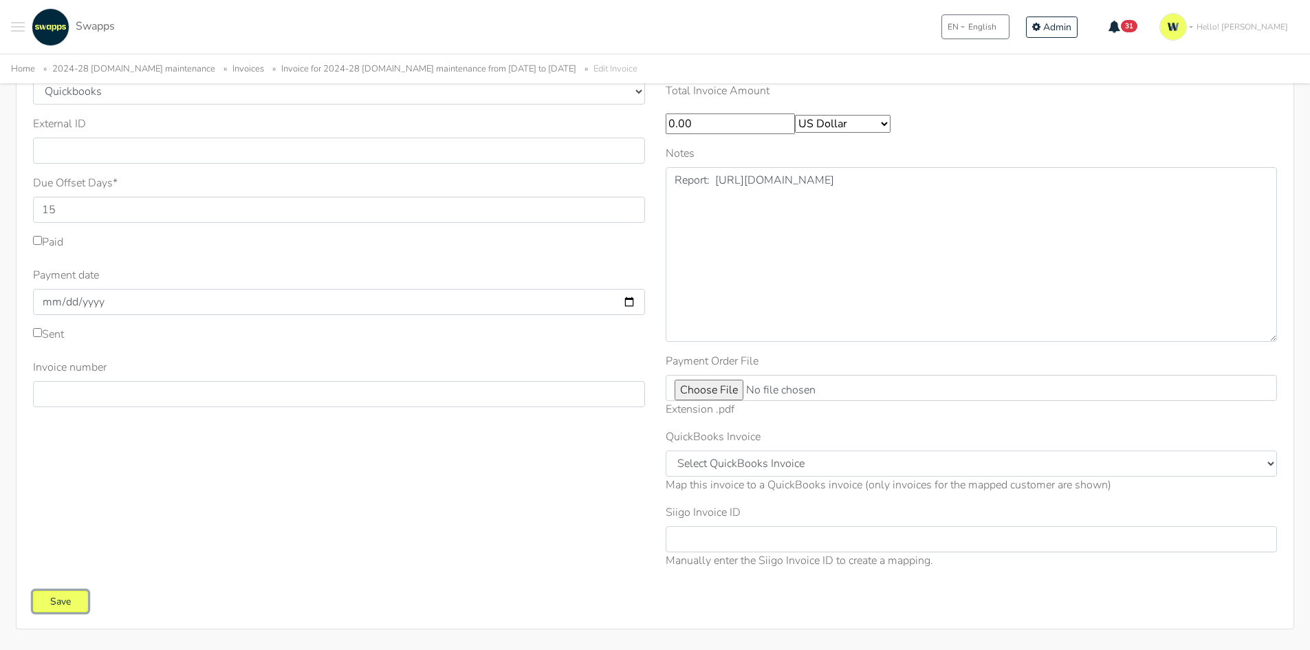
click at [65, 604] on input "Save" at bounding box center [60, 601] width 55 height 21
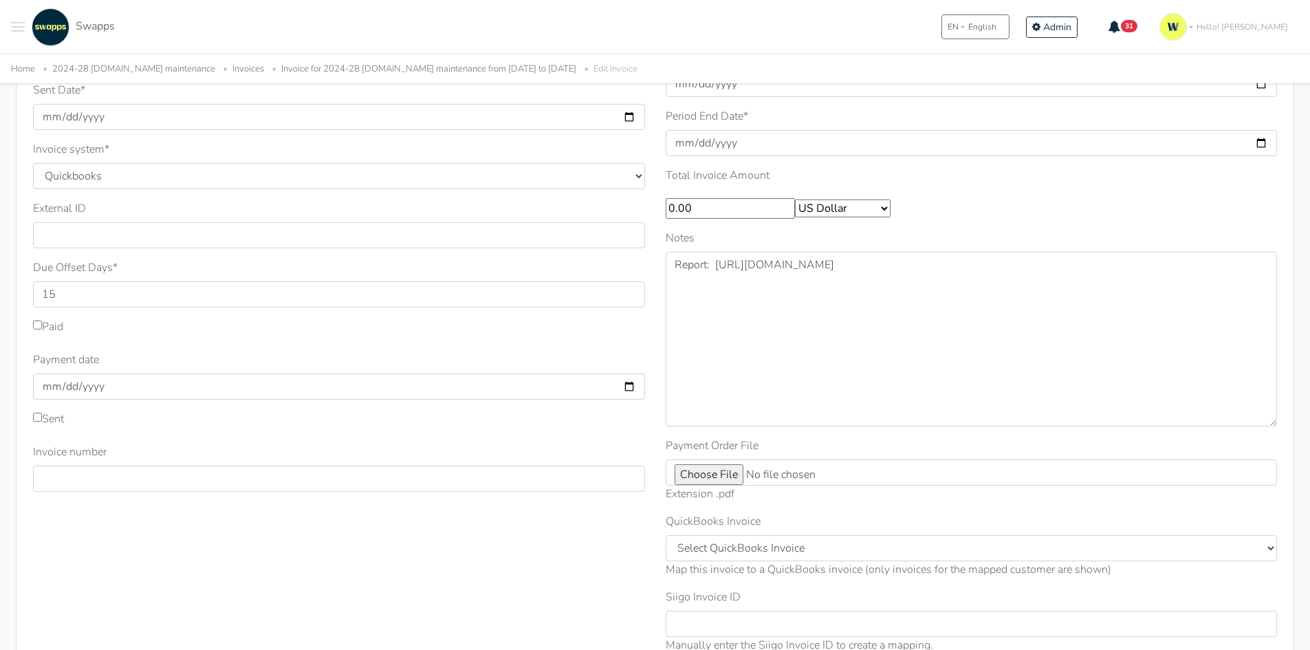
scroll to position [0, 0]
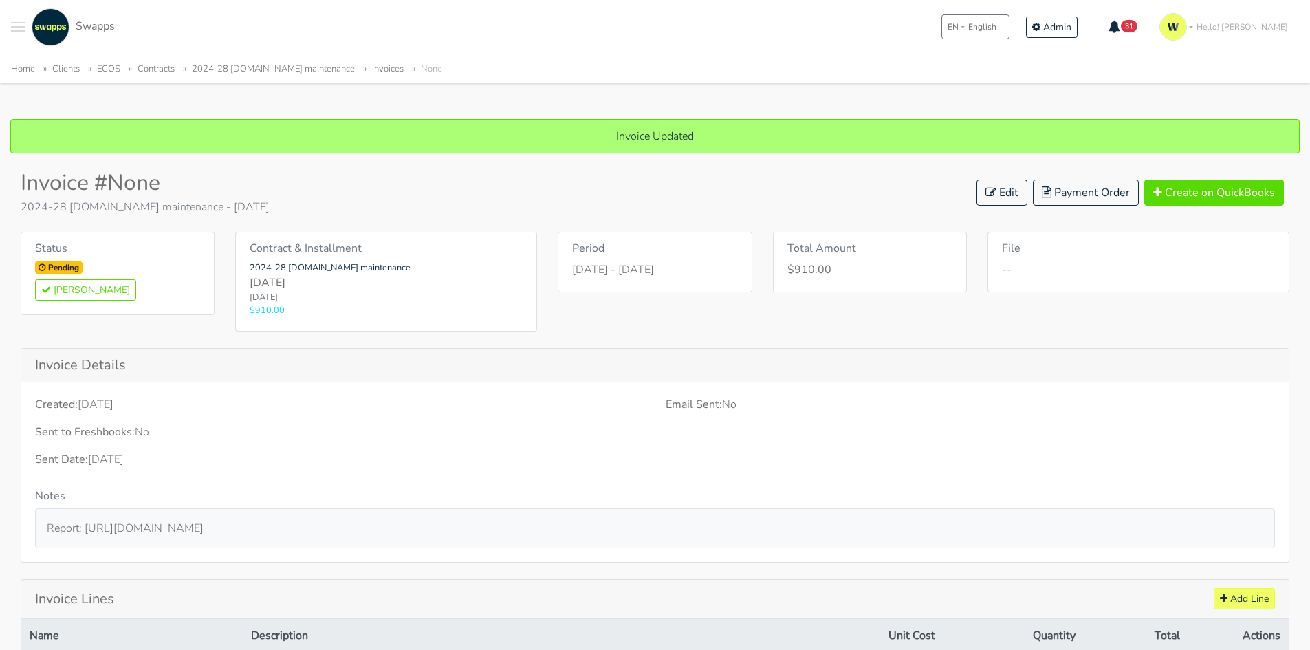
click at [351, 65] on link "2024-28 [DOMAIN_NAME] maintenance" at bounding box center [273, 69] width 163 height 12
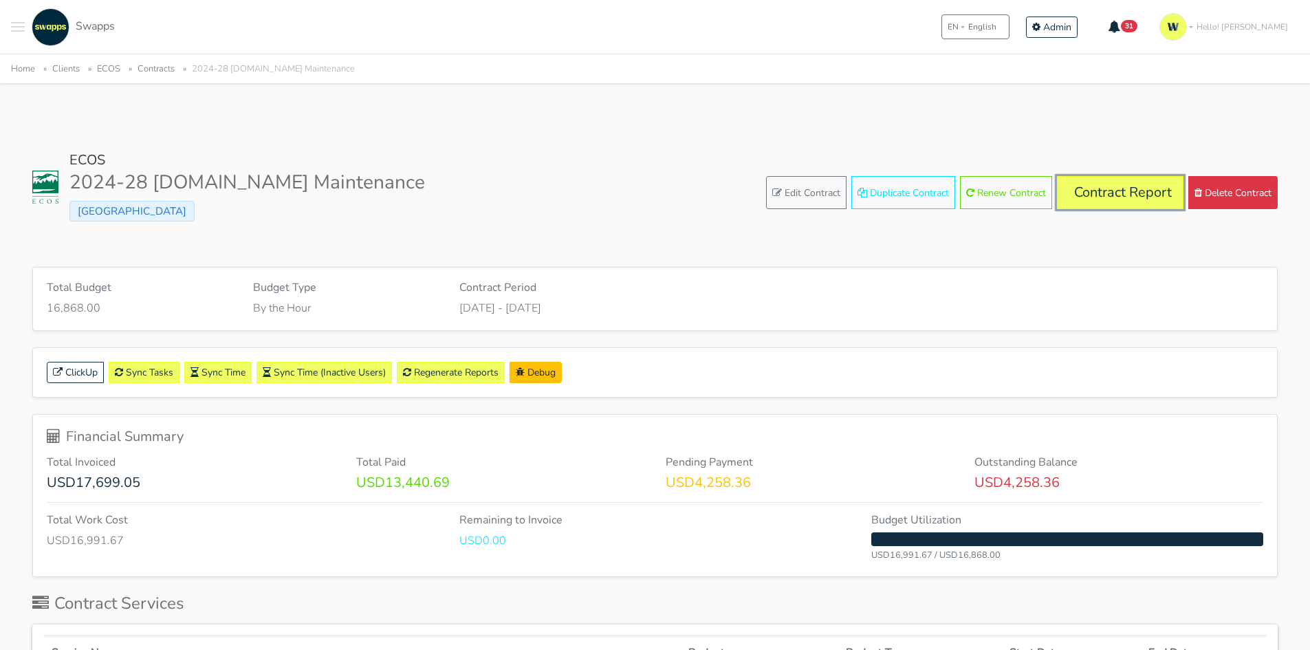
click at [1111, 189] on link "Contract Report" at bounding box center [1120, 192] width 127 height 33
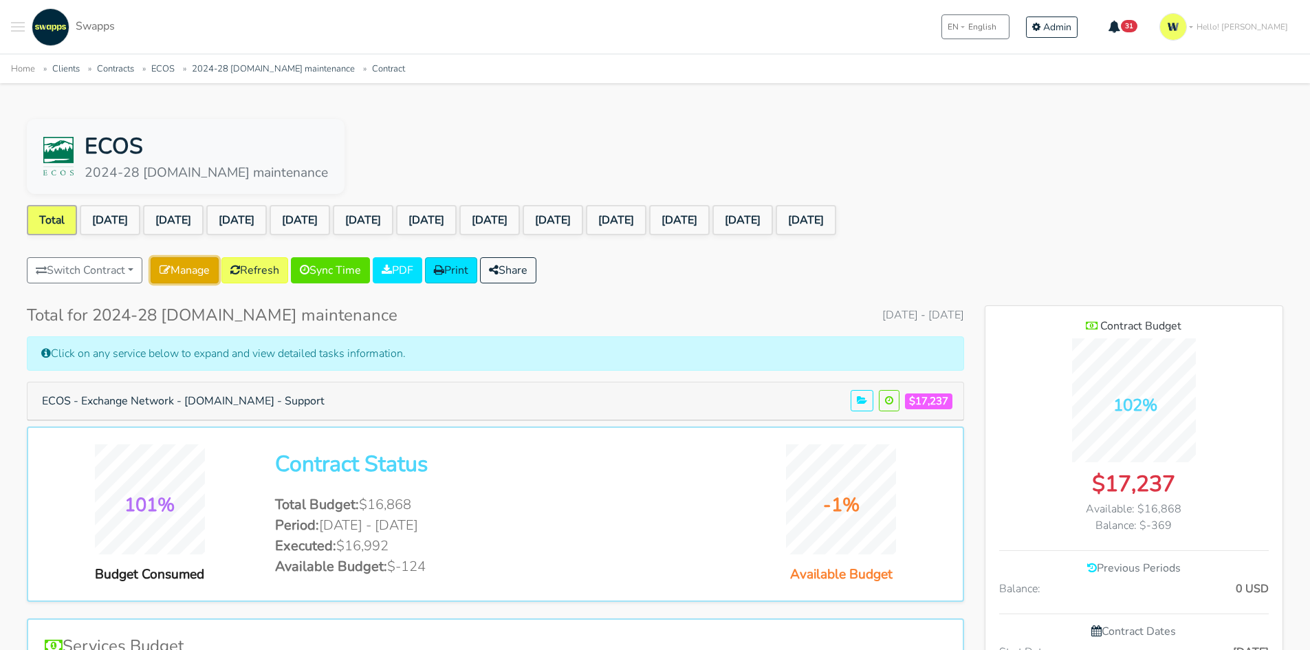
click at [168, 269] on icon at bounding box center [165, 269] width 11 height 11
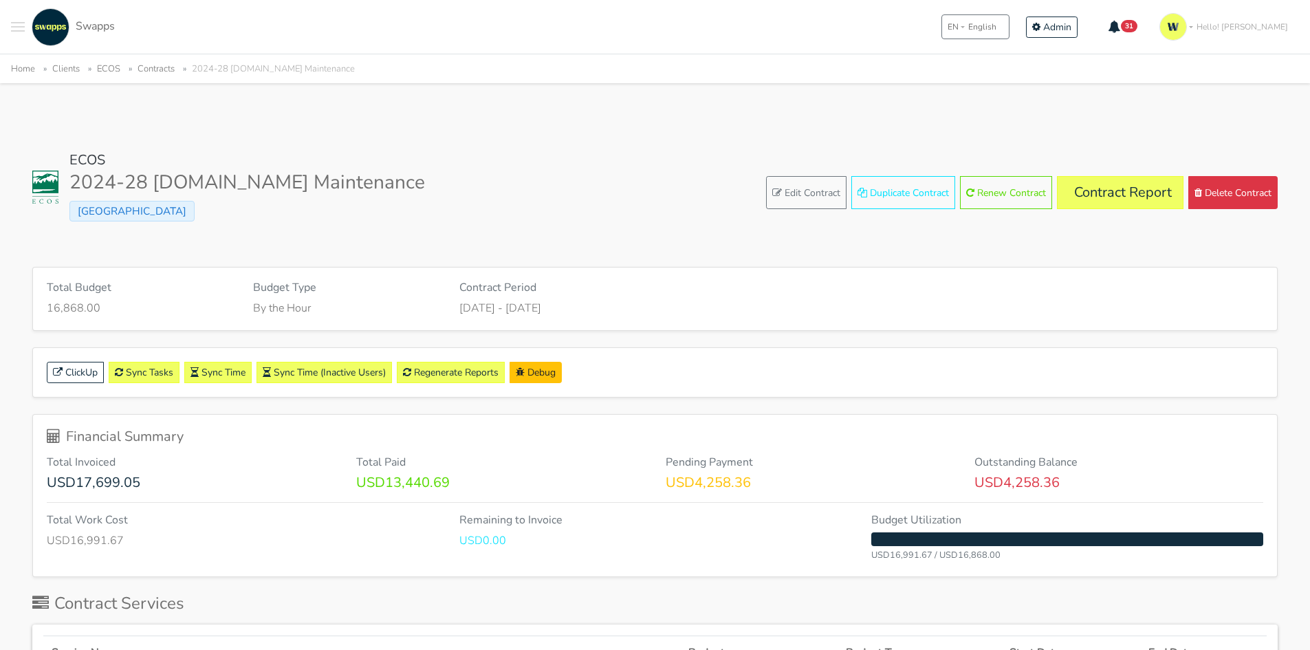
click at [434, 360] on div "ClickUp Sync Tasks Sync Time Sync Time (Inactive Users) Regenerate Reports Debug" at bounding box center [655, 372] width 1244 height 49
click at [444, 367] on link "Regenerate Reports" at bounding box center [451, 372] width 108 height 21
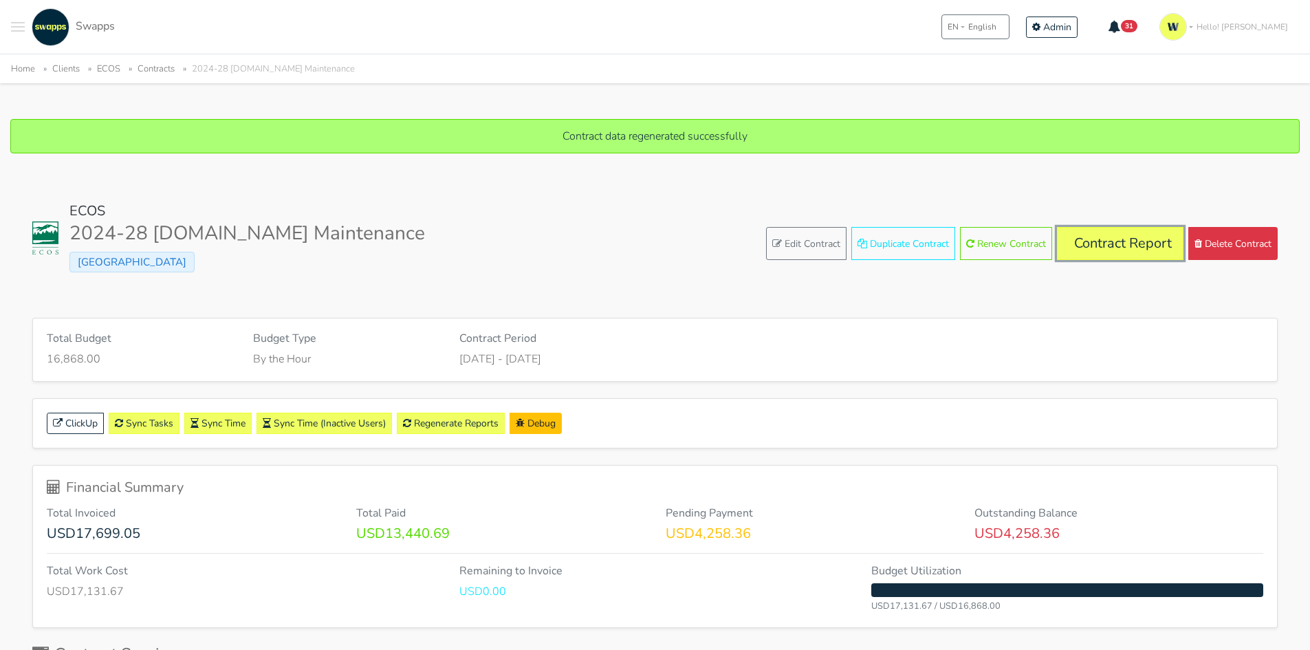
click at [1139, 239] on link "Contract Report" at bounding box center [1120, 243] width 127 height 33
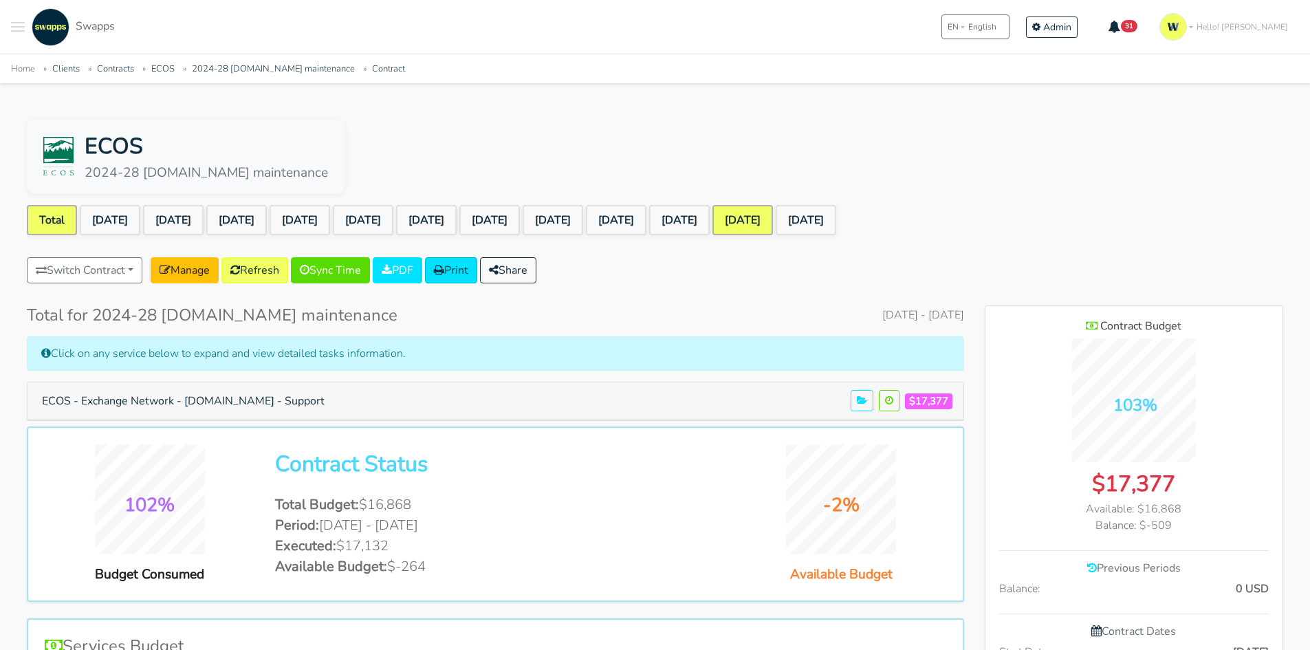
click at [773, 212] on link "[DATE]" at bounding box center [742, 220] width 61 height 30
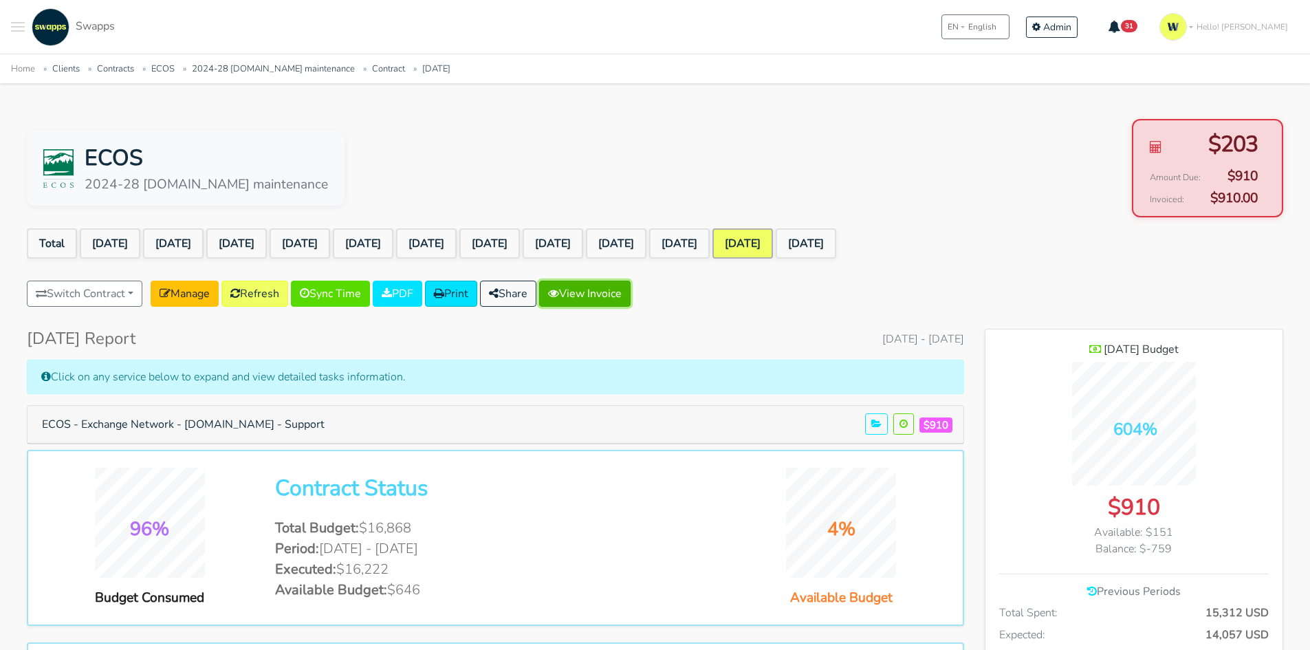
click at [595, 284] on link "View Invoice" at bounding box center [584, 294] width 91 height 26
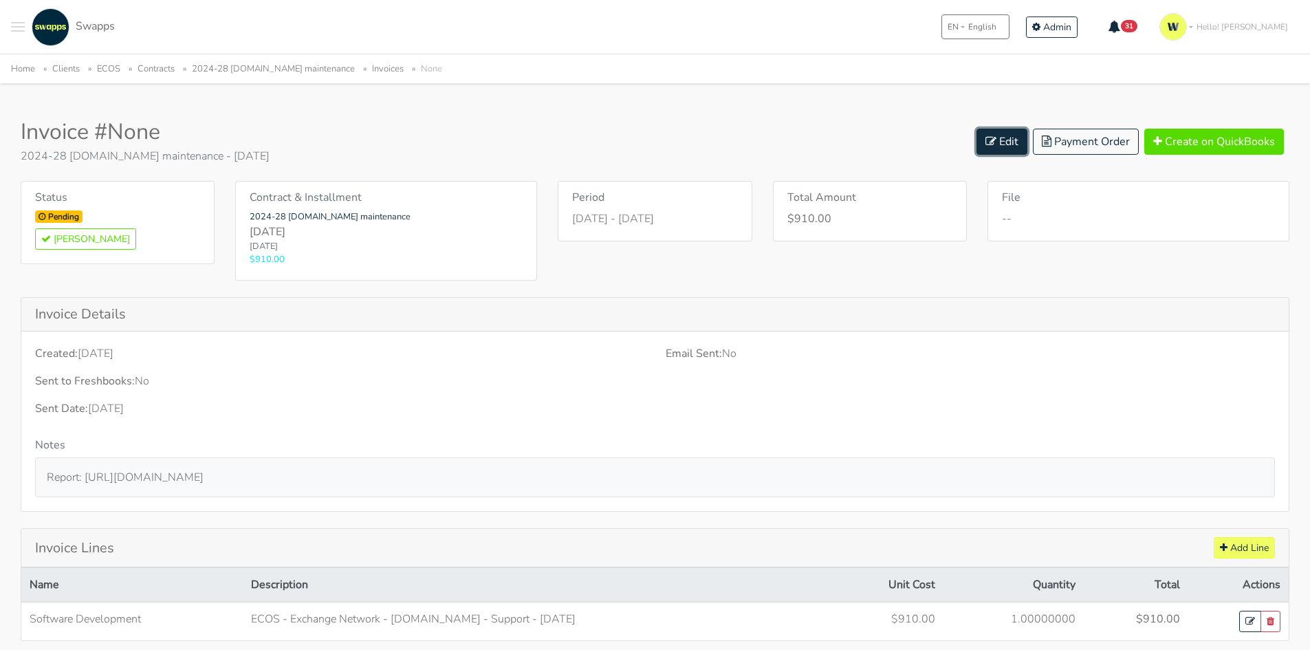
click at [1000, 145] on link "Edit" at bounding box center [1001, 142] width 51 height 26
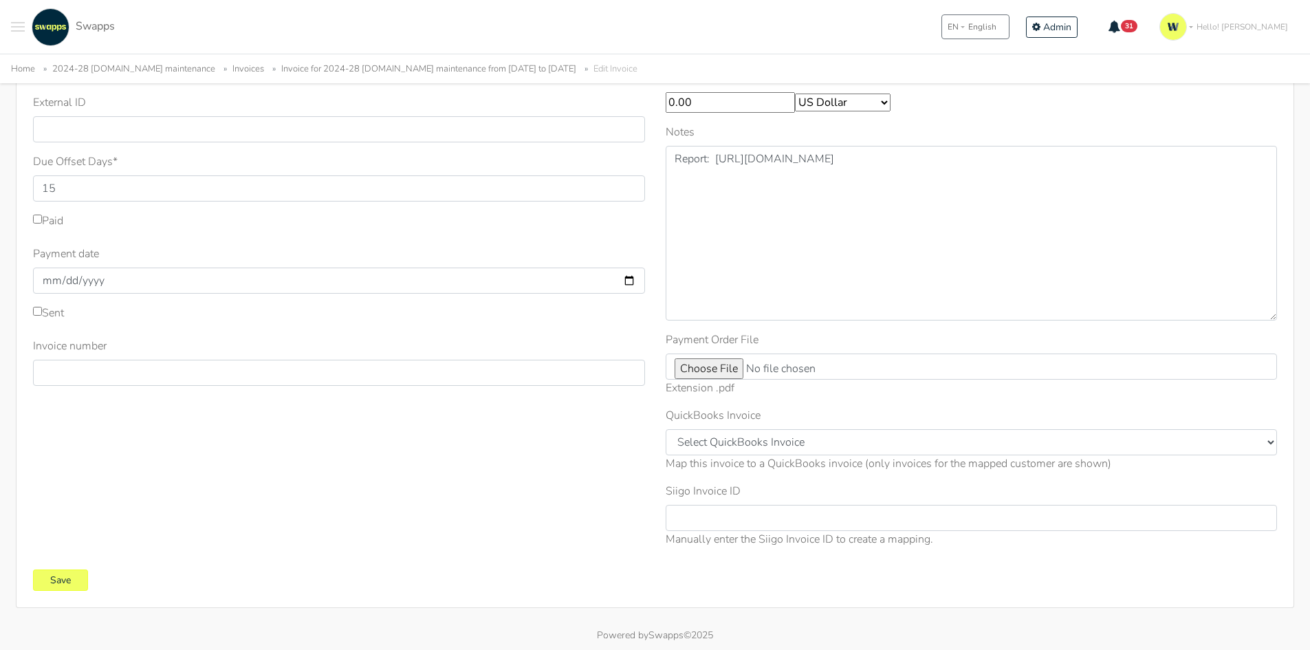
scroll to position [256, 0]
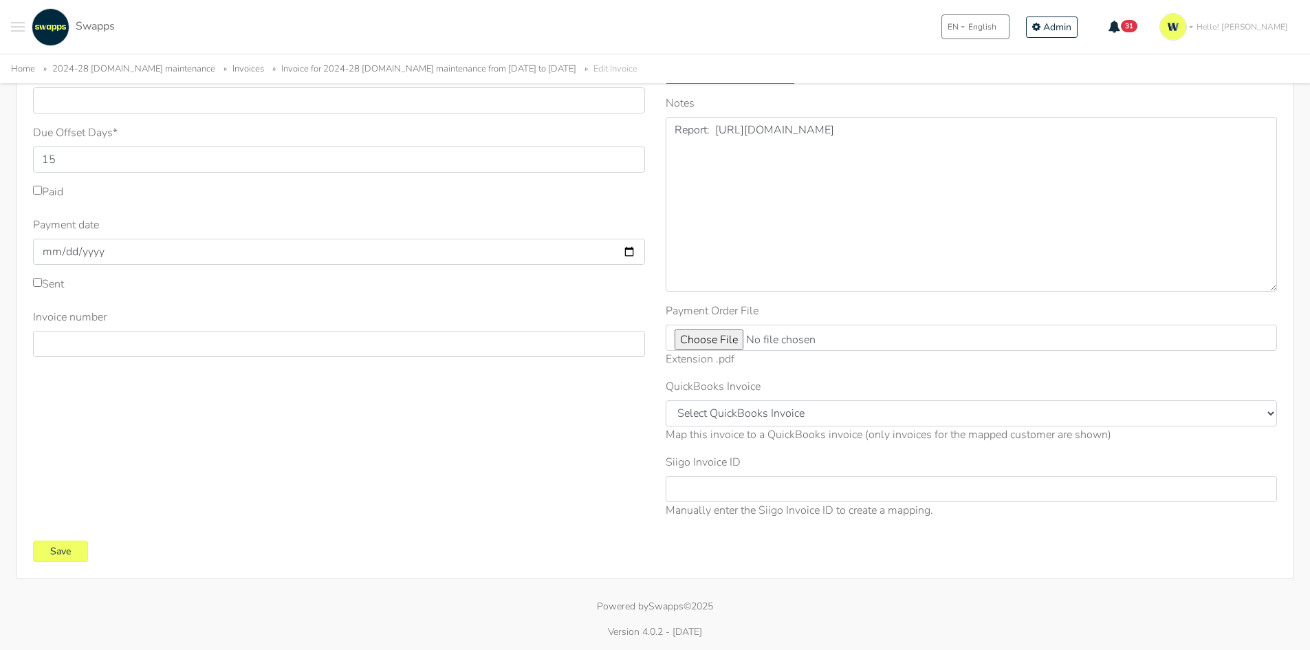
click at [62, 562] on div "Sent Sent Date * [DATE] Invoice system * Quickbooks Samba [GEOGRAPHIC_DATA] * 1…" at bounding box center [655, 238] width 1278 height 682
click at [52, 557] on input "Save" at bounding box center [60, 550] width 55 height 21
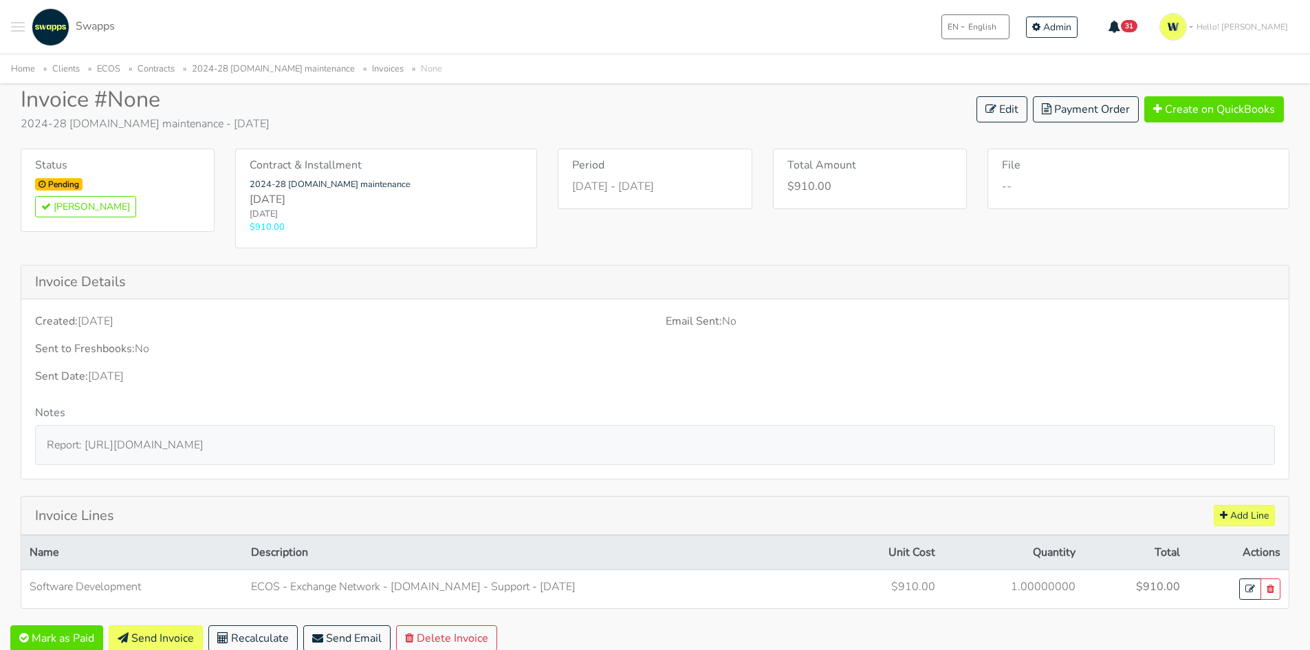
scroll to position [138, 0]
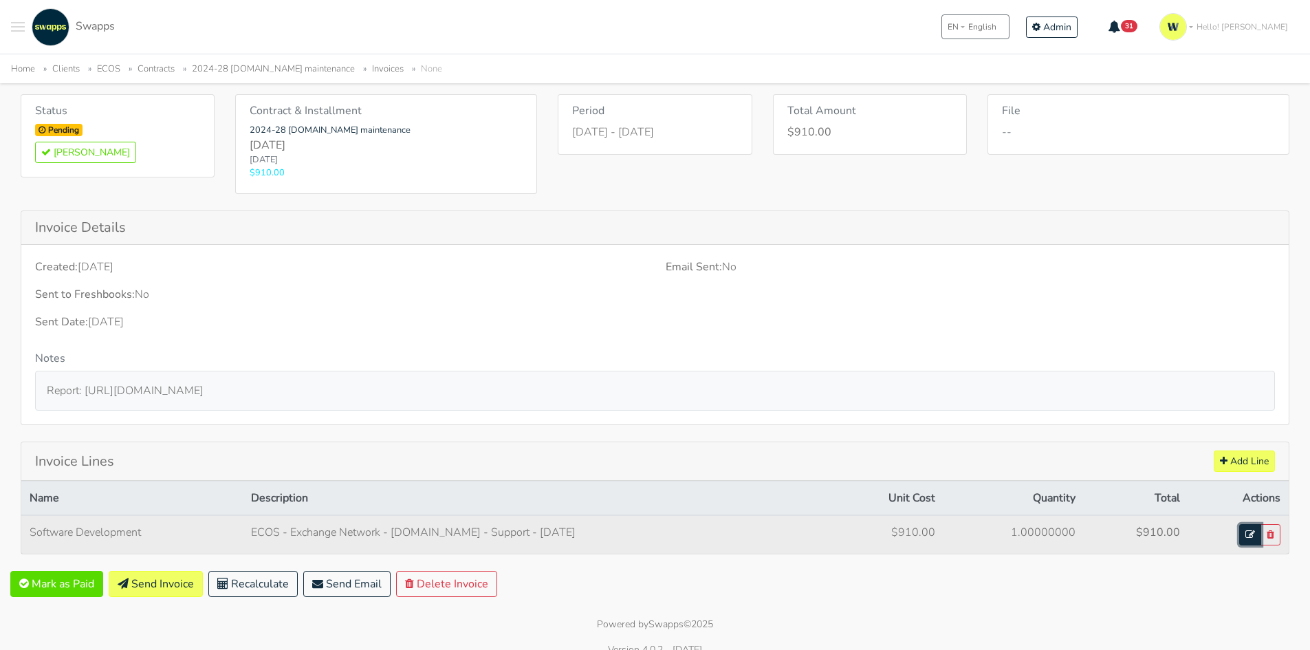
click at [1242, 534] on link at bounding box center [1250, 534] width 22 height 21
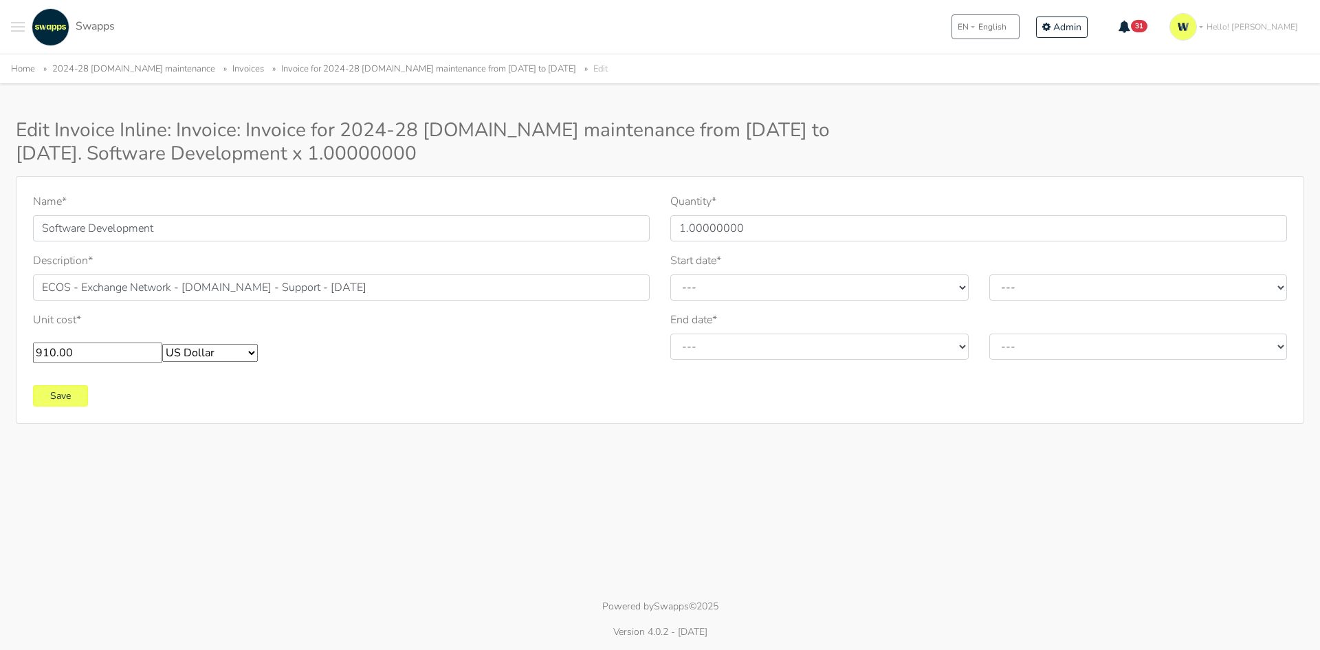
drag, startPoint x: 52, startPoint y: 353, endPoint x: 12, endPoint y: 348, distance: 40.2
click at [12, 348] on div "Name * Software Development Description * ECOS - Exchange Network - [DOMAIN_NAM…" at bounding box center [660, 300] width 1309 height 248
type input "0.00"
click at [70, 402] on input "Save" at bounding box center [60, 395] width 55 height 21
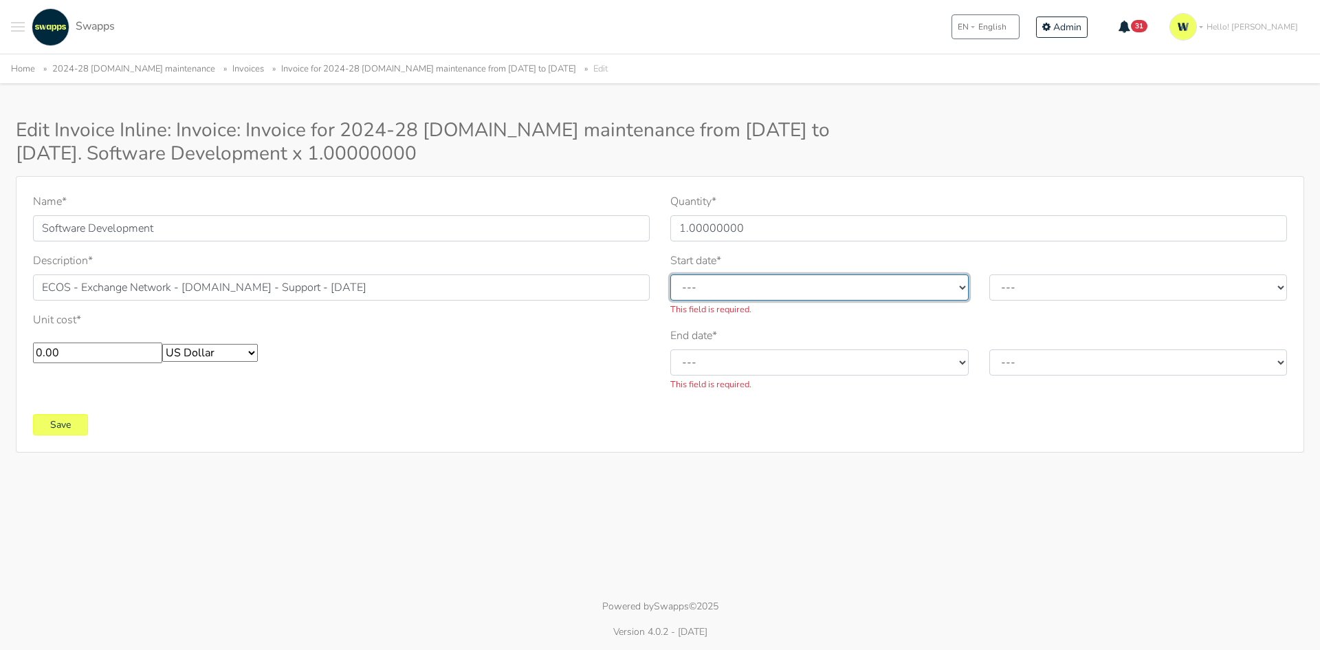
click at [752, 275] on select "--- January February March April May June July August September October Novembe…" at bounding box center [819, 287] width 298 height 26
select select "8"
click at [670, 274] on select "--- January February March April May June July August September October Novembe…" at bounding box center [819, 287] width 298 height 26
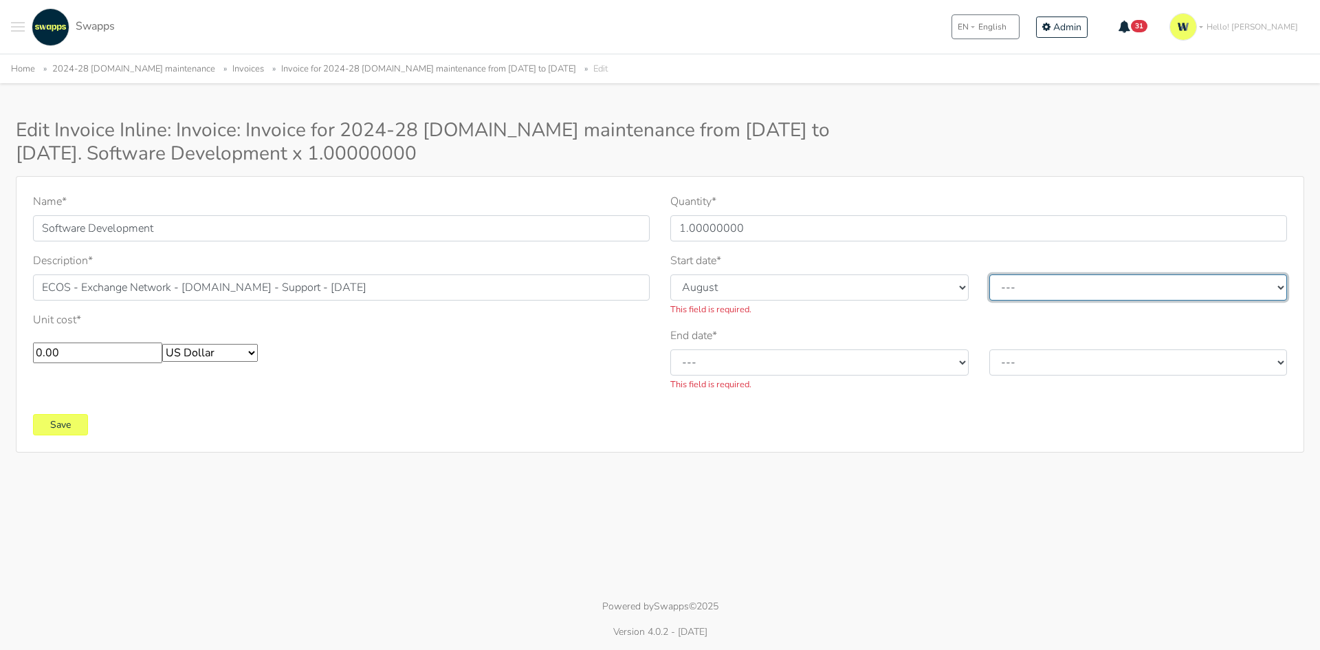
click at [1064, 291] on select "--- 2010 2011 2012 2013 2014 2015 2016 2017 2018 2019 2020 2021 2022 2023 2024 …" at bounding box center [1138, 287] width 298 height 26
select select "2025"
click at [989, 274] on select "--- 2010 2011 2012 2013 2014 2015 2016 2017 2018 2019 2020 2021 2022 2023 2024 …" at bounding box center [1138, 287] width 298 height 26
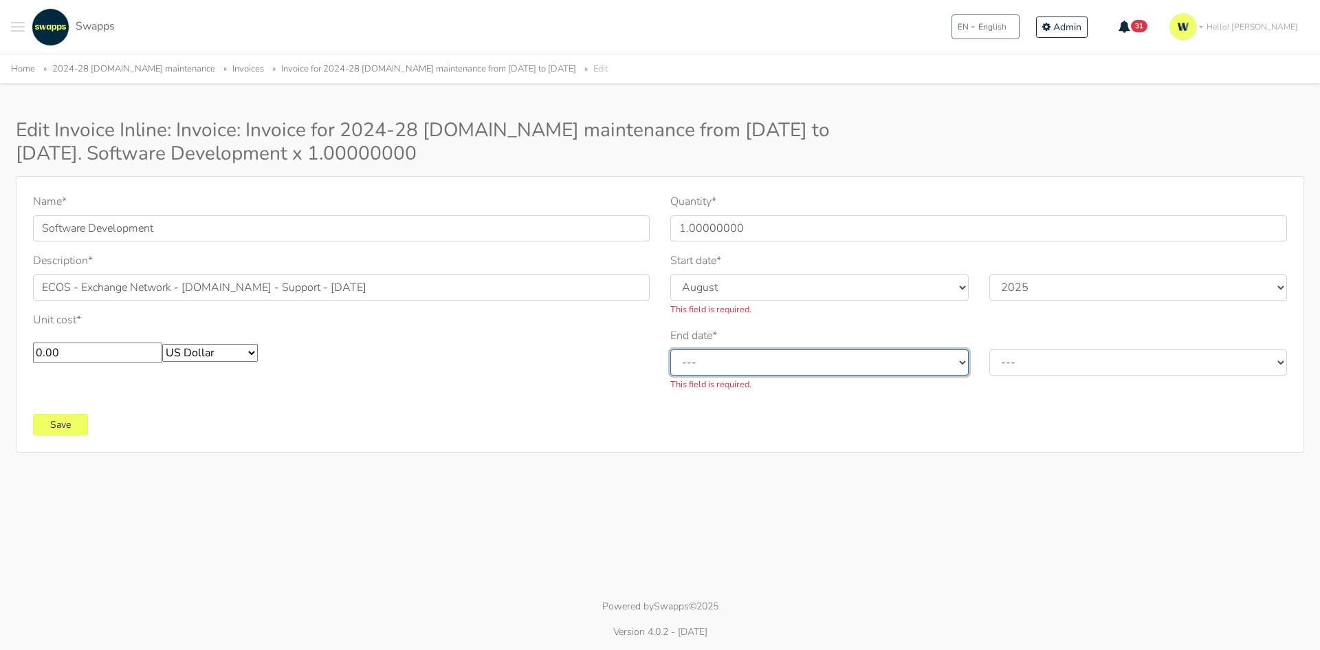
click at [758, 361] on select "--- January February March April May June July August September October Novembe…" at bounding box center [819, 362] width 298 height 26
select select "8"
click at [670, 349] on select "--- January February March April May June July August September October Novembe…" at bounding box center [819, 362] width 298 height 26
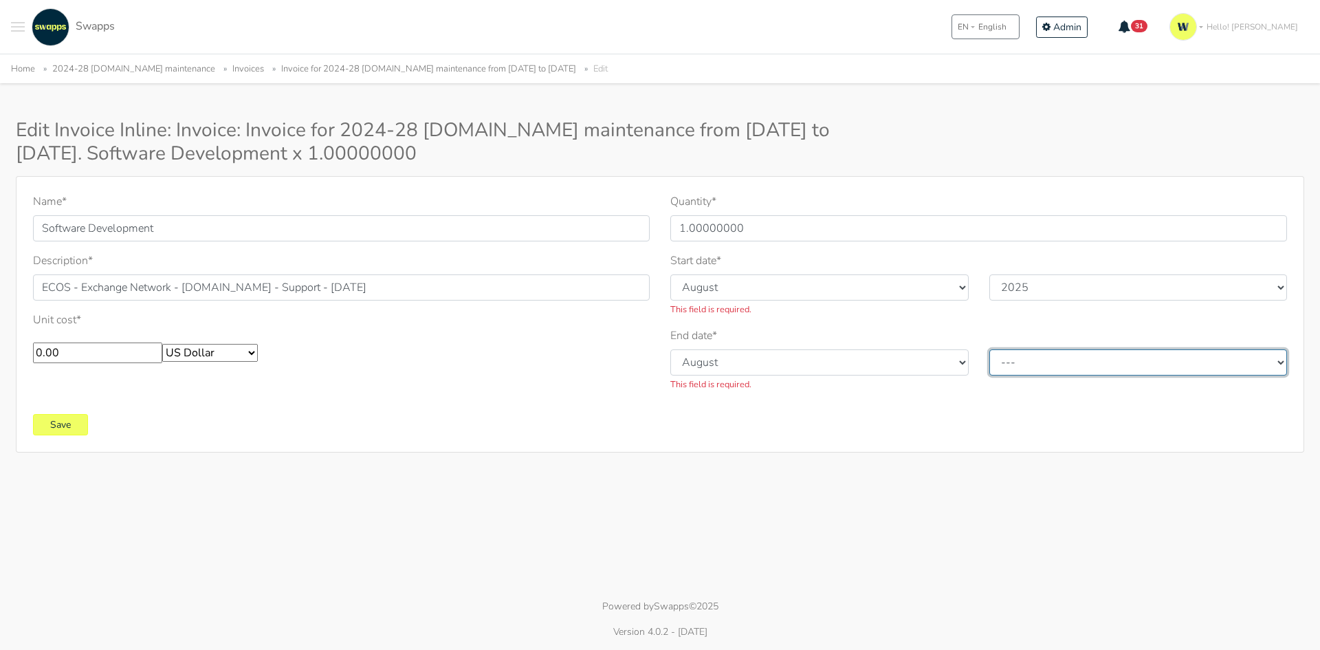
click at [1026, 366] on select "--- 2010 2011 2012 2013 2014 2015 2016 2017 2018 2019 2020 2021 2022 2023 2024 …" at bounding box center [1138, 362] width 298 height 26
select select "2025"
click at [989, 349] on select "--- 2010 2011 2012 2013 2014 2015 2016 2017 2018 2019 2020 2021 2022 2023 2024 …" at bounding box center [1138, 362] width 298 height 26
click at [48, 416] on input "Save" at bounding box center [60, 424] width 55 height 21
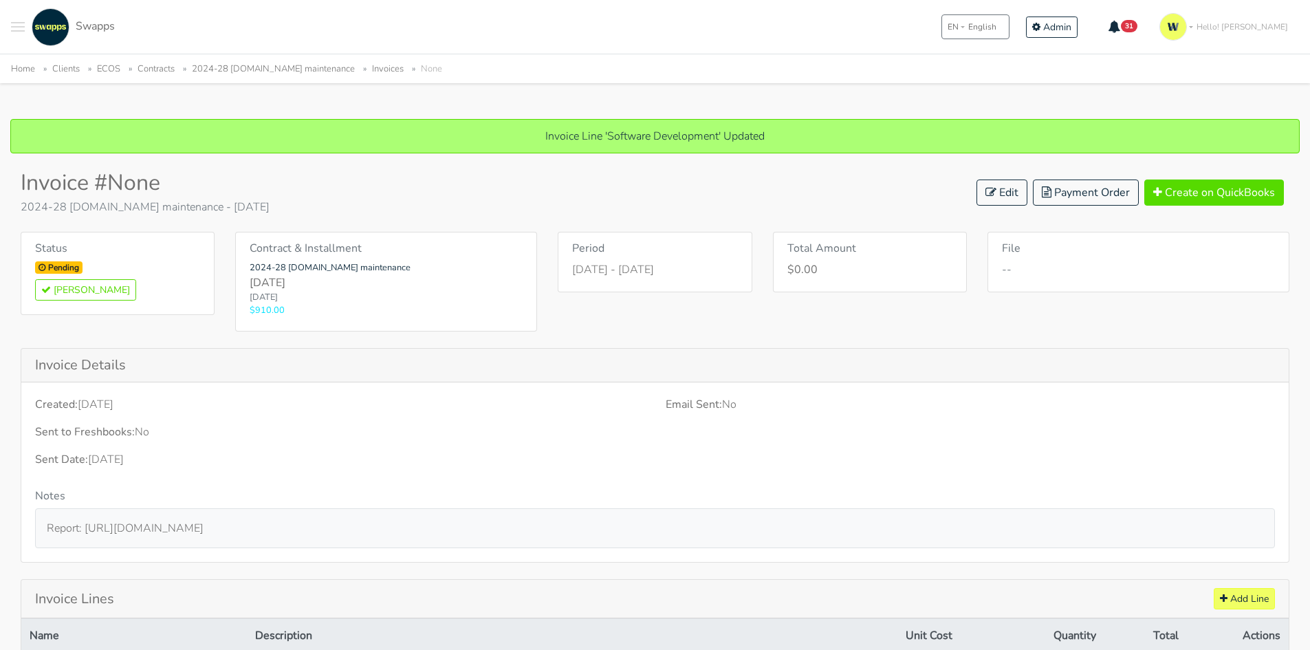
click at [261, 72] on link "2024-28 [DOMAIN_NAME] maintenance" at bounding box center [273, 69] width 163 height 12
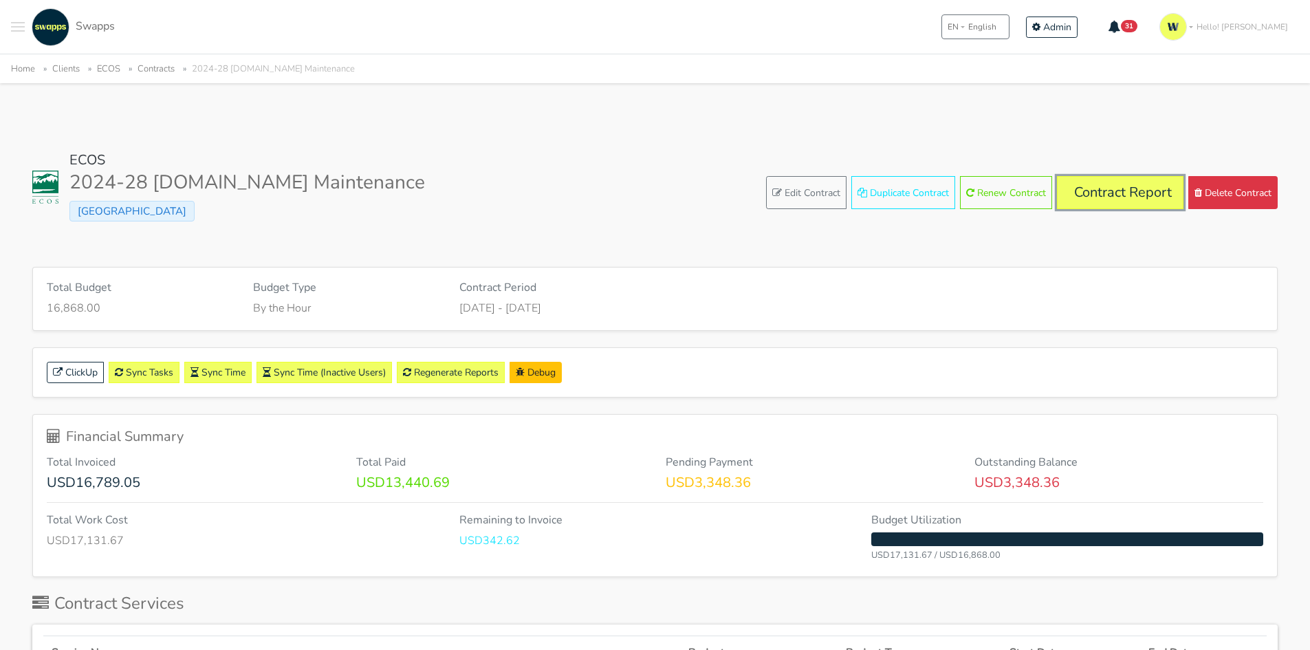
click at [1128, 189] on link "Contract Report" at bounding box center [1120, 192] width 127 height 33
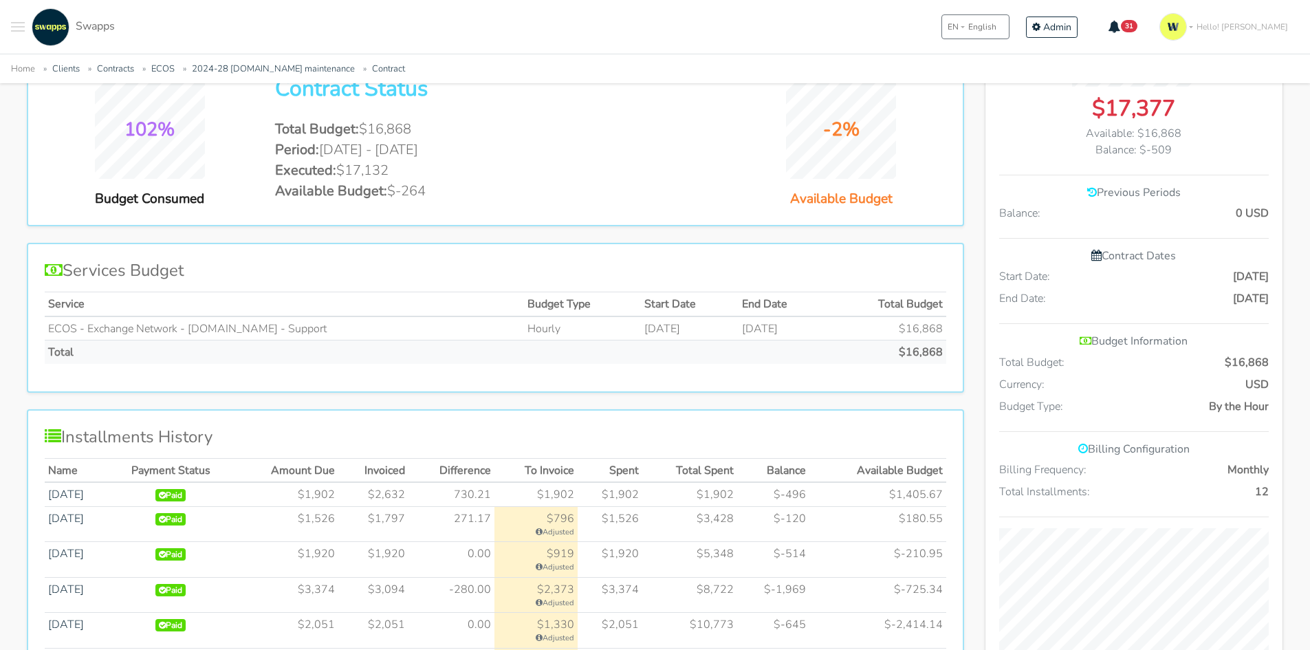
scroll to position [344, 0]
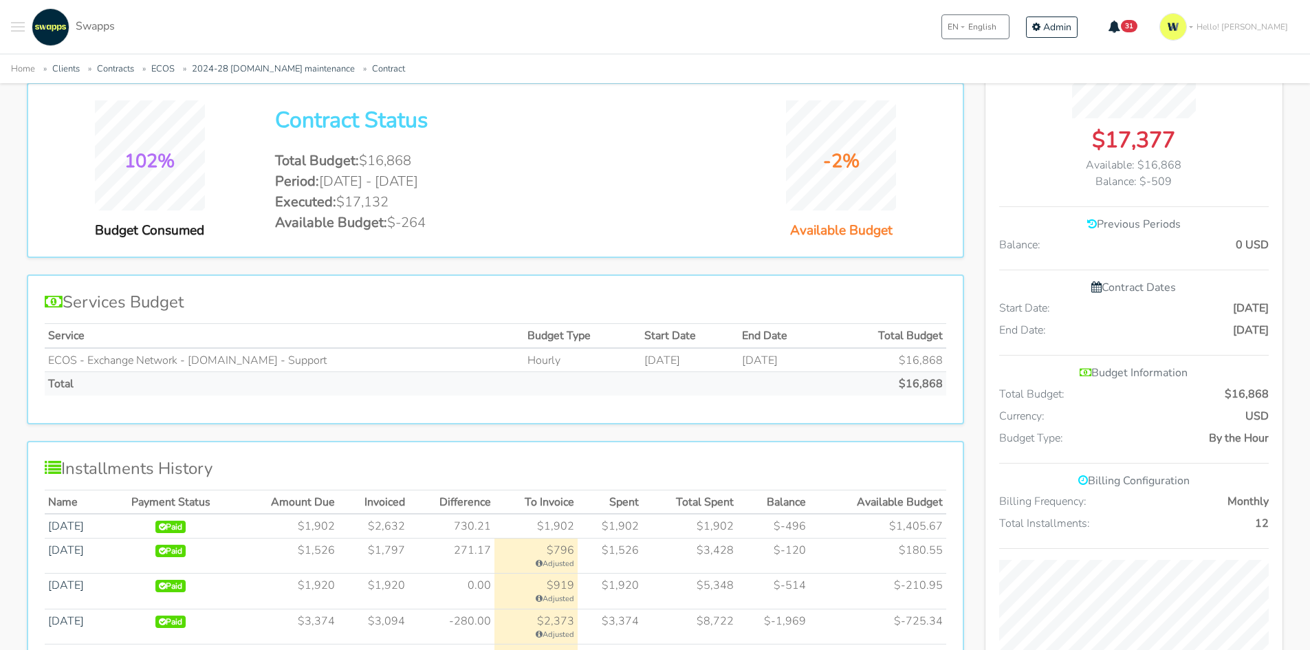
click at [710, 177] on li "Period: Oct 1 2024 - Sep 30 2025" at bounding box center [495, 181] width 440 height 21
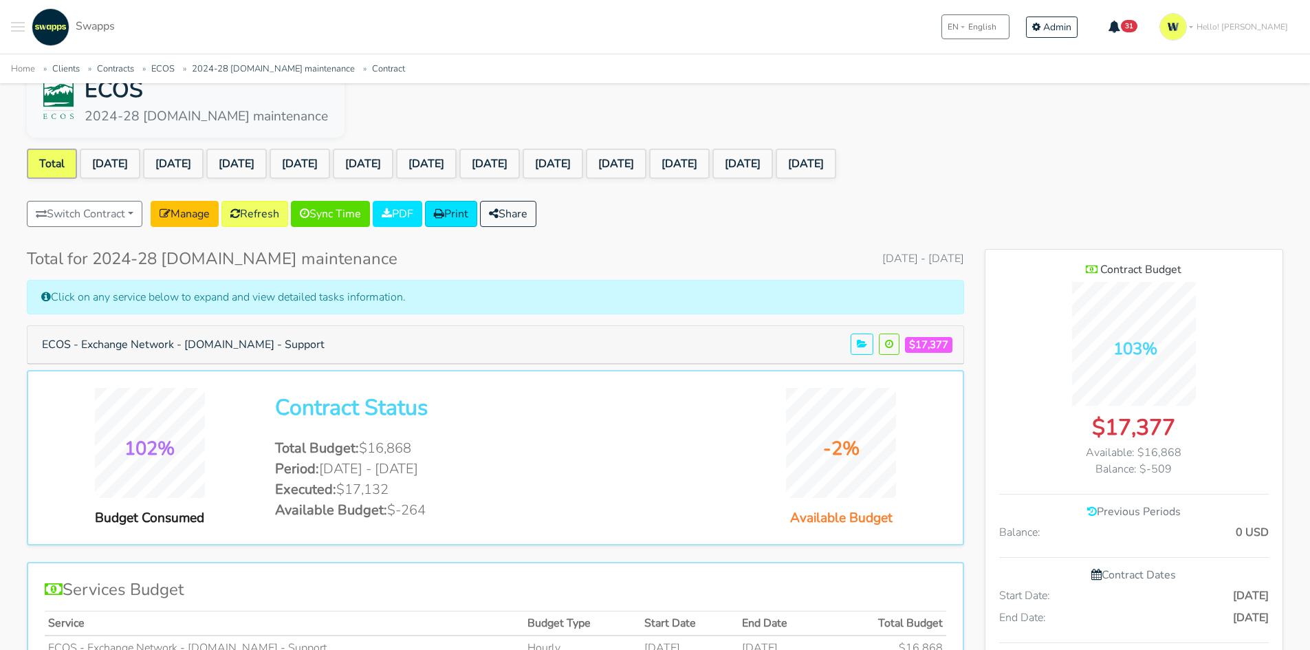
scroll to position [0, 0]
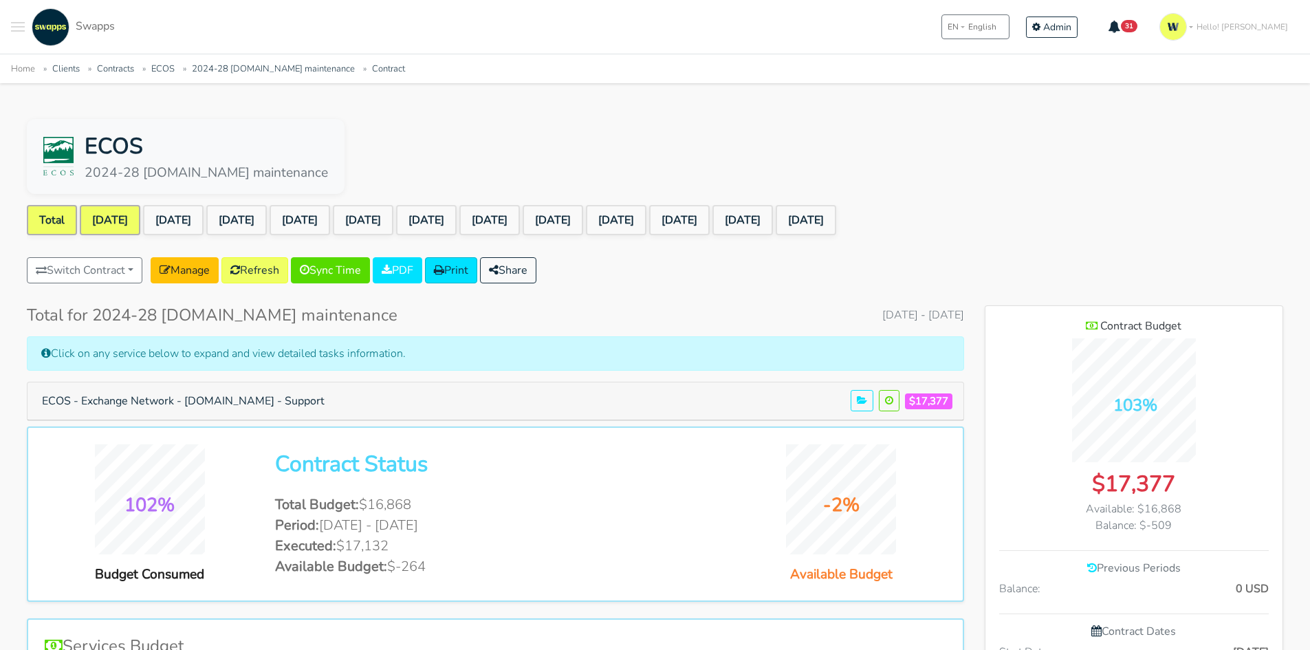
click at [121, 219] on link "[DATE]" at bounding box center [110, 220] width 61 height 30
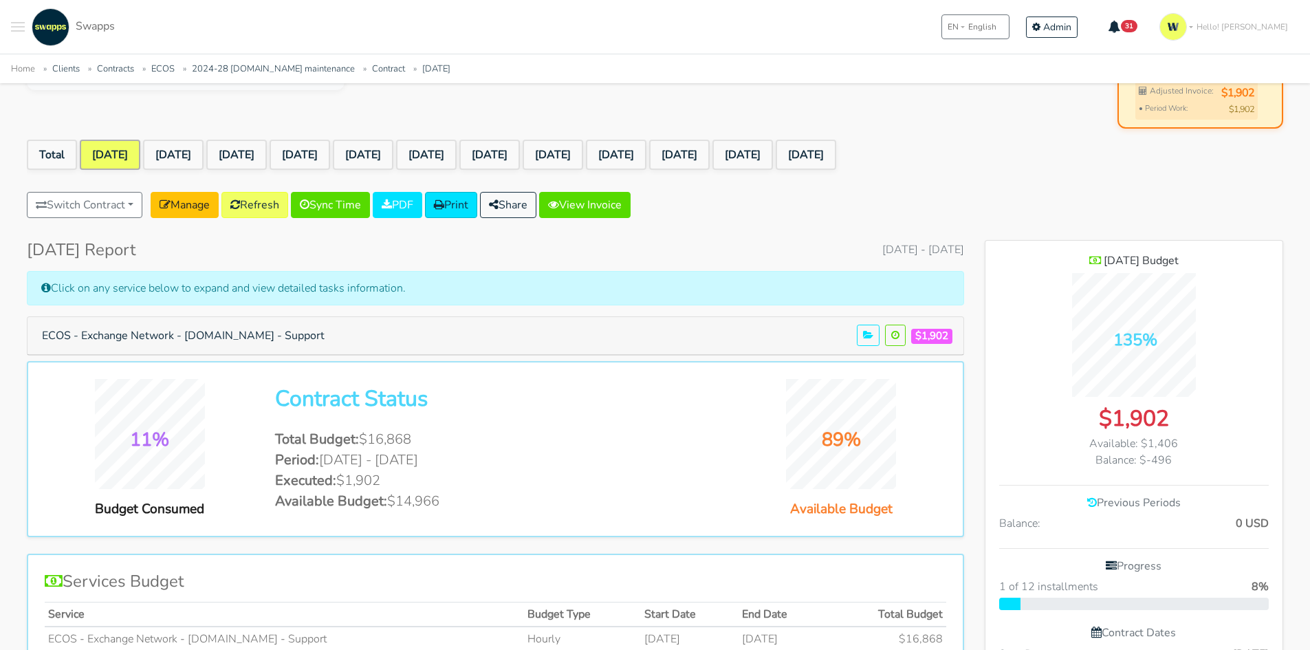
scroll to position [138, 0]
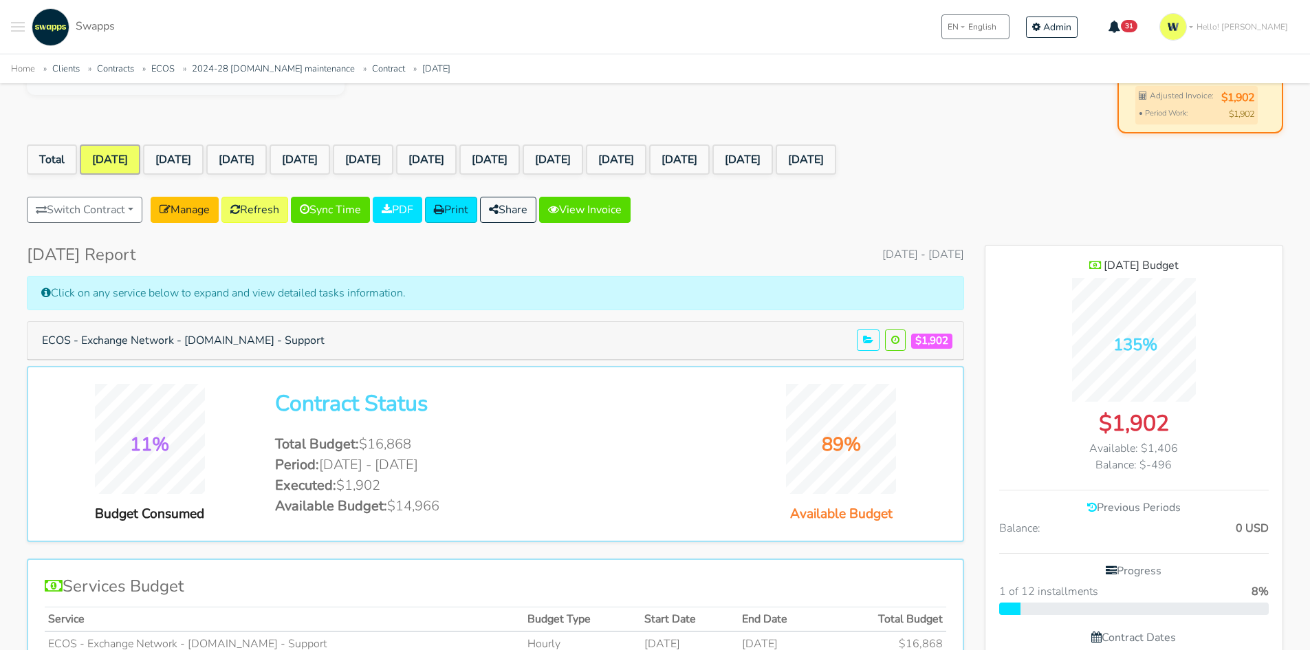
click at [113, 159] on link "[DATE]" at bounding box center [110, 159] width 61 height 30
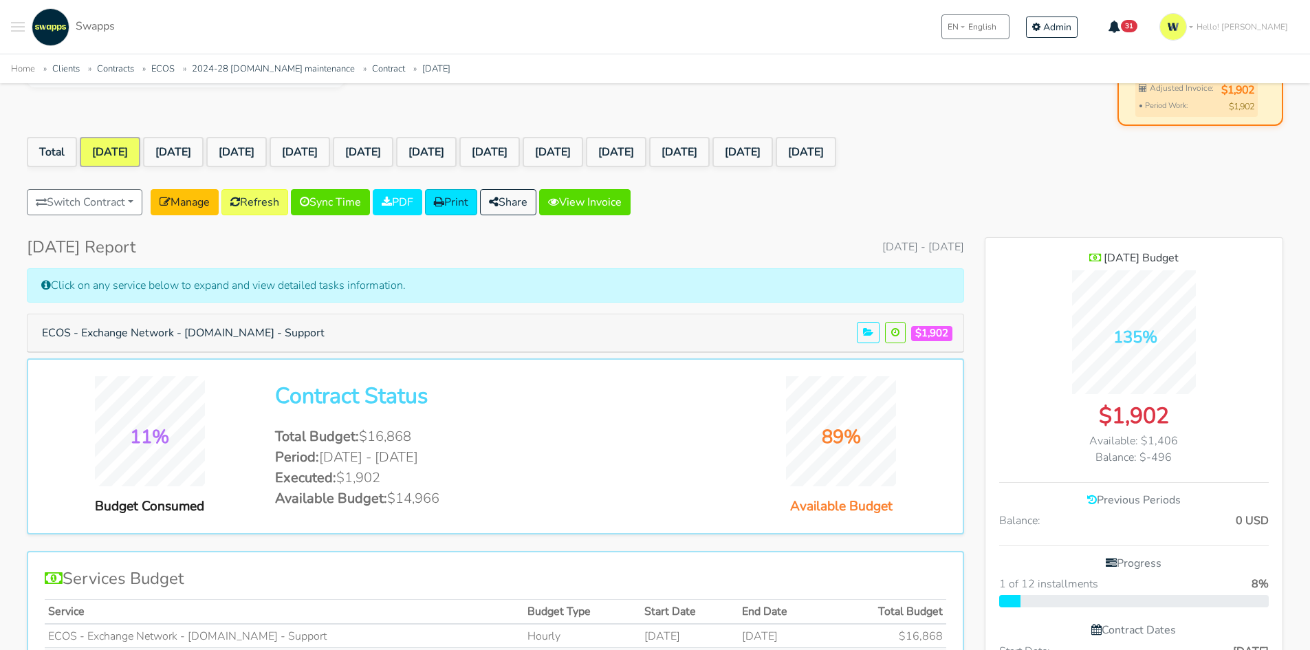
scroll to position [138, 0]
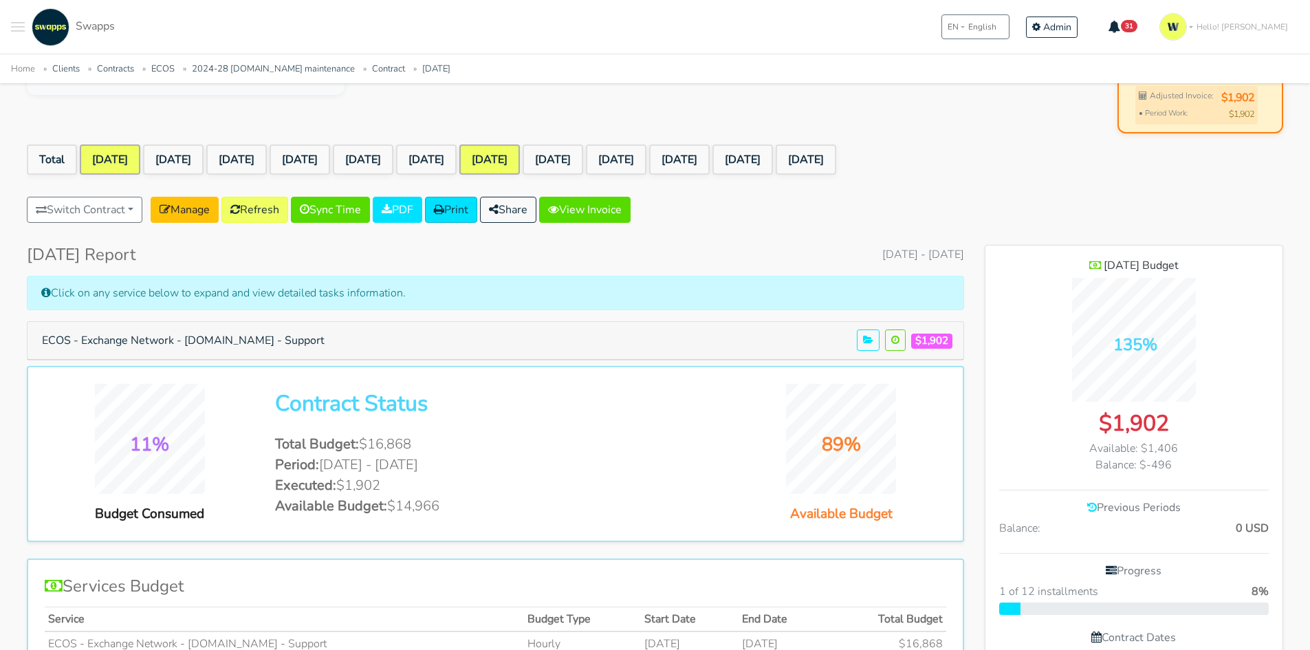
click at [520, 154] on link "[DATE]" at bounding box center [489, 159] width 61 height 30
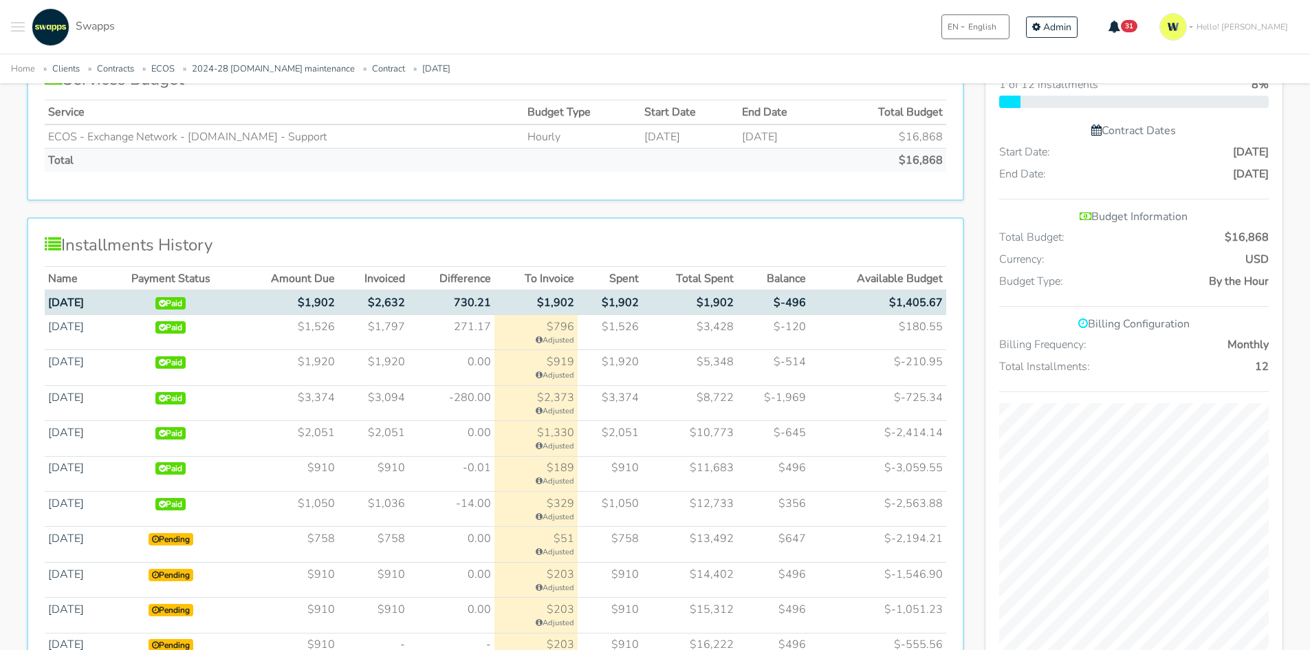
scroll to position [688, 0]
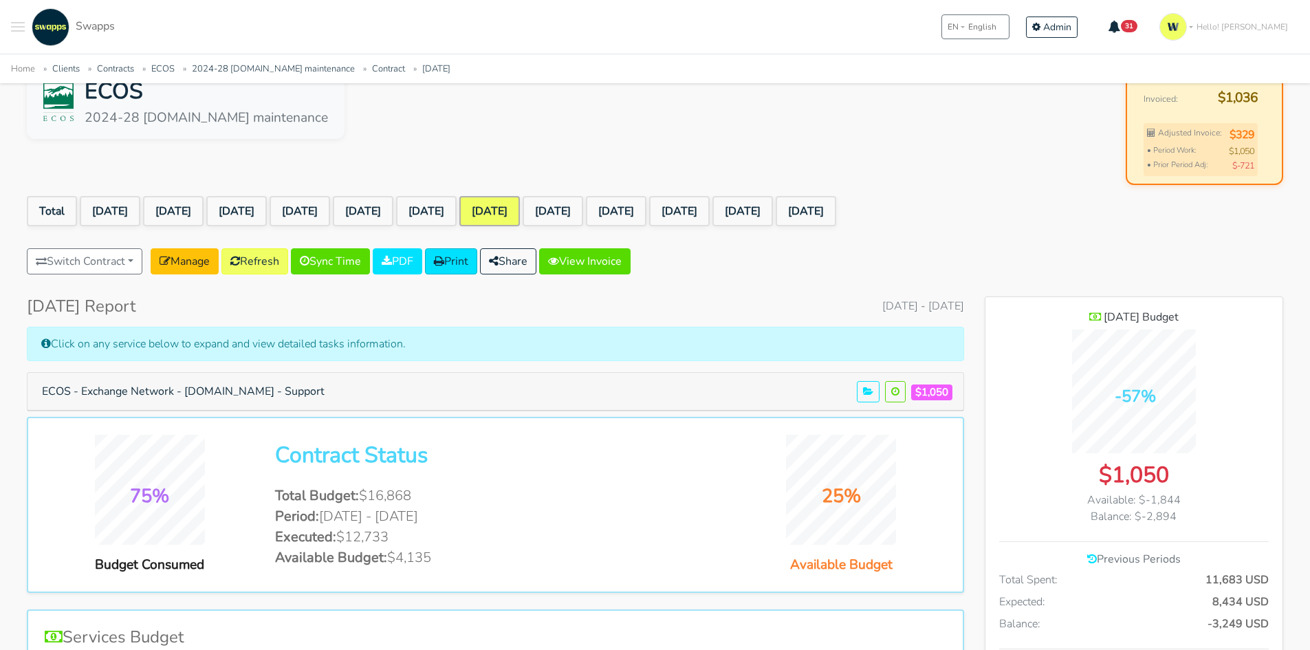
scroll to position [206, 0]
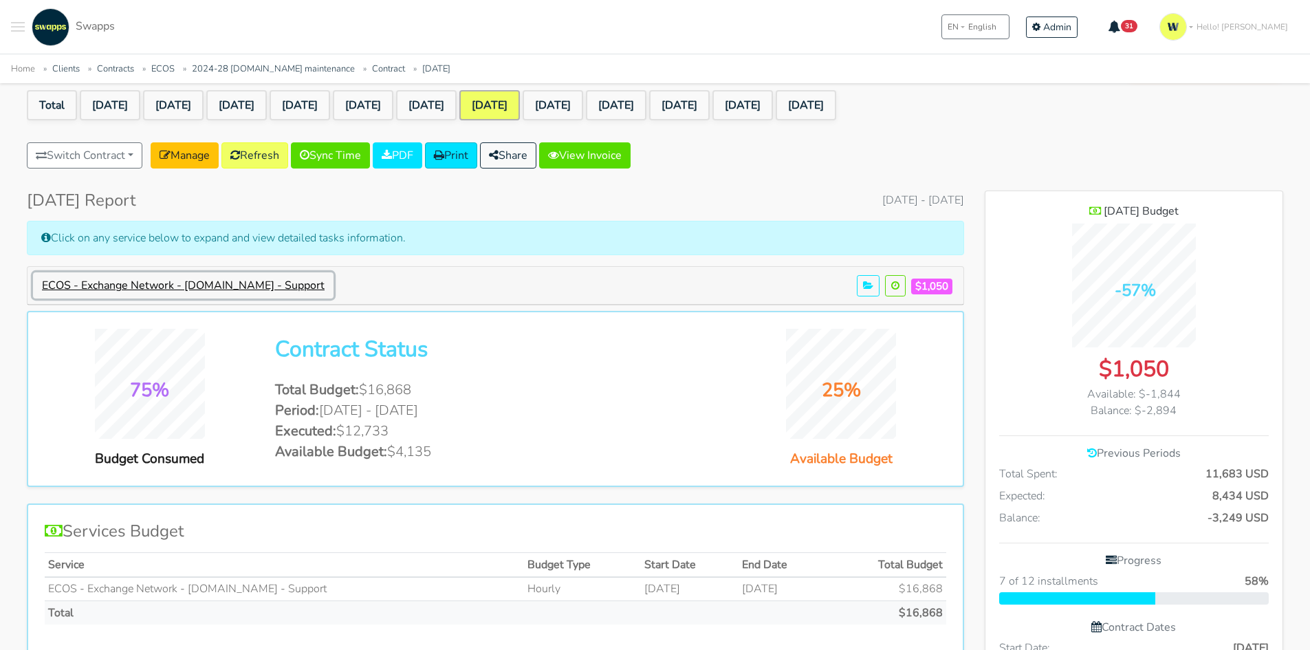
click at [289, 289] on button "ECOS - Exchange Network - [DOMAIN_NAME] - Support" at bounding box center [183, 285] width 300 height 26
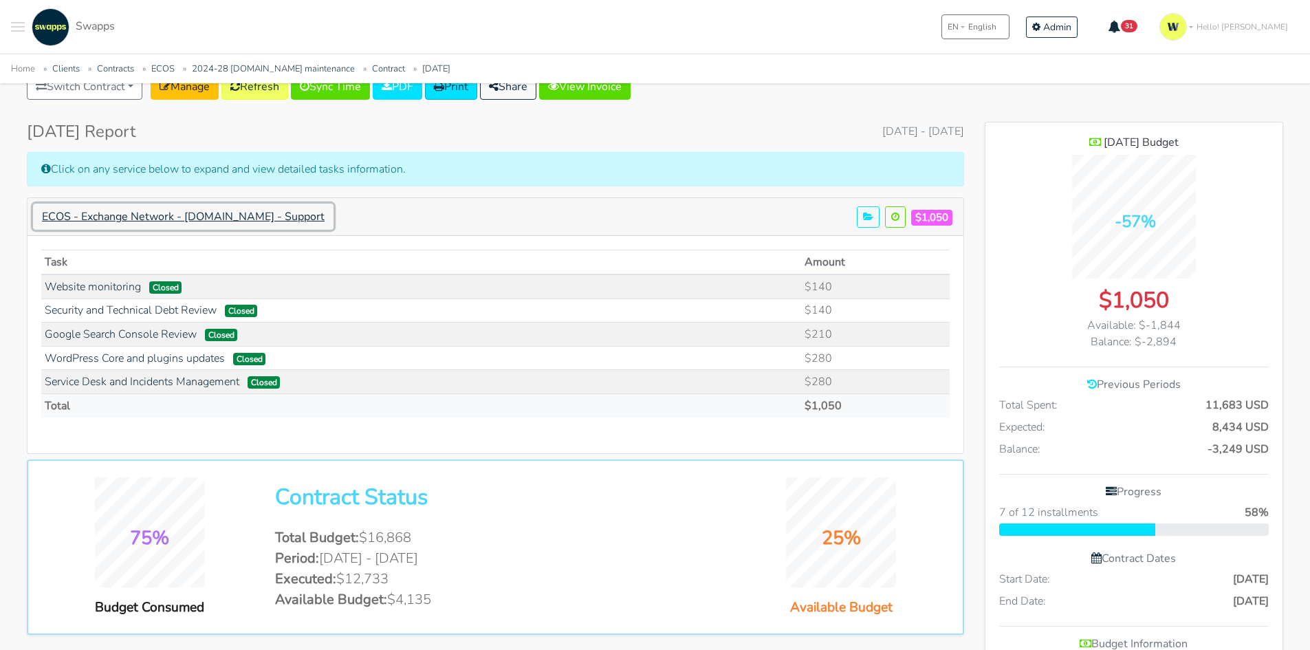
scroll to position [0, 0]
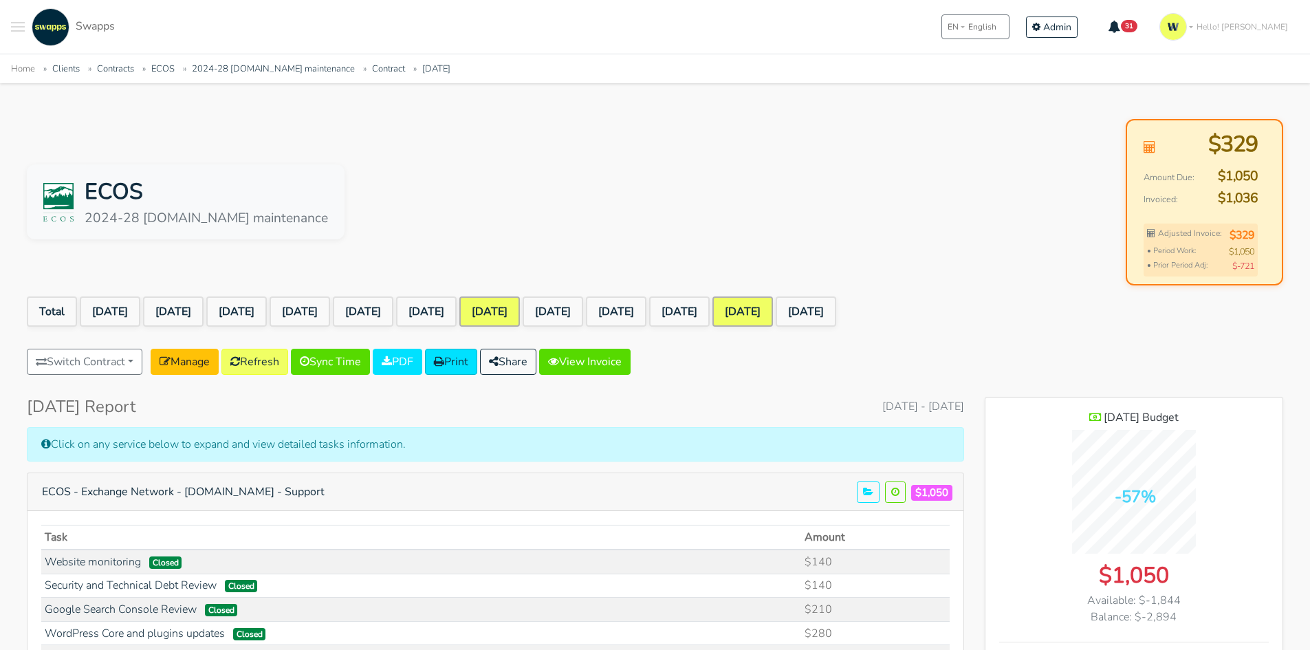
click at [773, 316] on link "[DATE]" at bounding box center [742, 311] width 61 height 30
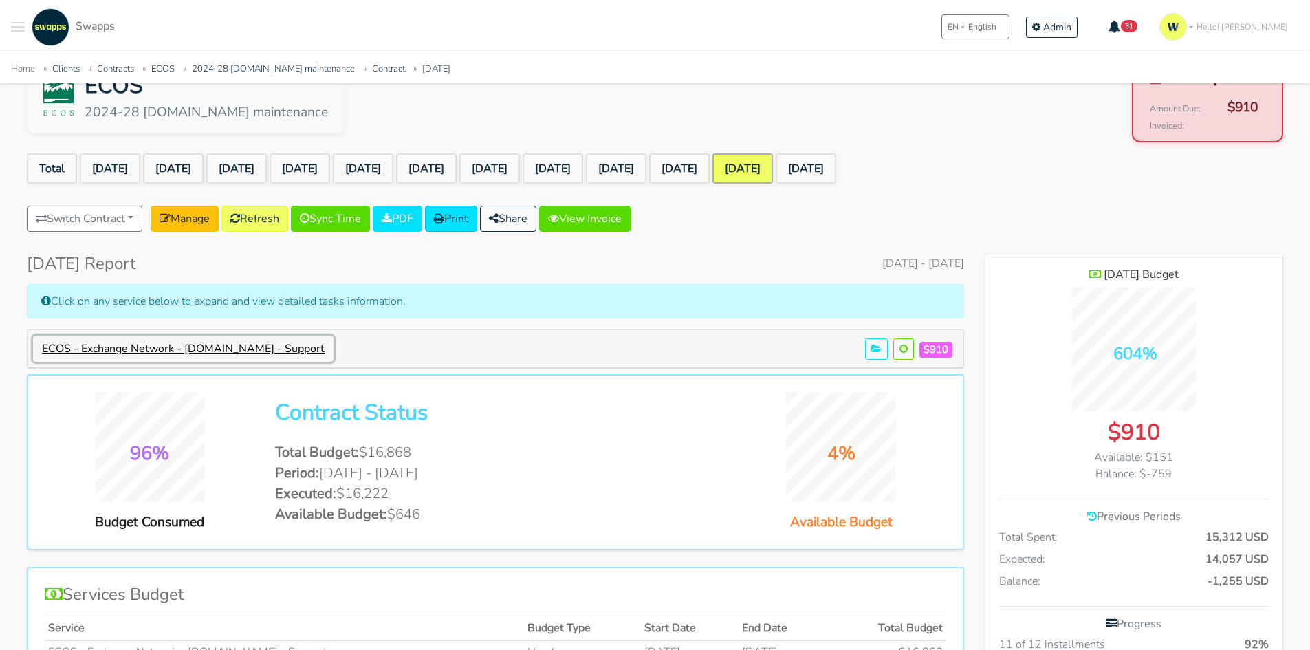
click at [316, 352] on button "ECOS - Exchange Network - [DOMAIN_NAME] - Support" at bounding box center [183, 349] width 300 height 26
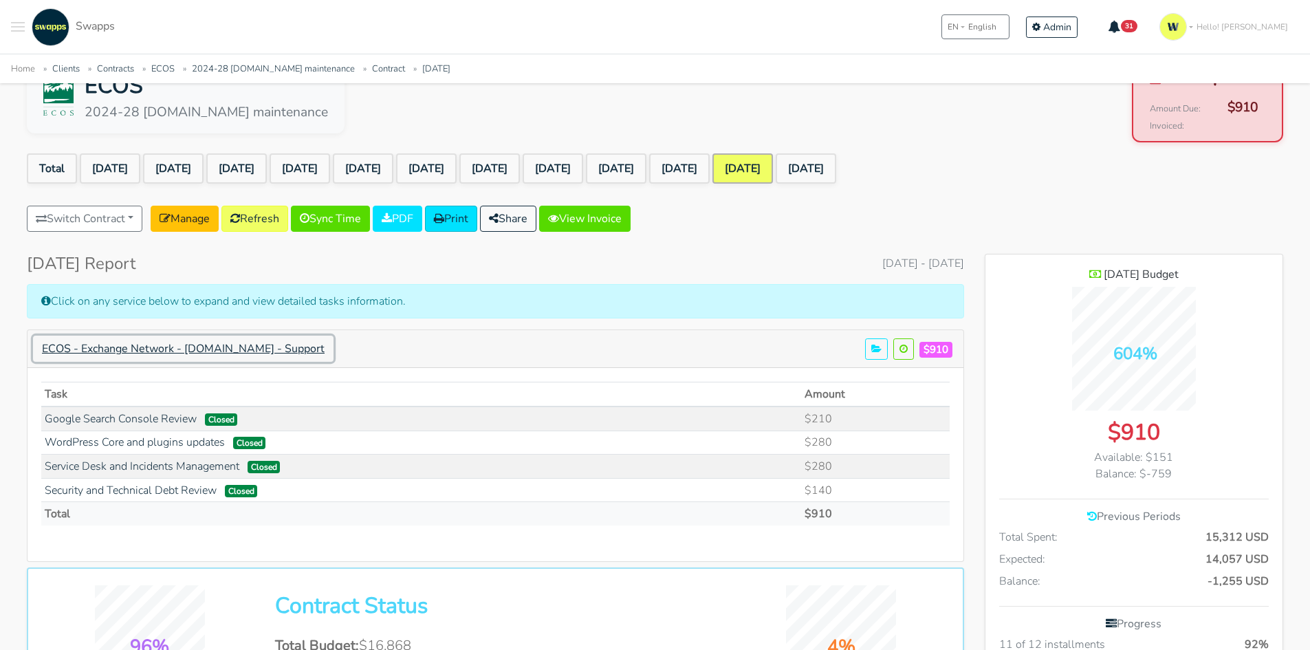
scroll to position [1341, 298]
click at [1044, 208] on div "Switch Contract 2023-43 Notificaciones Faktur - Comprobantes Faktur Sas NCARB E…" at bounding box center [655, 222] width 1256 height 32
click at [710, 168] on link "[DATE]" at bounding box center [679, 168] width 61 height 30
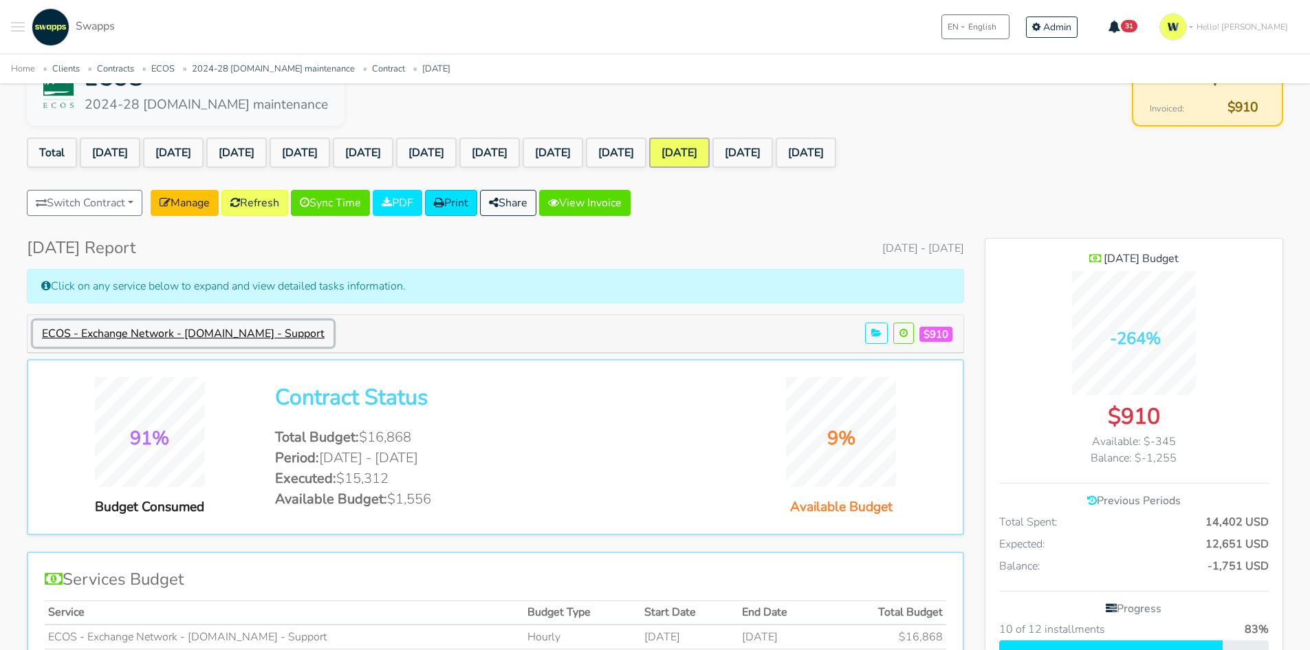
click at [195, 332] on button "ECOS - Exchange Network - [DOMAIN_NAME] - Support" at bounding box center [183, 333] width 300 height 26
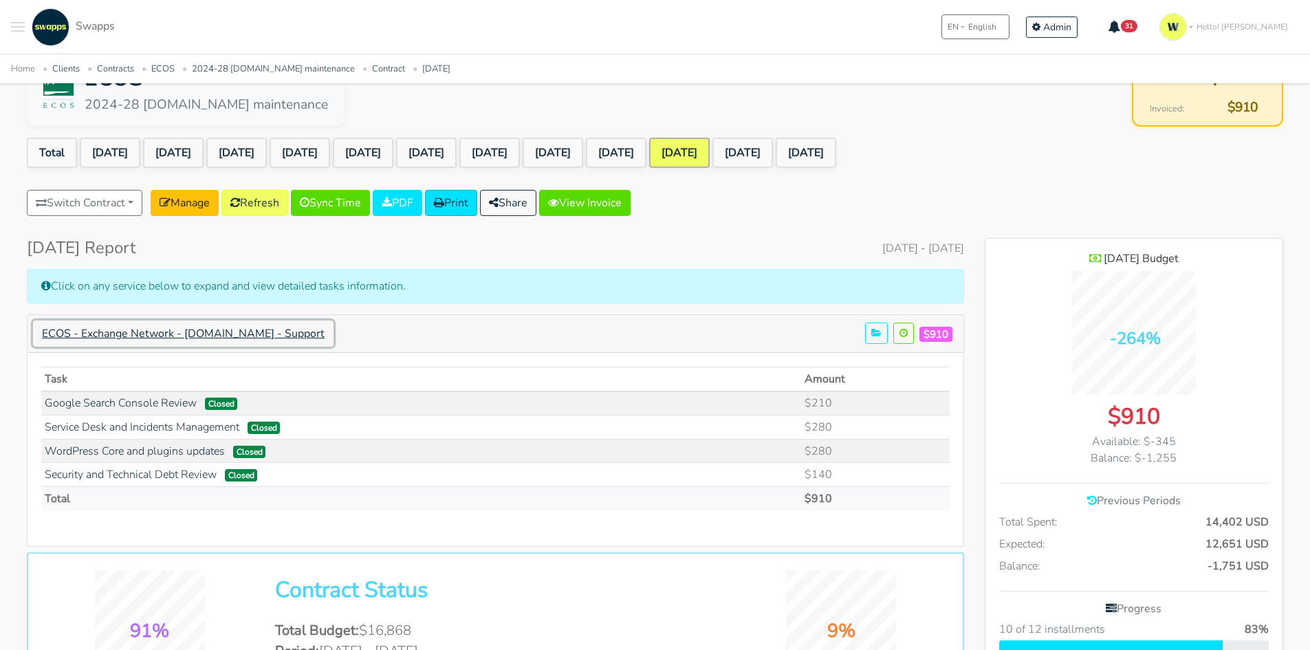
scroll to position [1341, 298]
click at [646, 150] on link "[DATE]" at bounding box center [616, 153] width 61 height 30
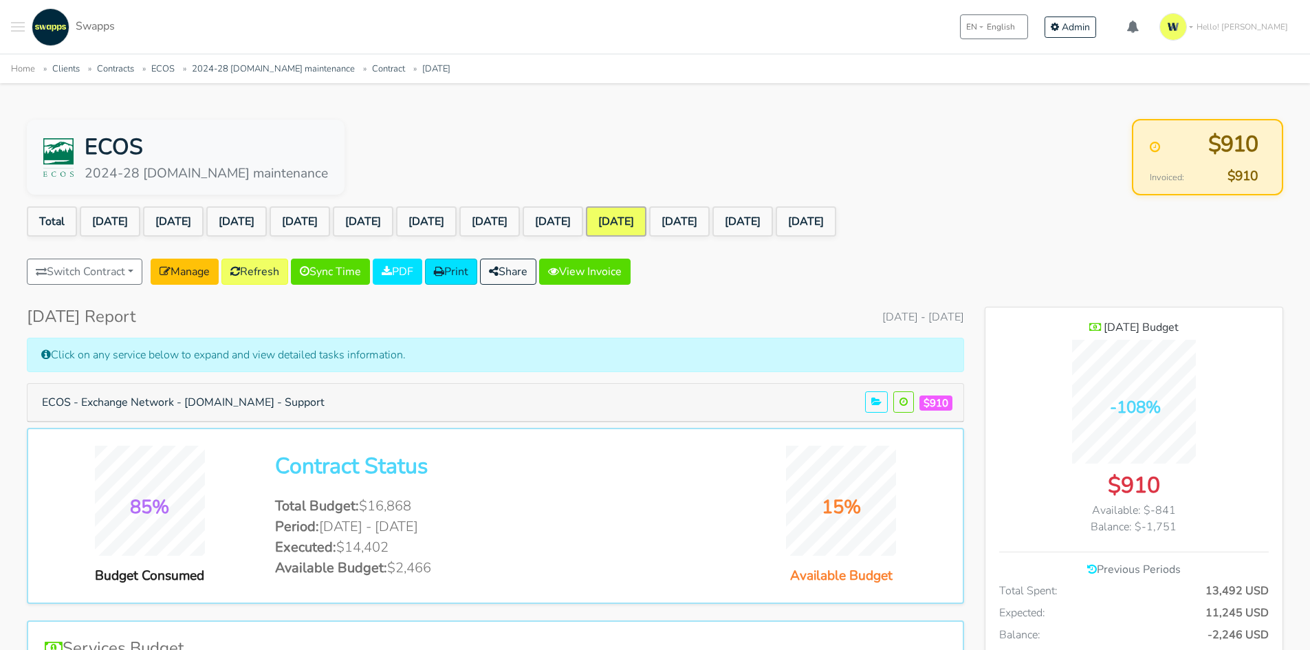
scroll to position [1148, 298]
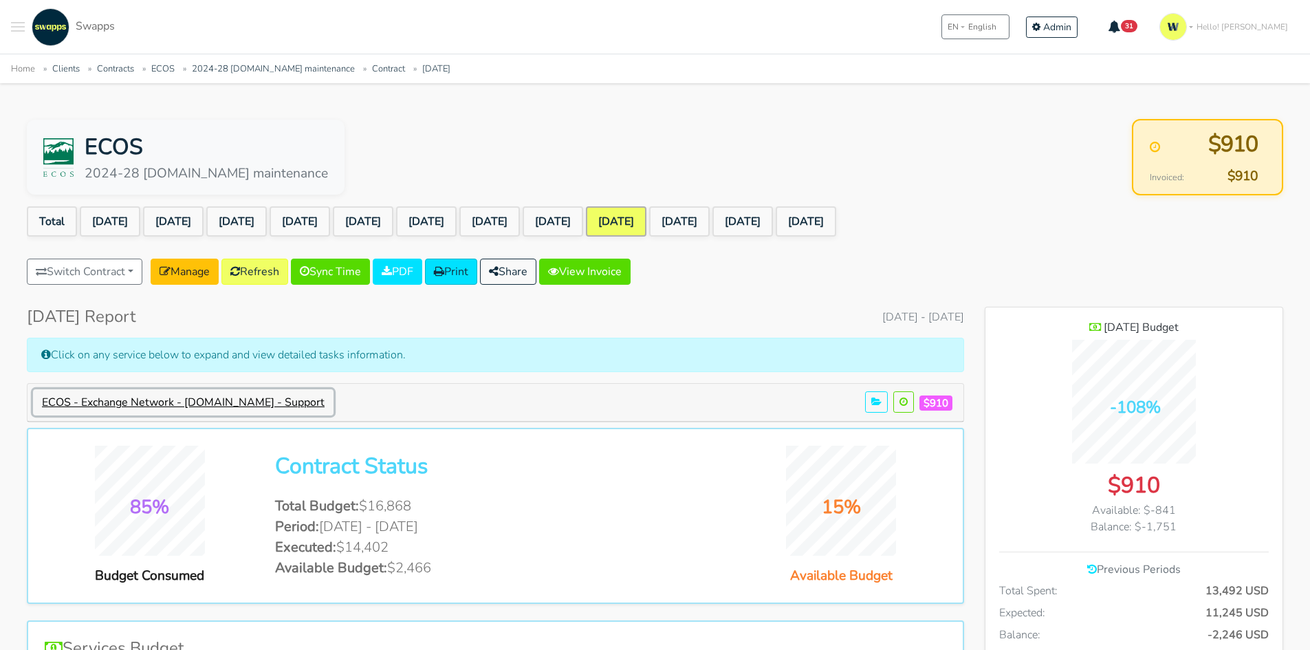
click at [262, 395] on button "ECOS - Exchange Network - [DOMAIN_NAME] - Support" at bounding box center [183, 402] width 300 height 26
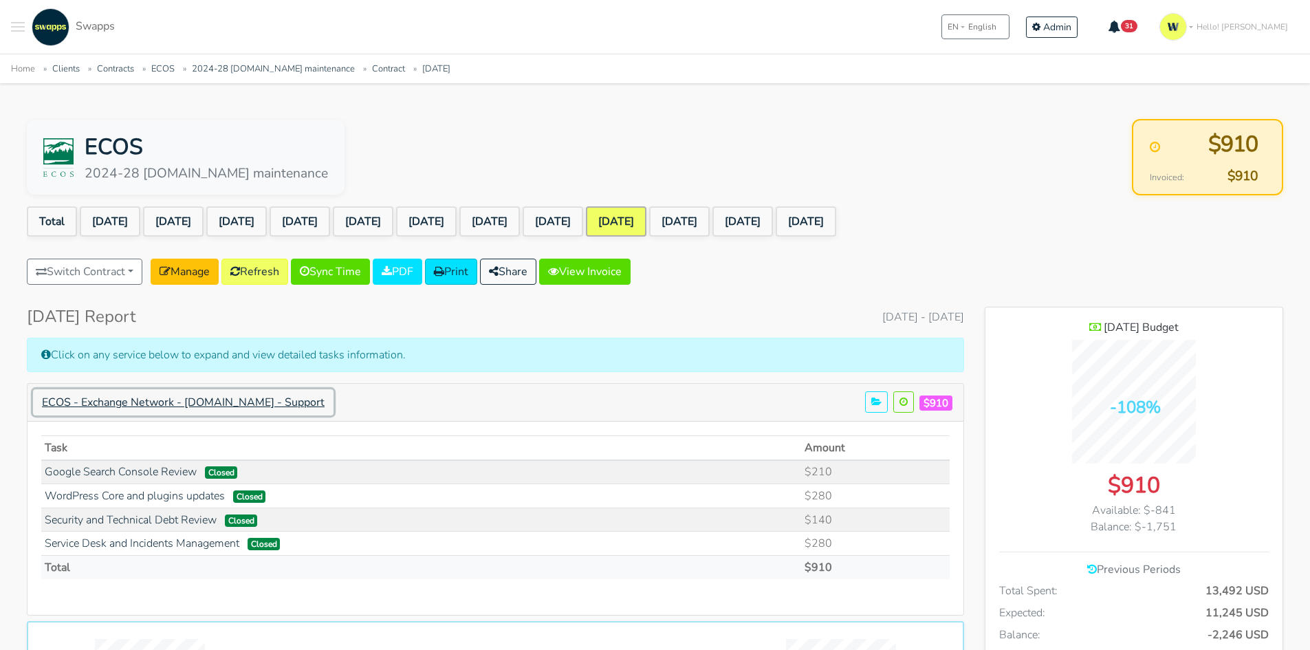
scroll to position [1341, 298]
click at [583, 219] on link "[DATE]" at bounding box center [553, 221] width 61 height 30
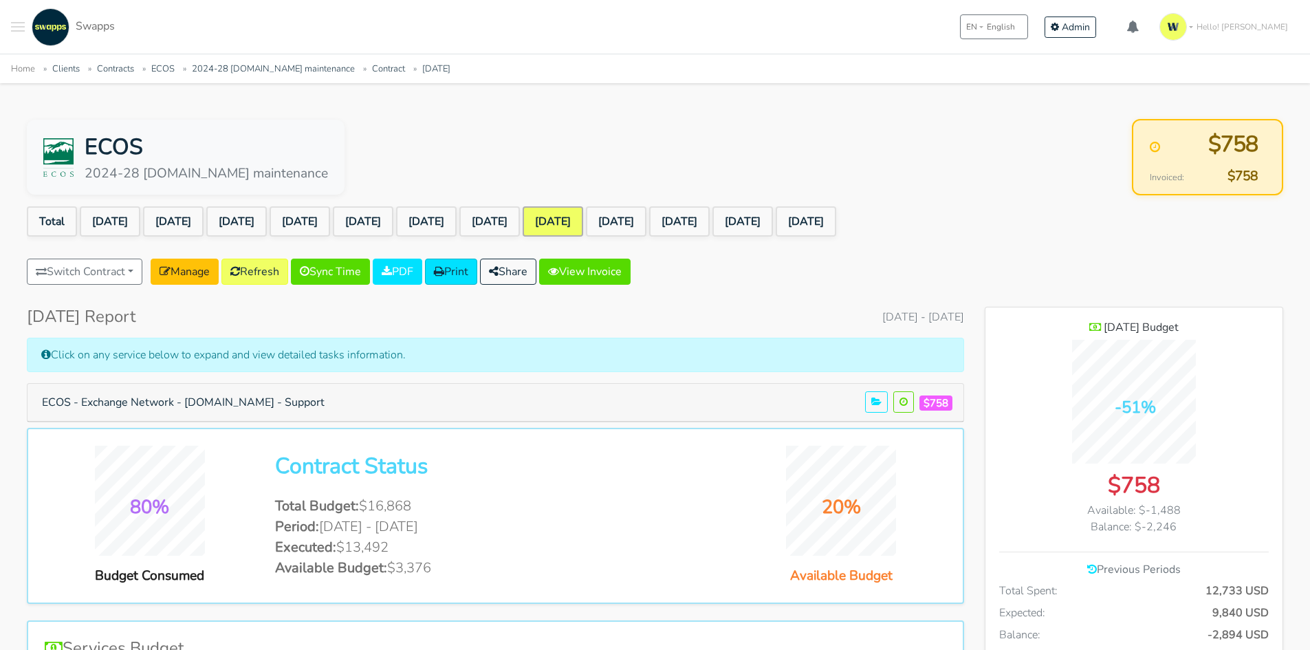
scroll to position [1148, 298]
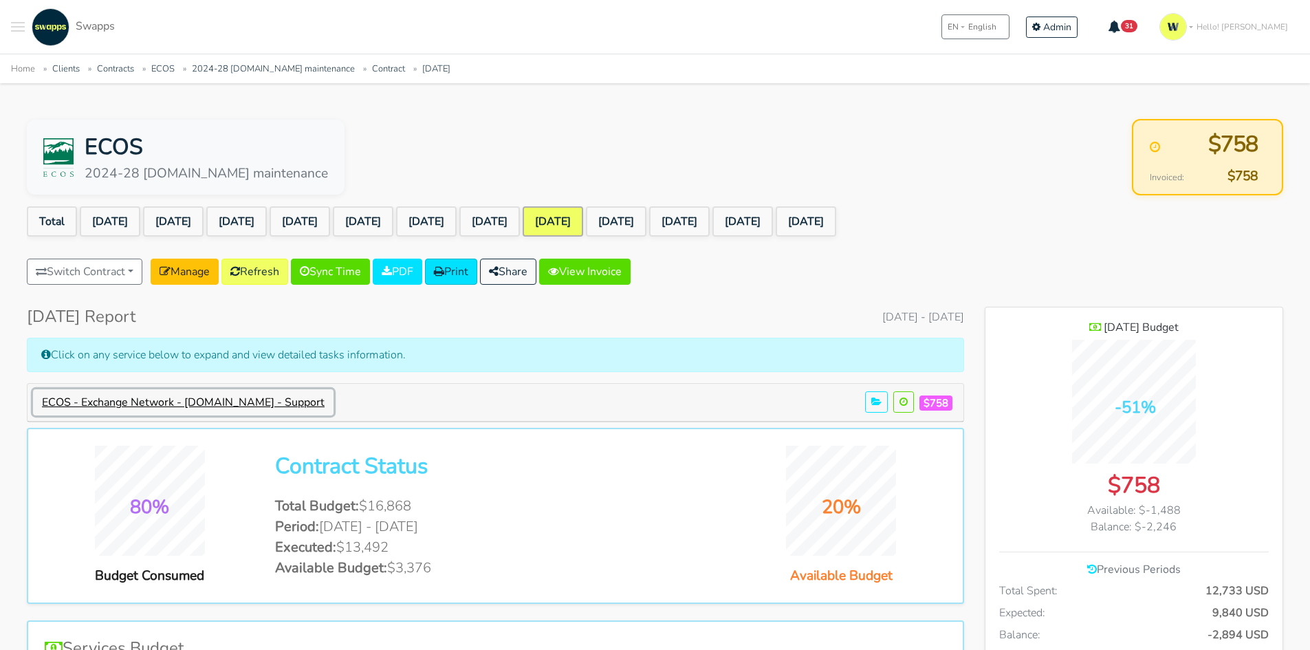
click at [268, 404] on button "ECOS - Exchange Network - [DOMAIN_NAME] - Support" at bounding box center [183, 402] width 300 height 26
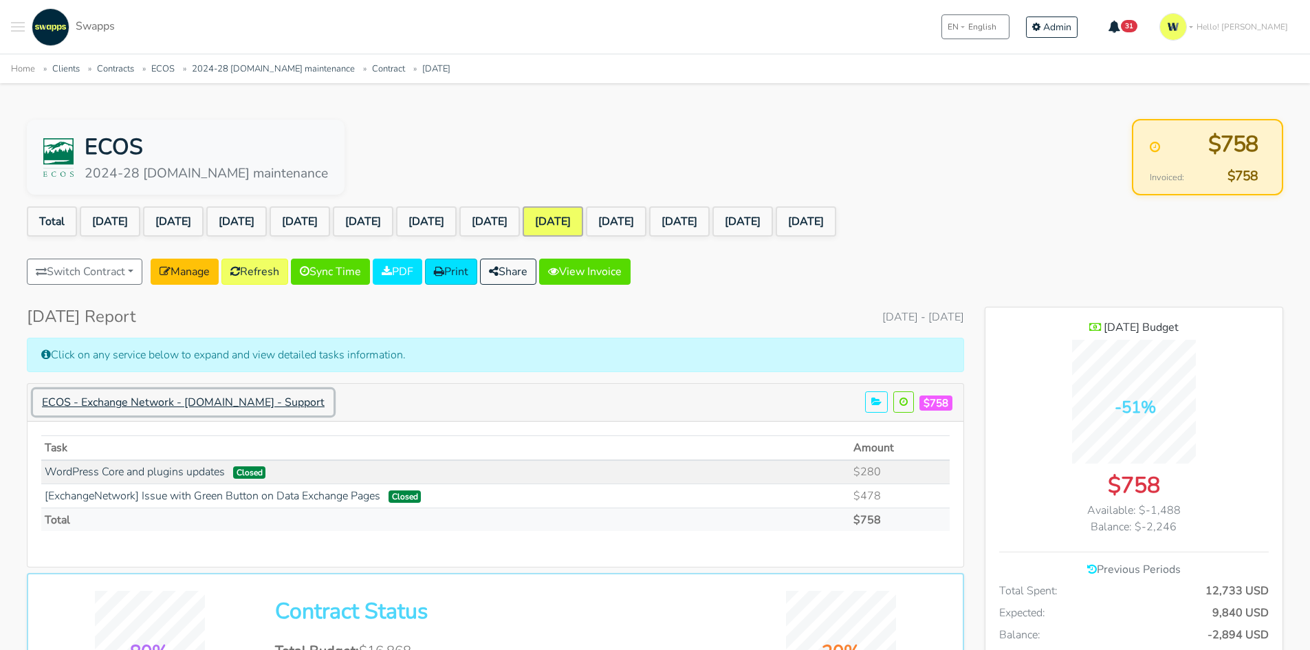
scroll to position [1293, 298]
click at [520, 228] on link "[DATE]" at bounding box center [489, 221] width 61 height 30
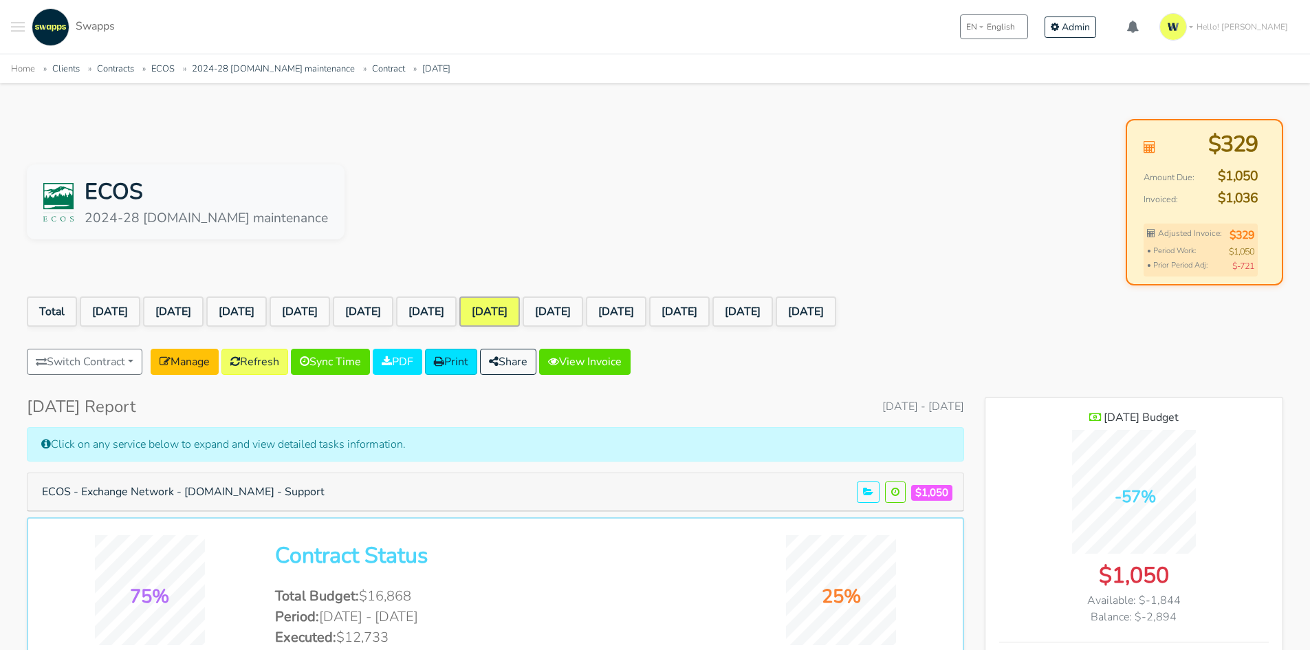
scroll to position [1148, 298]
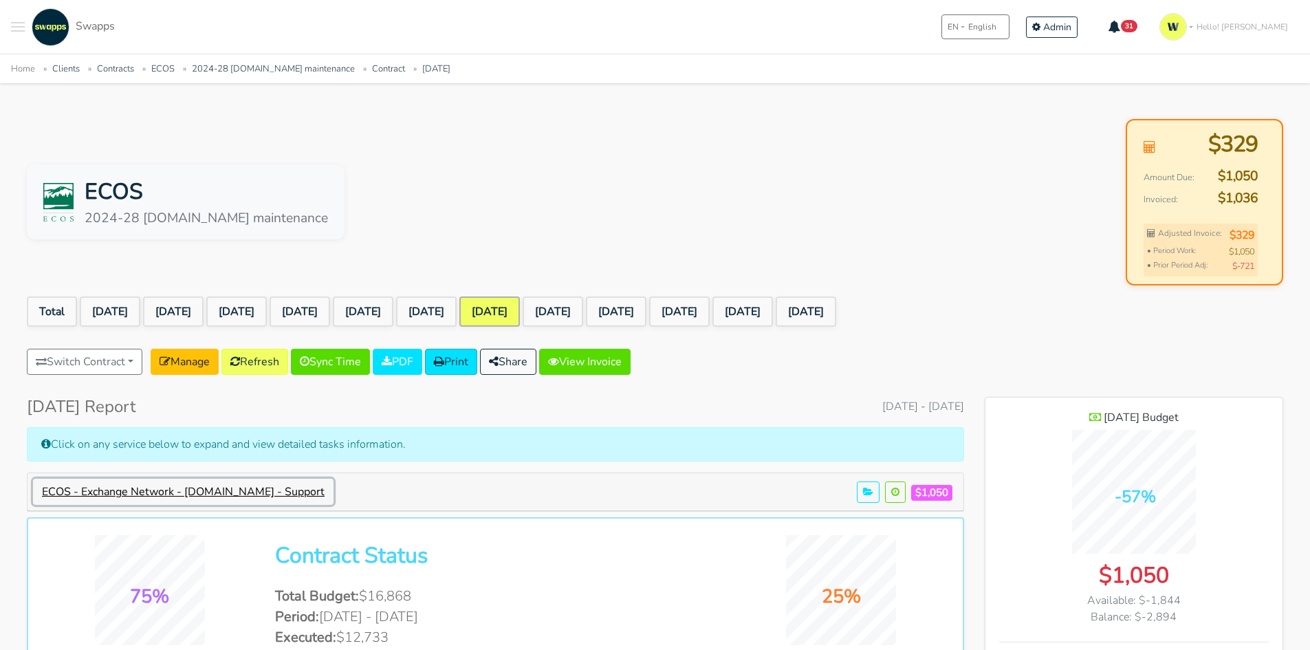
click at [245, 494] on button "ECOS - Exchange Network - [DOMAIN_NAME] - Support" at bounding box center [183, 492] width 300 height 26
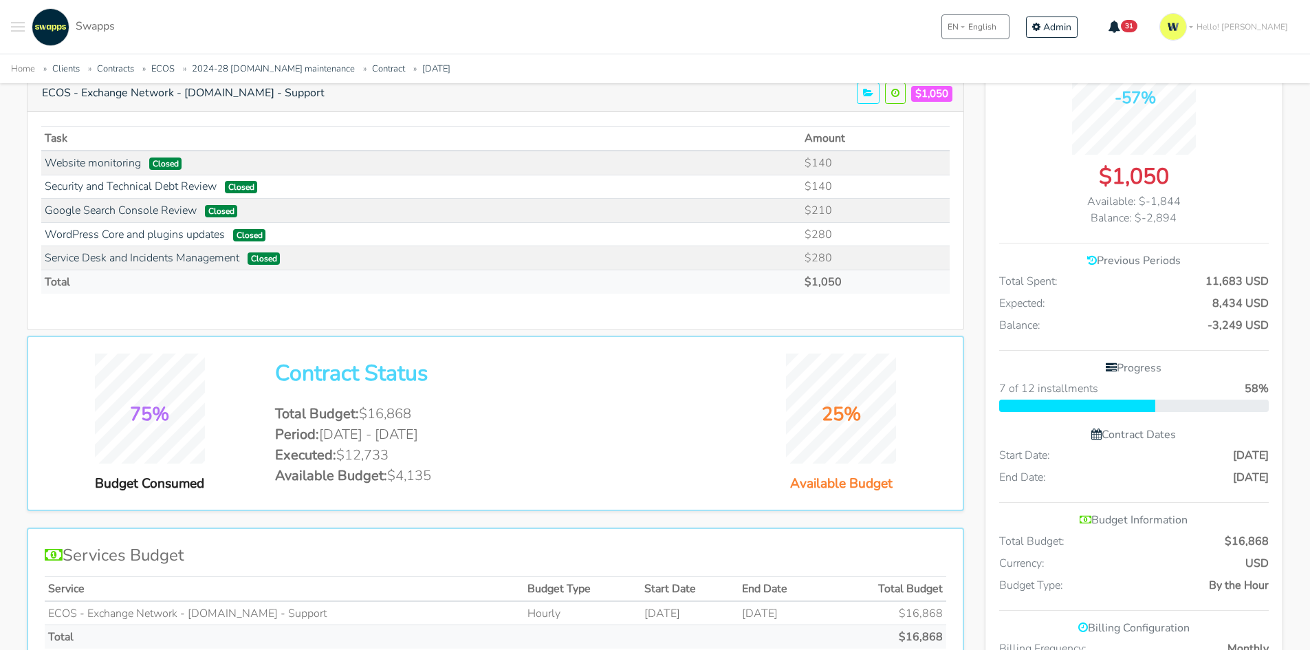
scroll to position [413, 0]
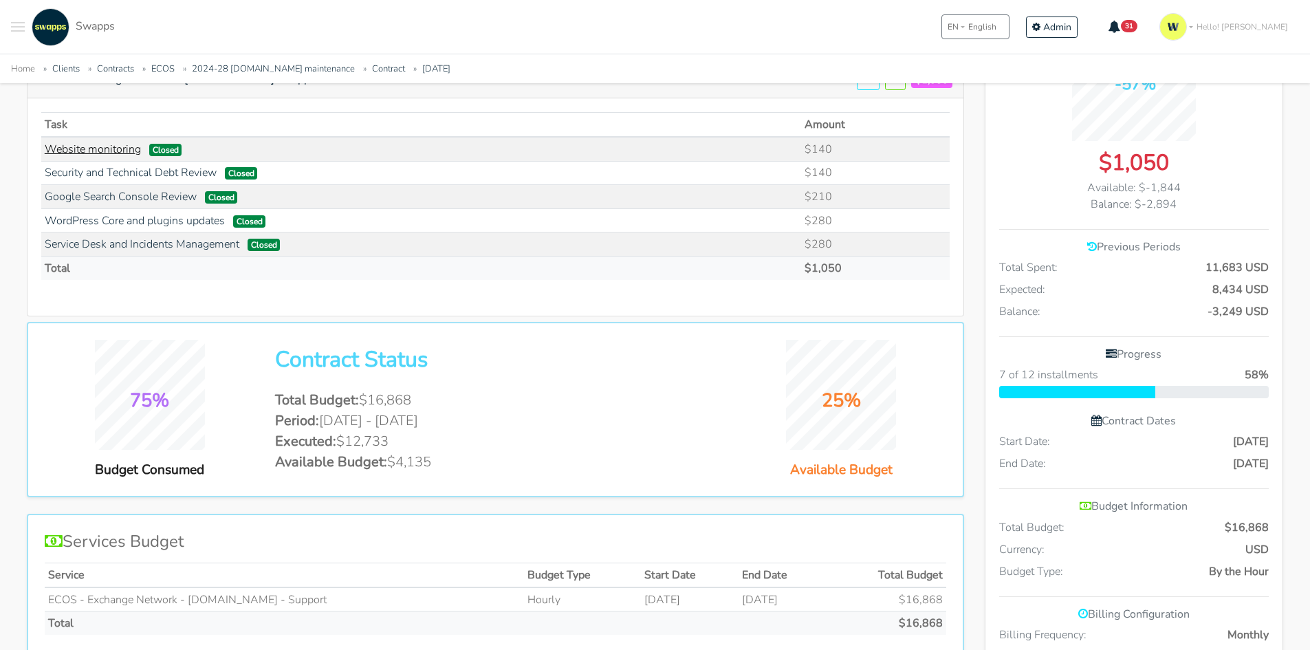
click at [89, 147] on link "Website monitoring" at bounding box center [93, 149] width 96 height 15
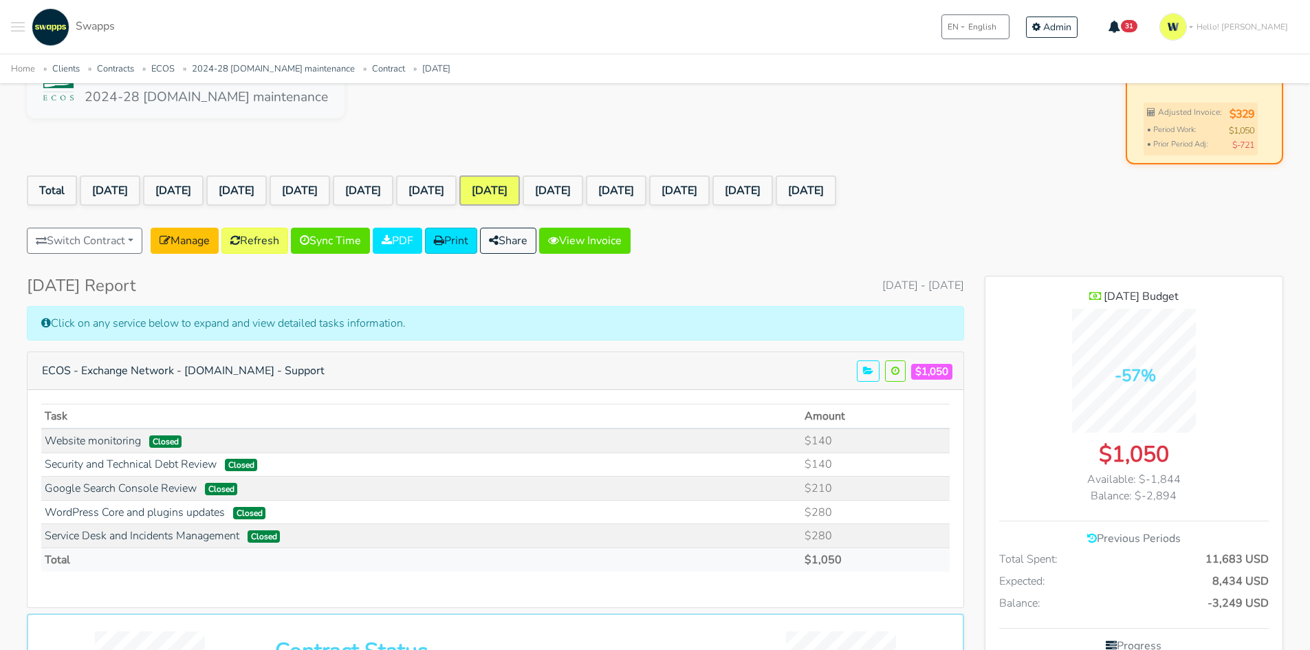
scroll to position [69, 0]
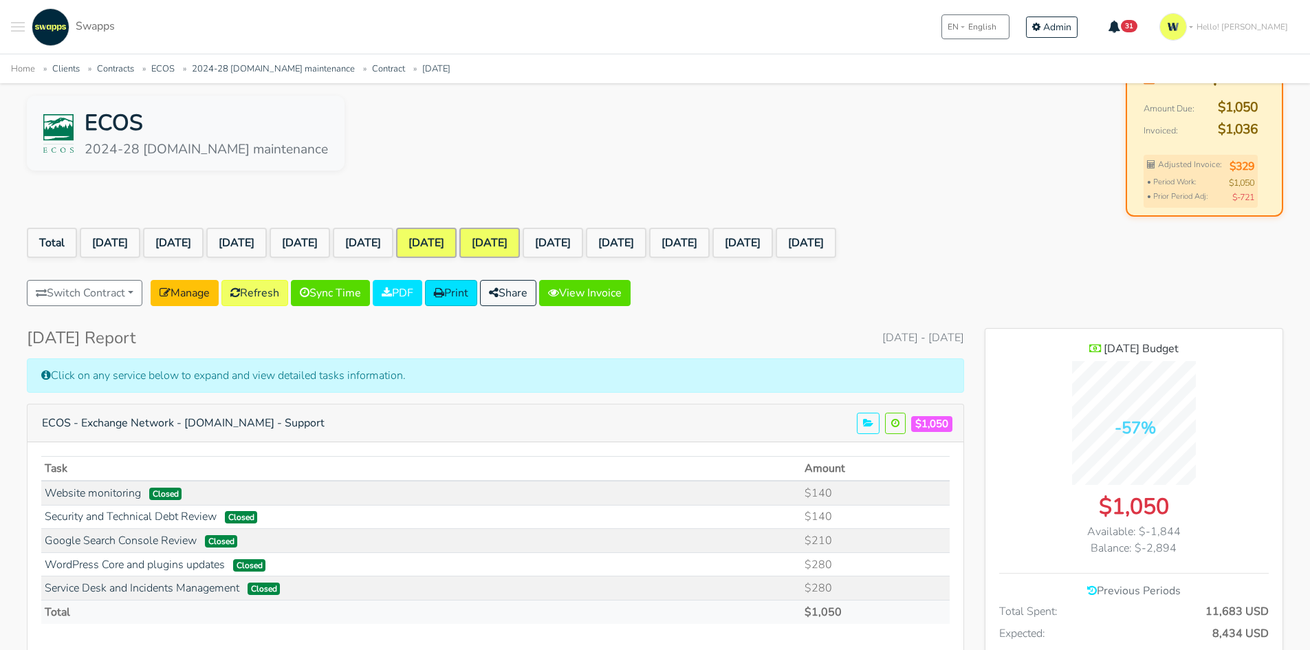
click at [457, 241] on link "Mar 2025" at bounding box center [426, 243] width 61 height 30
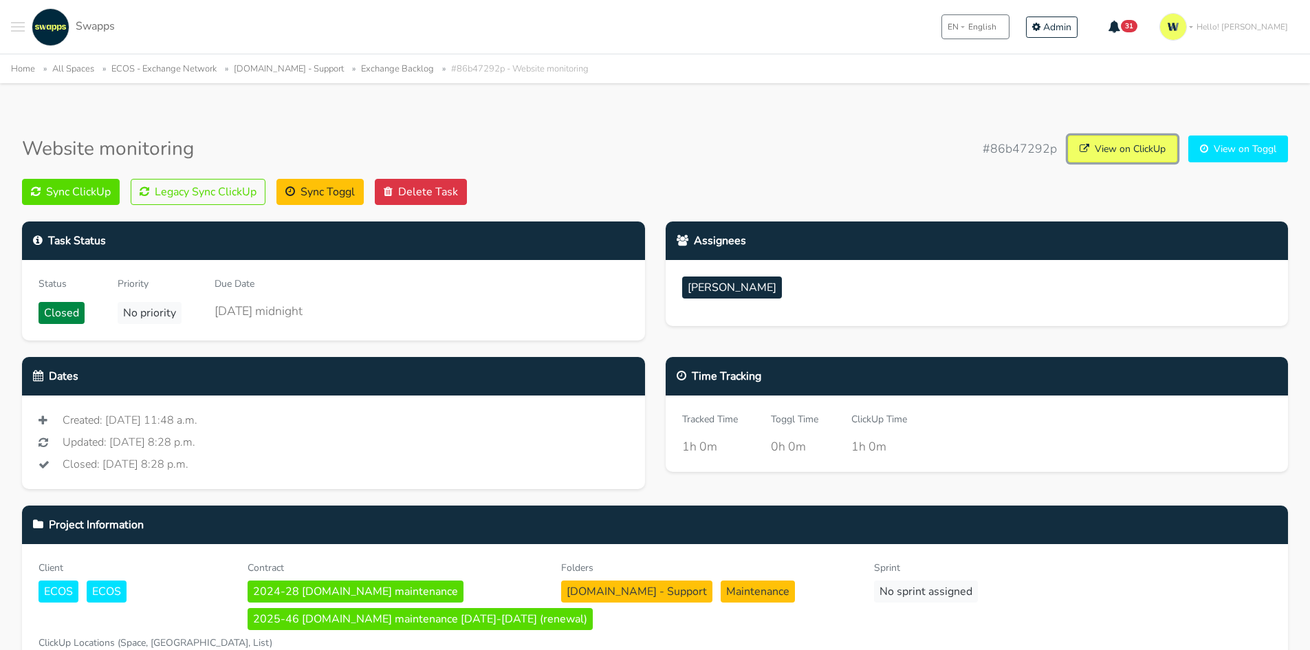
click at [1104, 161] on link "View on ClickUp" at bounding box center [1122, 148] width 109 height 27
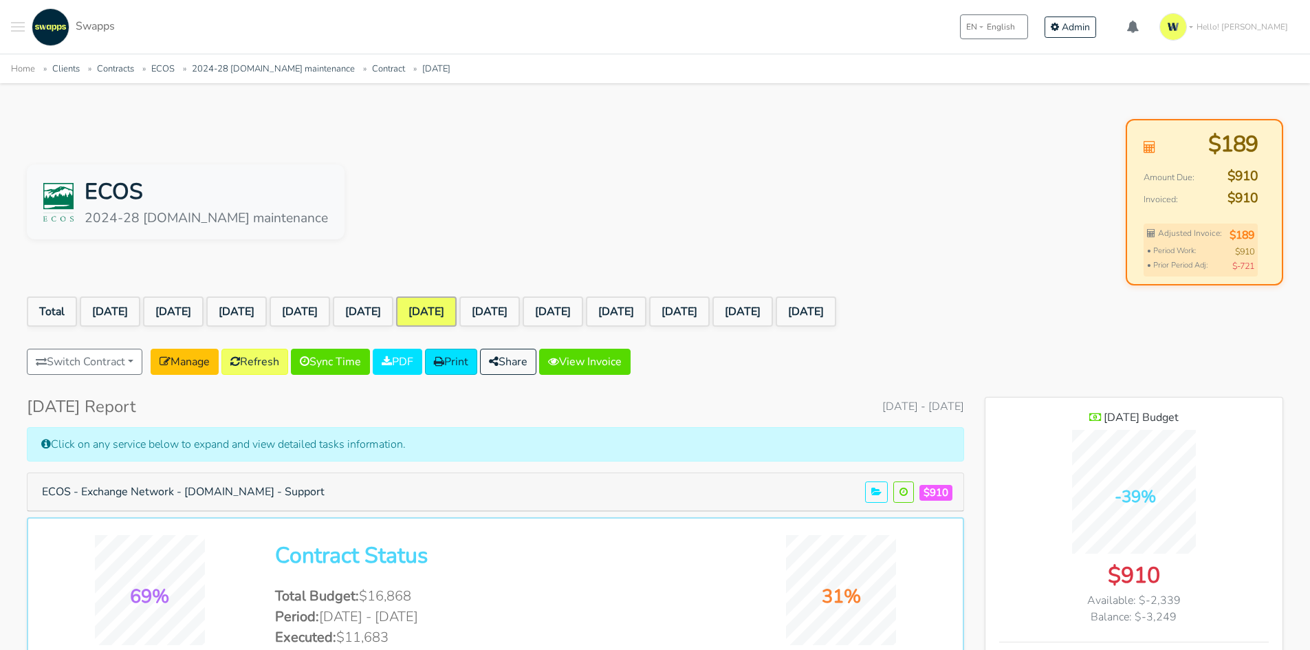
scroll to position [1148, 298]
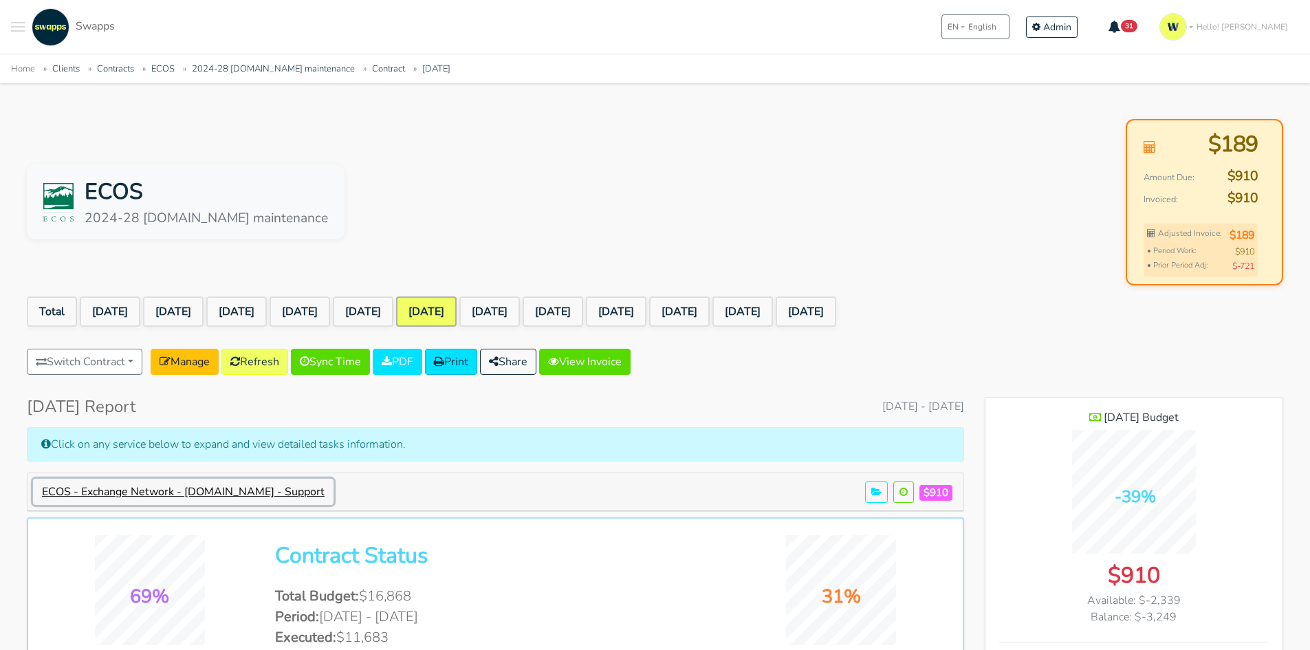
click at [321, 488] on button "ECOS - Exchange Network - [DOMAIN_NAME] - Support" at bounding box center [183, 492] width 300 height 26
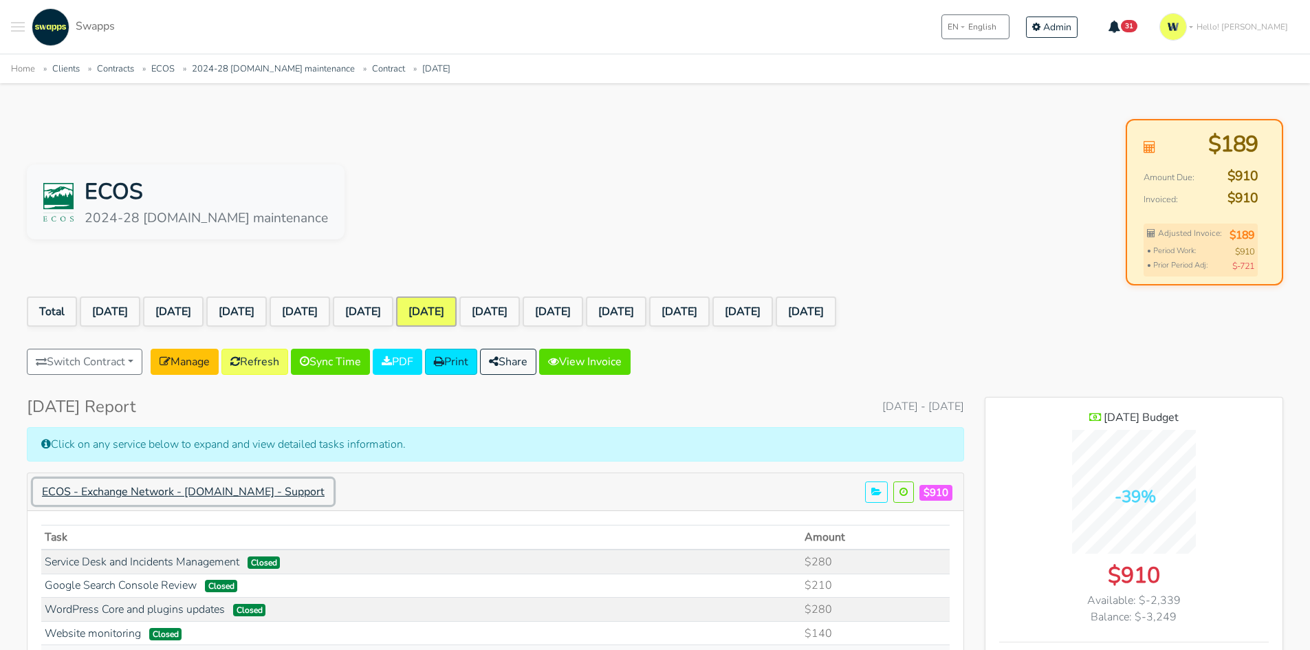
scroll to position [69, 0]
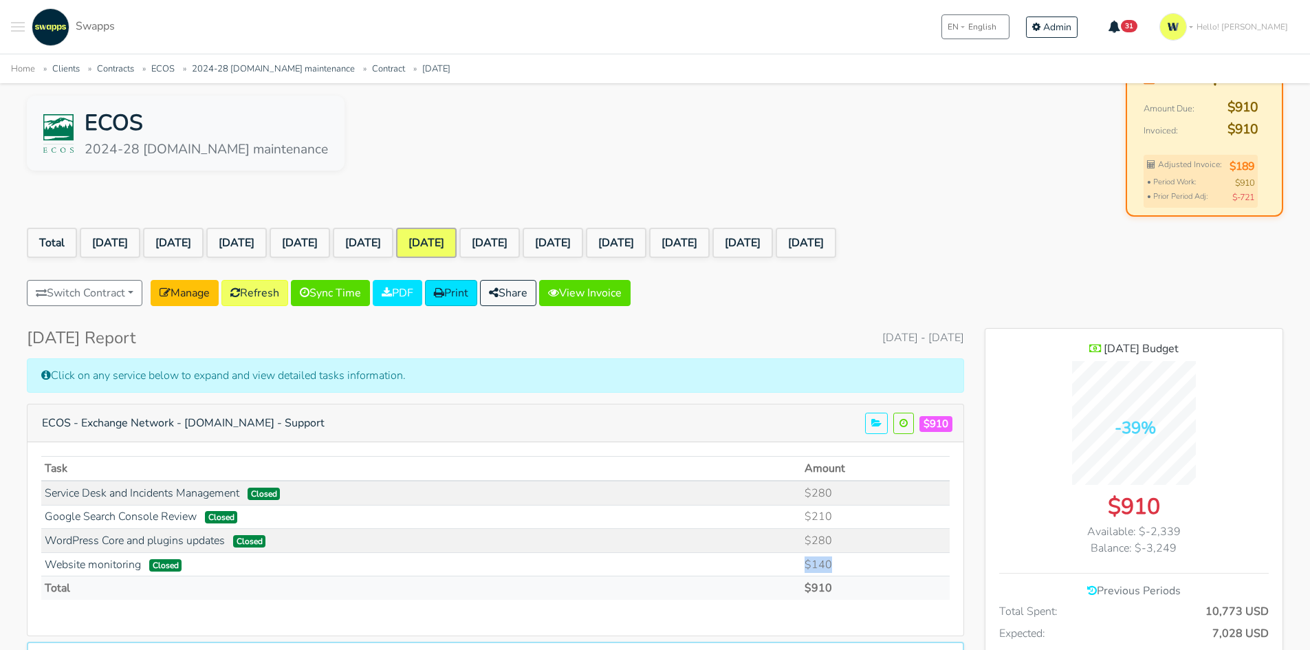
drag, startPoint x: 838, startPoint y: 559, endPoint x: 789, endPoint y: 562, distance: 49.6
click at [789, 562] on tr "Website monitoring Closed $140" at bounding box center [495, 564] width 908 height 24
click at [393, 242] on link "Feb 2025" at bounding box center [363, 243] width 61 height 30
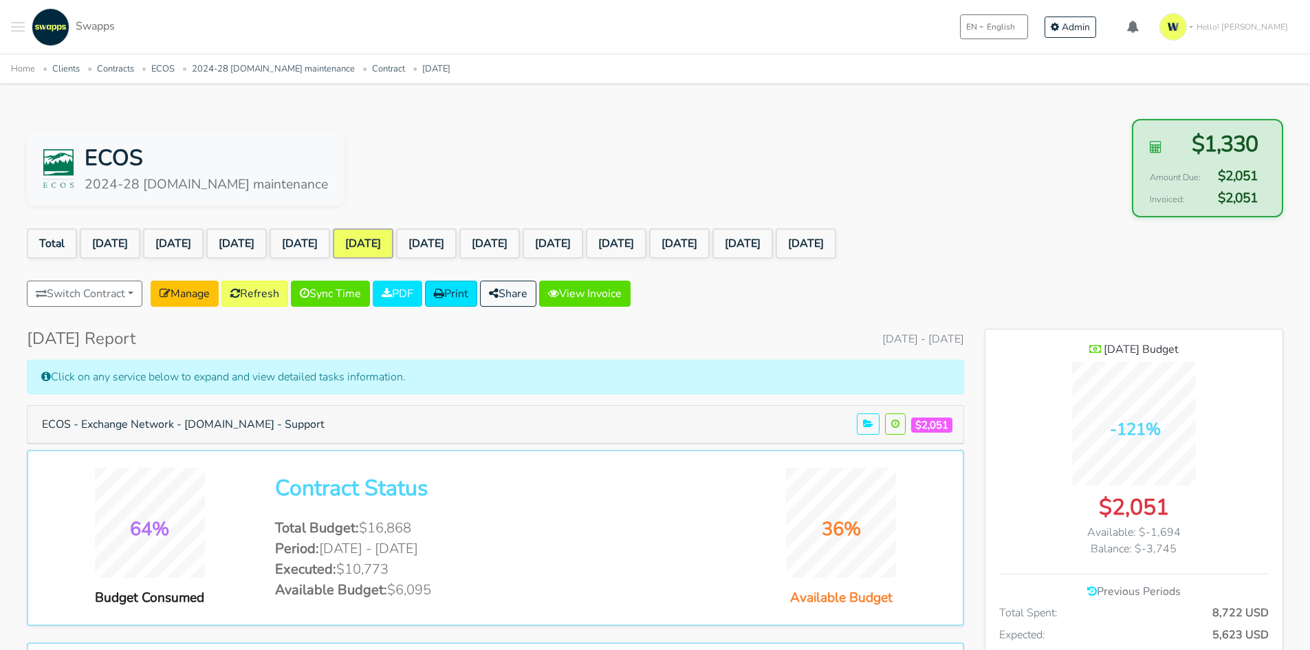
scroll to position [1148, 298]
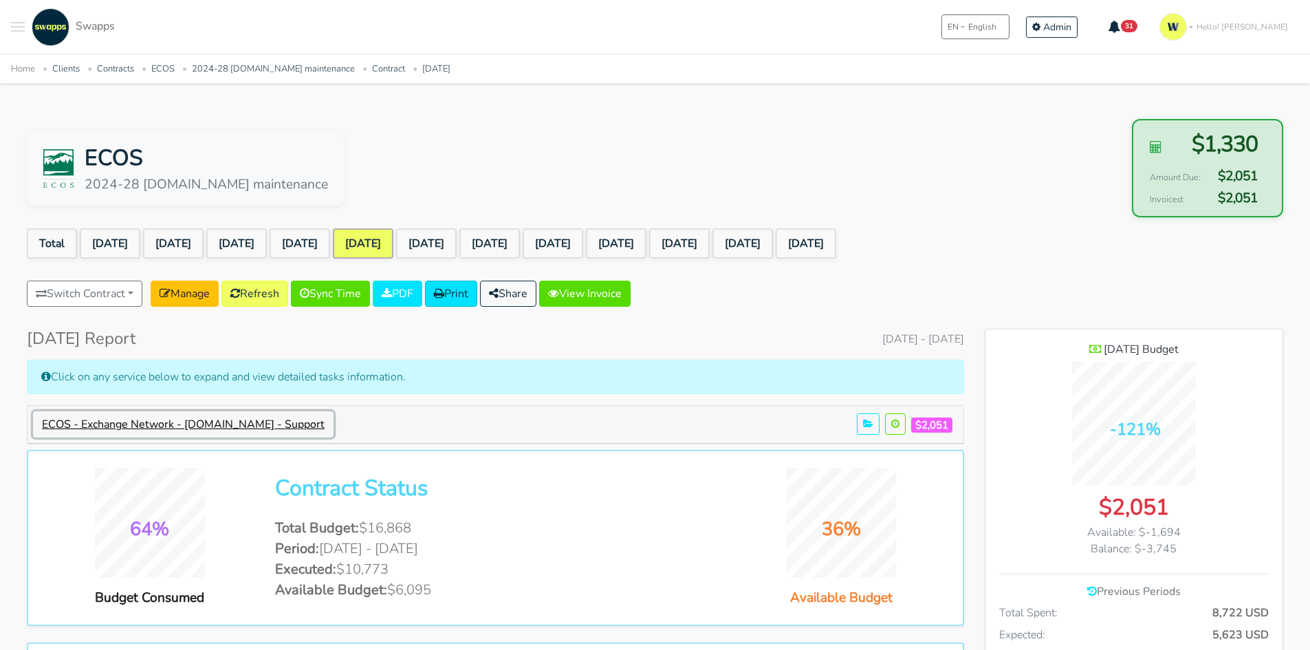
click at [309, 424] on button "ECOS - Exchange Network - [DOMAIN_NAME] - Support" at bounding box center [183, 424] width 300 height 26
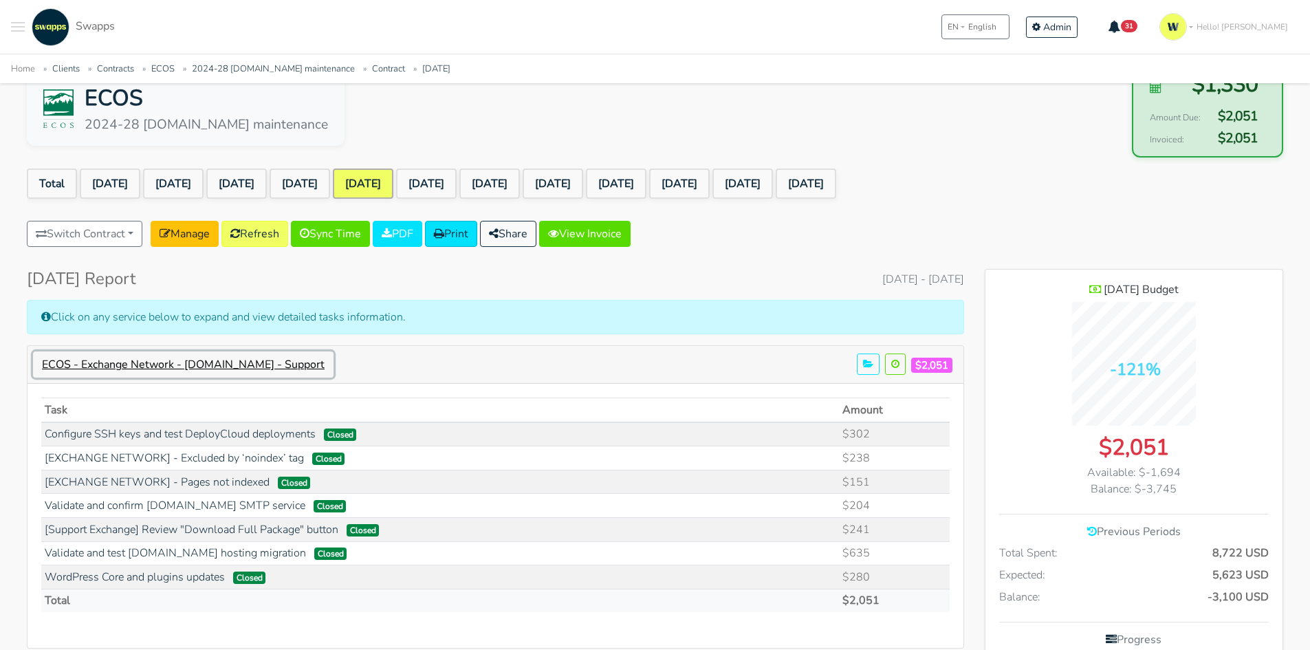
scroll to position [138, 0]
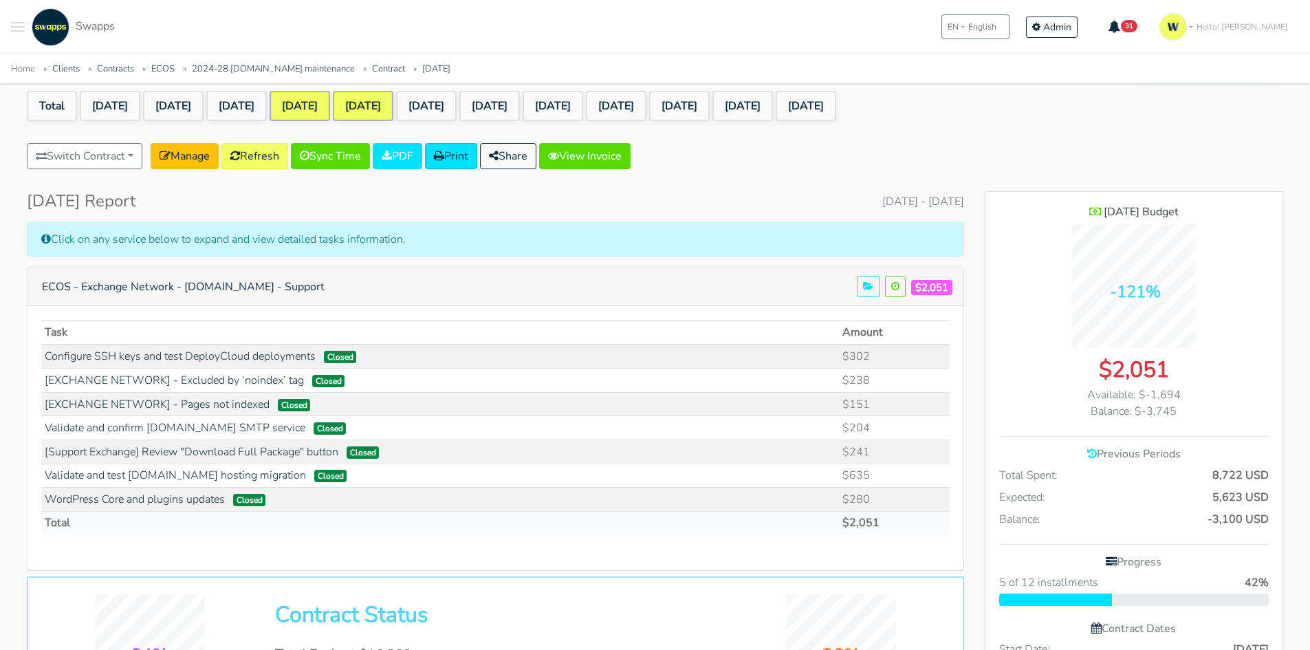
click at [330, 106] on link "[DATE]" at bounding box center [300, 106] width 61 height 30
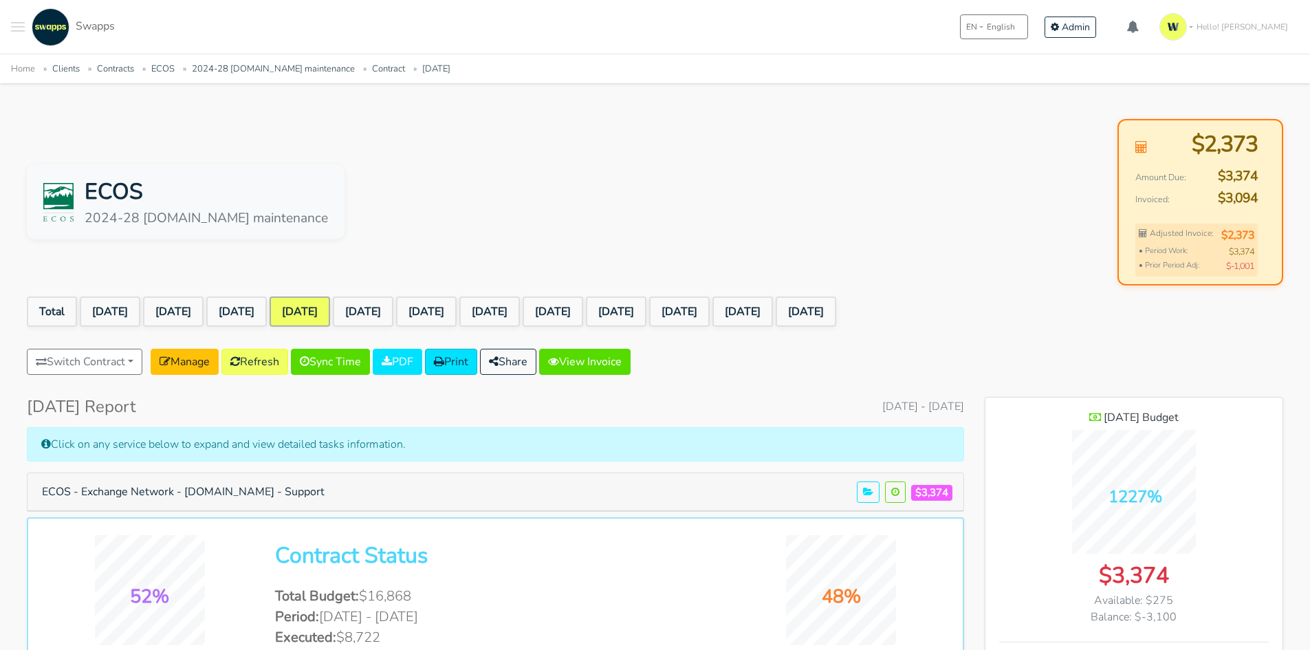
scroll to position [1148, 298]
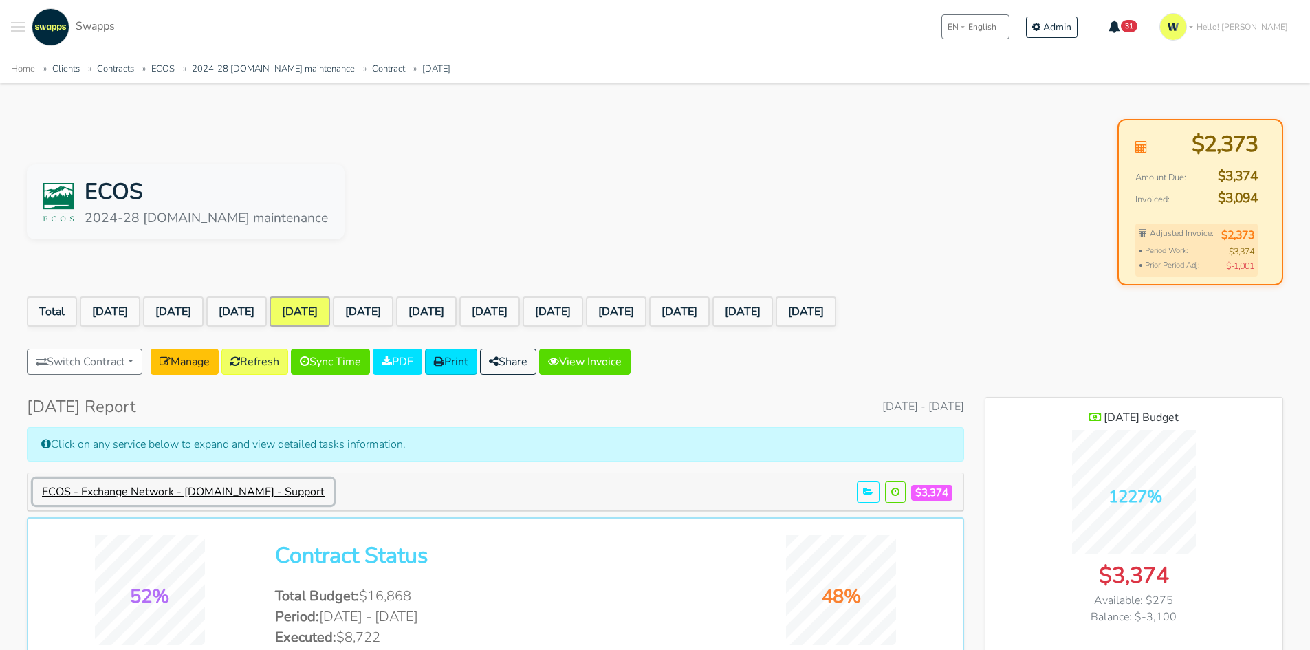
click at [261, 496] on button "ECOS - Exchange Network - [DOMAIN_NAME] - Support" at bounding box center [183, 492] width 300 height 26
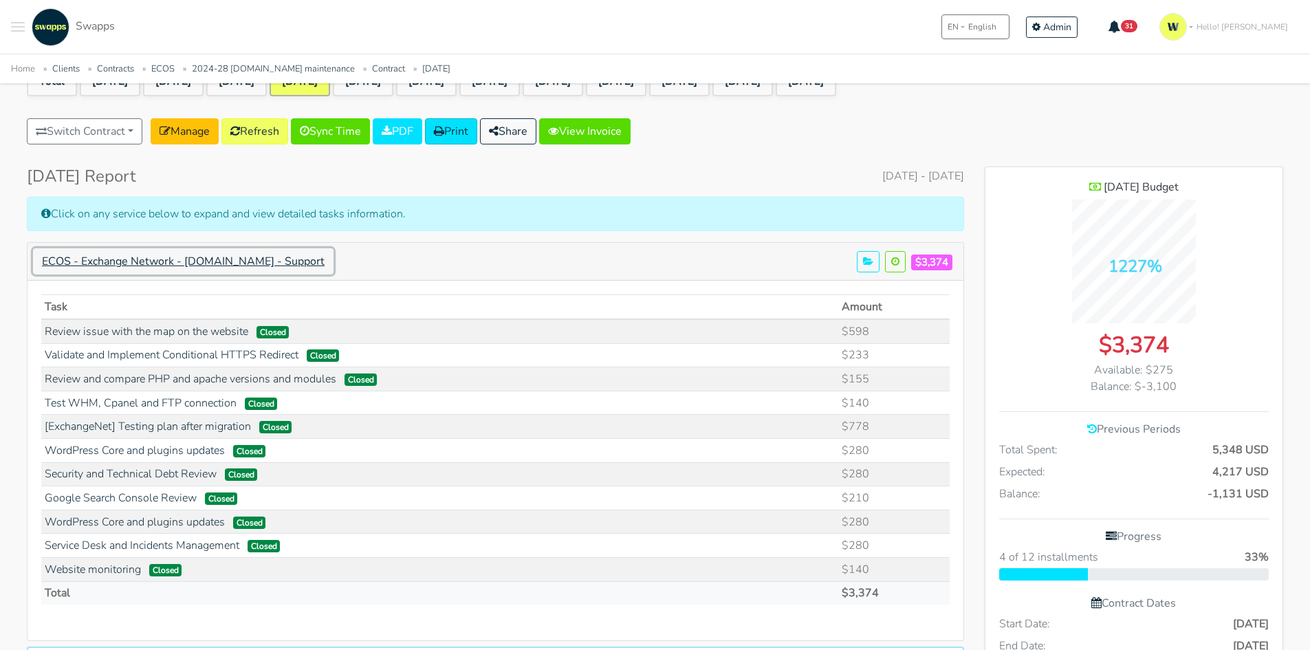
scroll to position [344, 0]
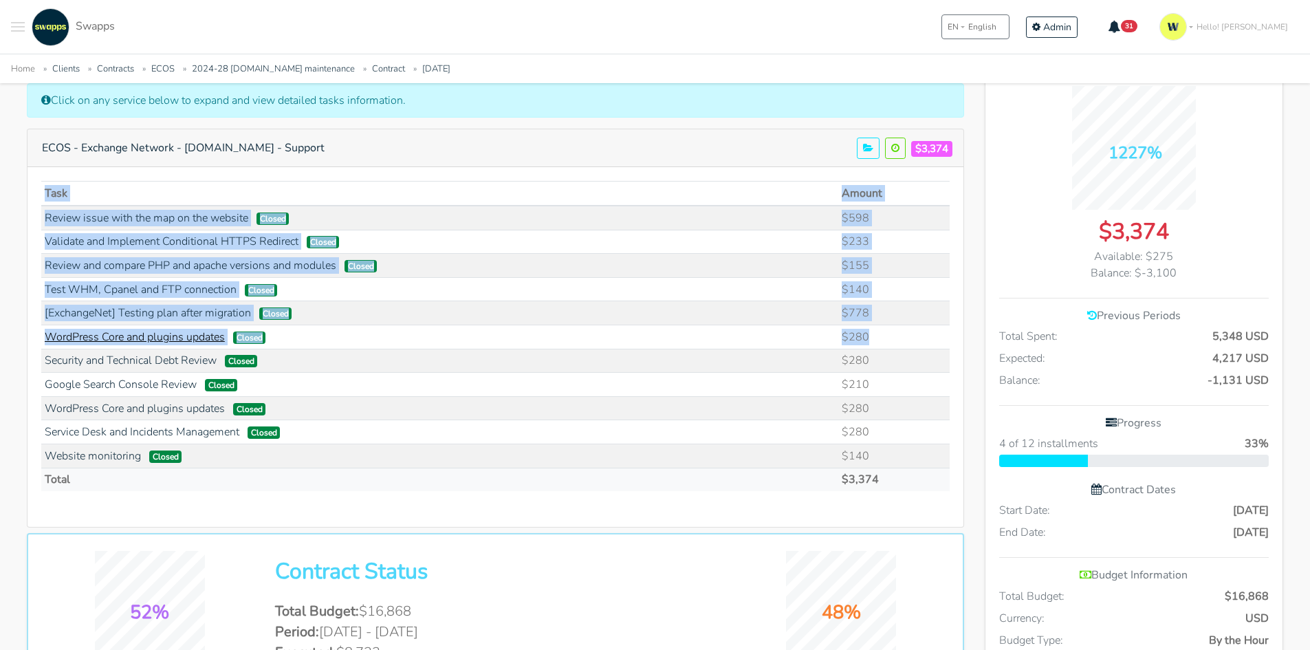
drag, startPoint x: 867, startPoint y: 335, endPoint x: 65, endPoint y: 335, distance: 801.7
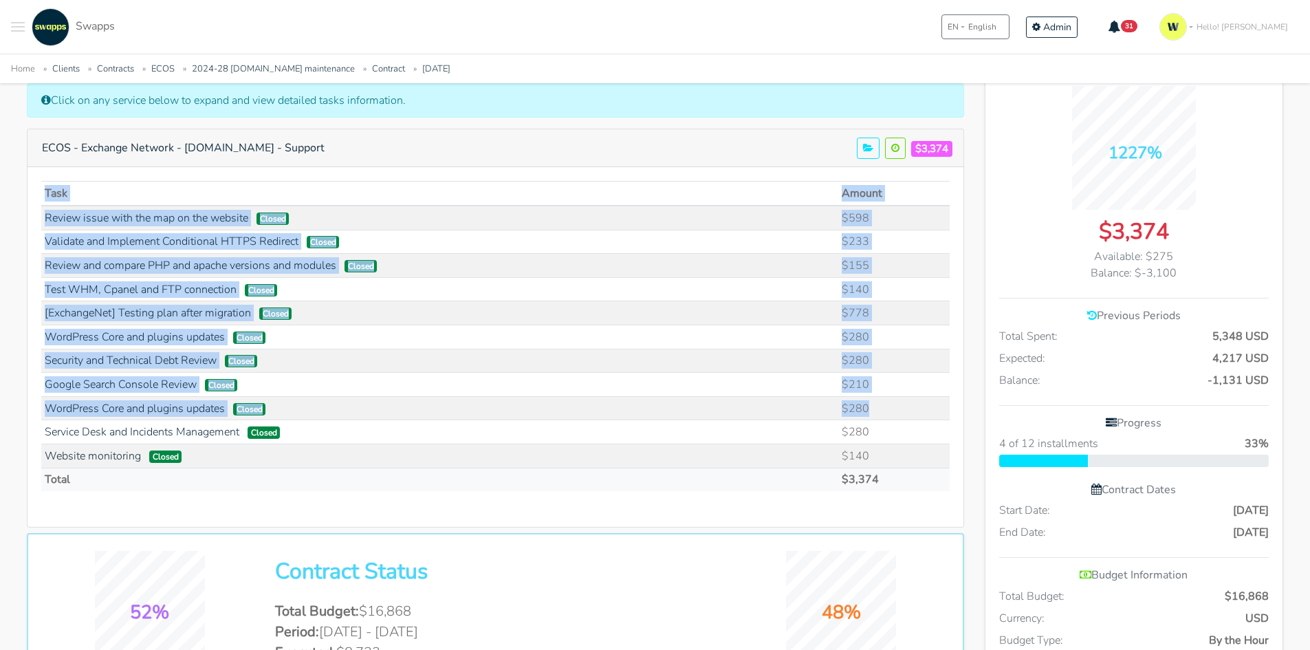
drag, startPoint x: 39, startPoint y: 340, endPoint x: 889, endPoint y: 399, distance: 851.9
click at [889, 399] on div "ECOS - Exchange Network - [DOMAIN_NAME] - Support $3,374 Task Amount $598 $233" at bounding box center [495, 328] width 937 height 399
click at [882, 415] on td "$280" at bounding box center [893, 408] width 111 height 24
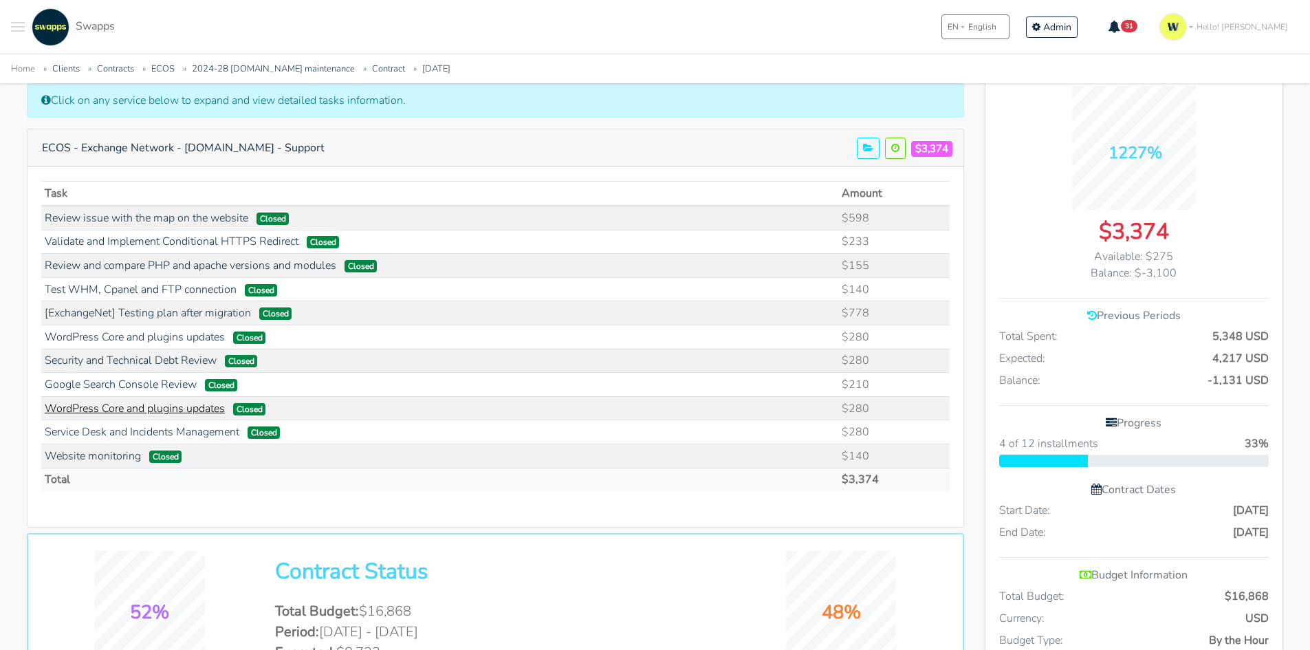
click at [166, 408] on link "WordPress Core and plugins updates" at bounding box center [135, 408] width 180 height 15
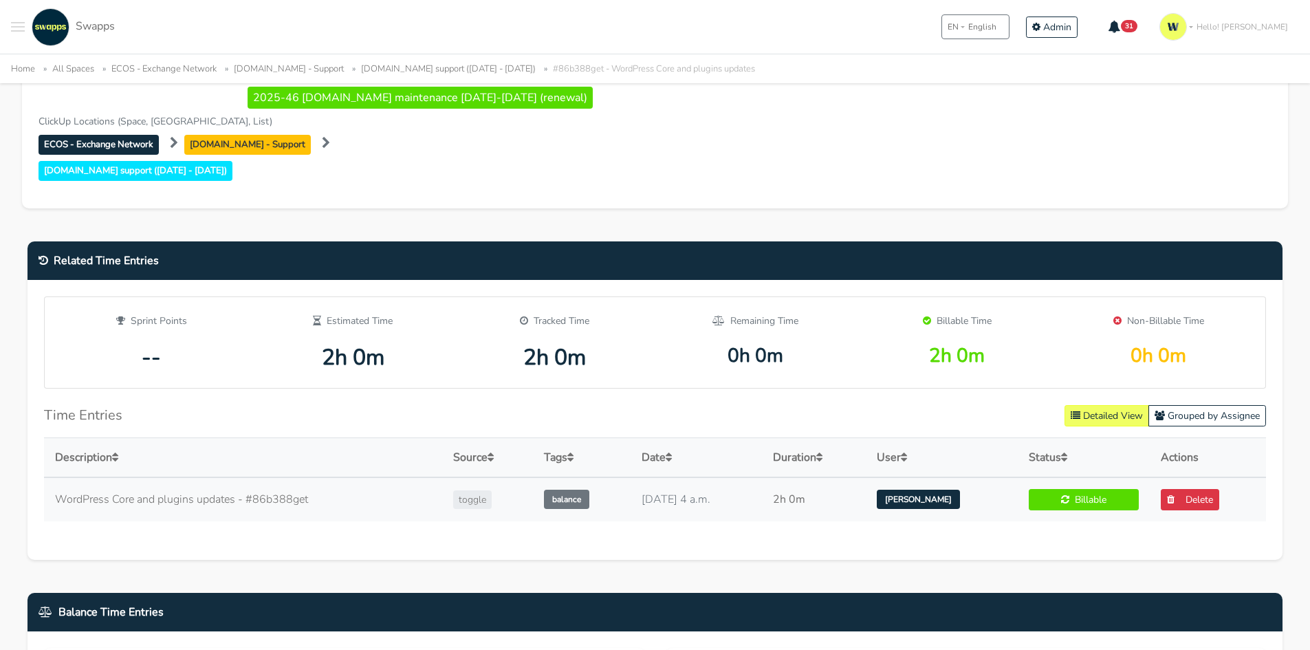
scroll to position [550, 0]
